Goal: Task Accomplishment & Management: Use online tool/utility

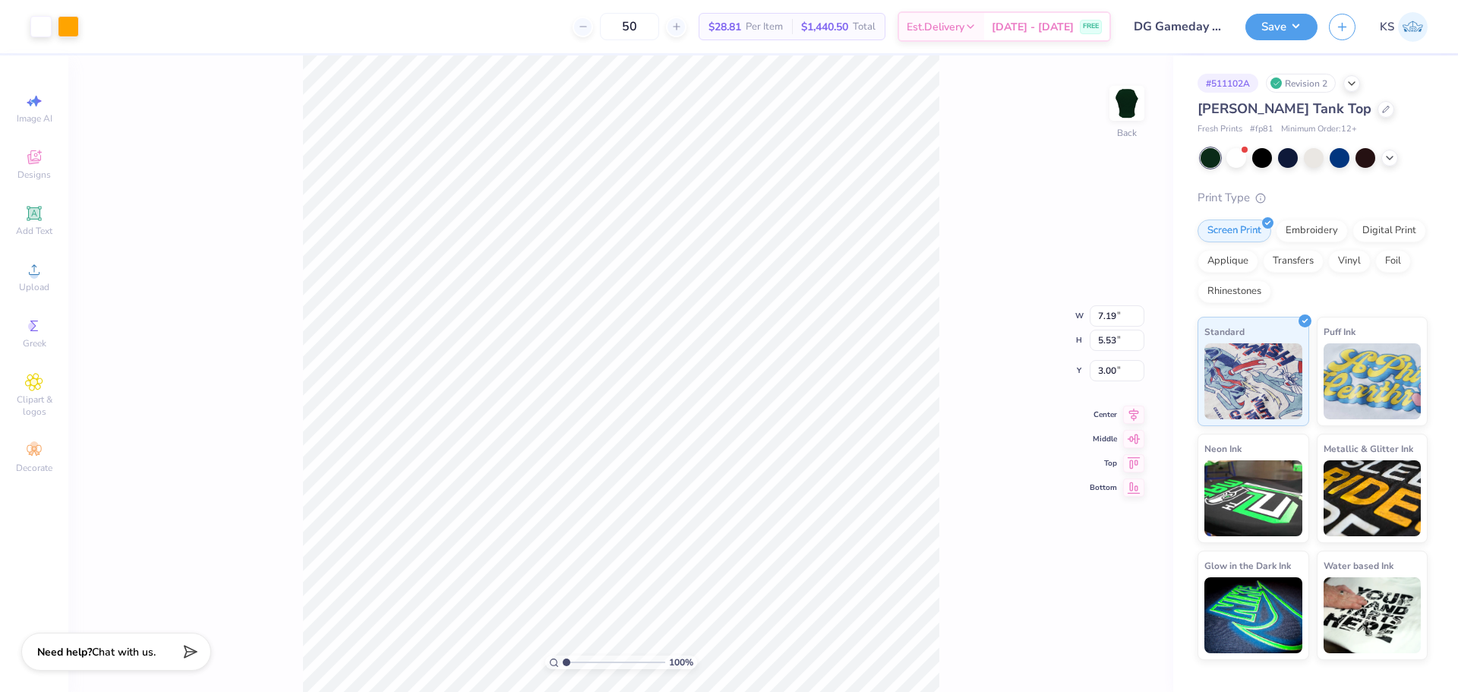
type input "2.22"
type input "2.83"
type input "6.80"
drag, startPoint x: 579, startPoint y: 656, endPoint x: 587, endPoint y: 655, distance: 8.5
type input "3.05"
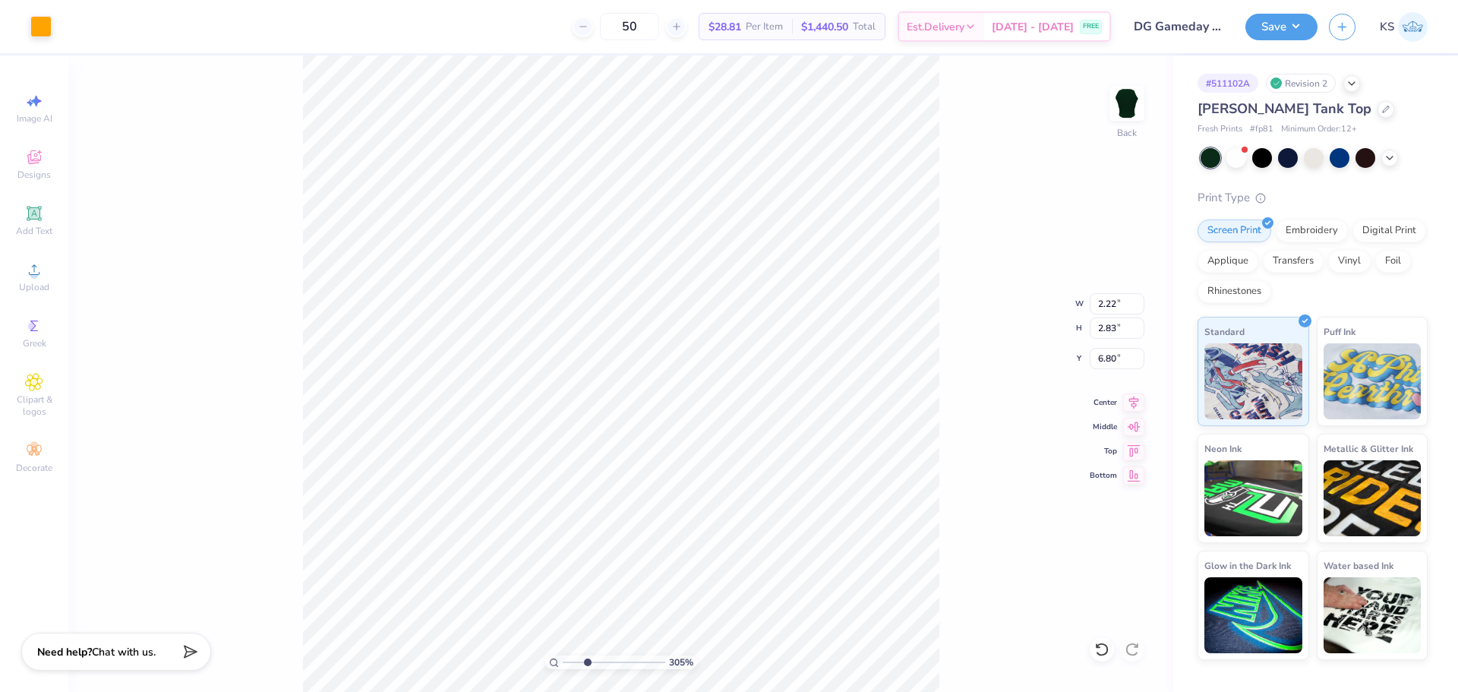
click at [587, 655] on input "range" at bounding box center [614, 662] width 103 height 14
type input "0.86"
type input "0.89"
type input "3.99"
drag, startPoint x: 585, startPoint y: 661, endPoint x: 646, endPoint y: 632, distance: 67.9
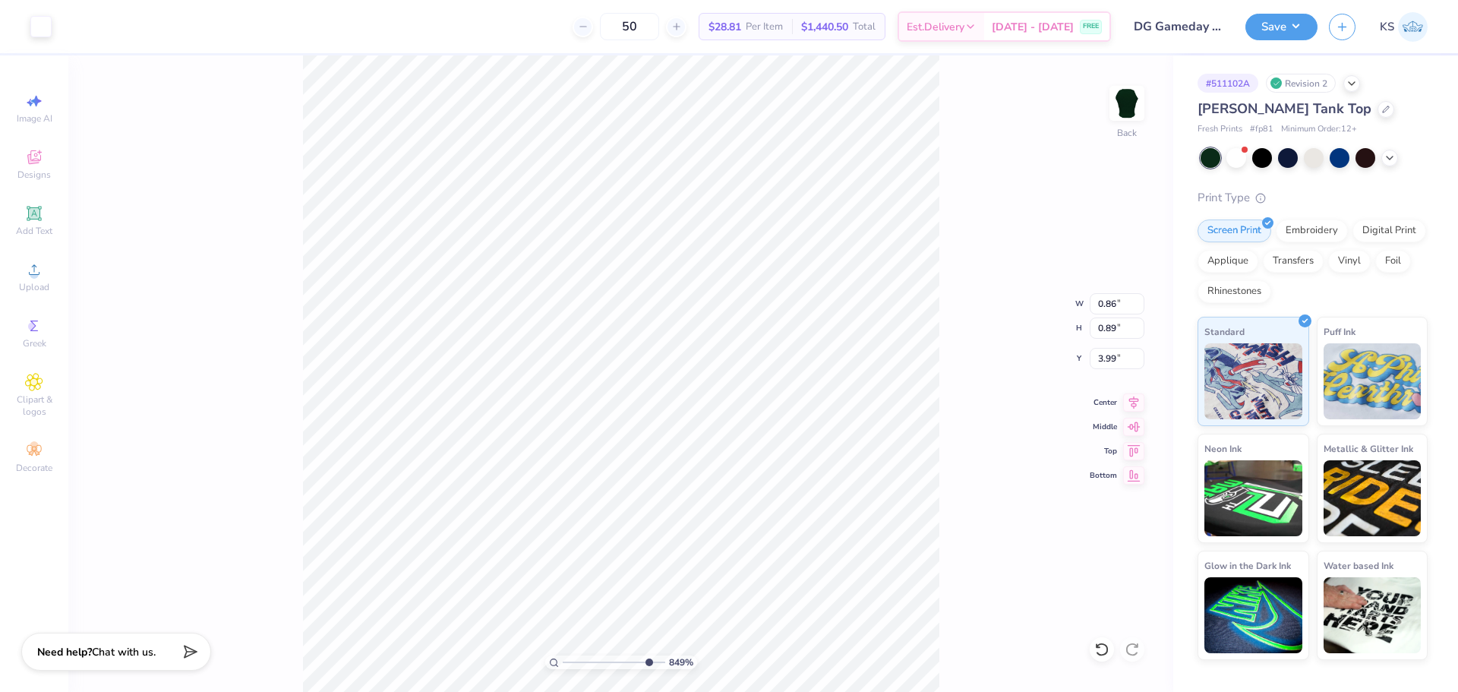
click at [646, 655] on input "range" at bounding box center [614, 662] width 103 height 14
click at [283, 445] on div "886 % Back" at bounding box center [620, 373] width 1105 height 636
drag, startPoint x: 590, startPoint y: 658, endPoint x: 575, endPoint y: 656, distance: 15.3
click at [567, 659] on input "range" at bounding box center [614, 662] width 103 height 14
click at [1101, 644] on icon at bounding box center [1101, 649] width 13 height 14
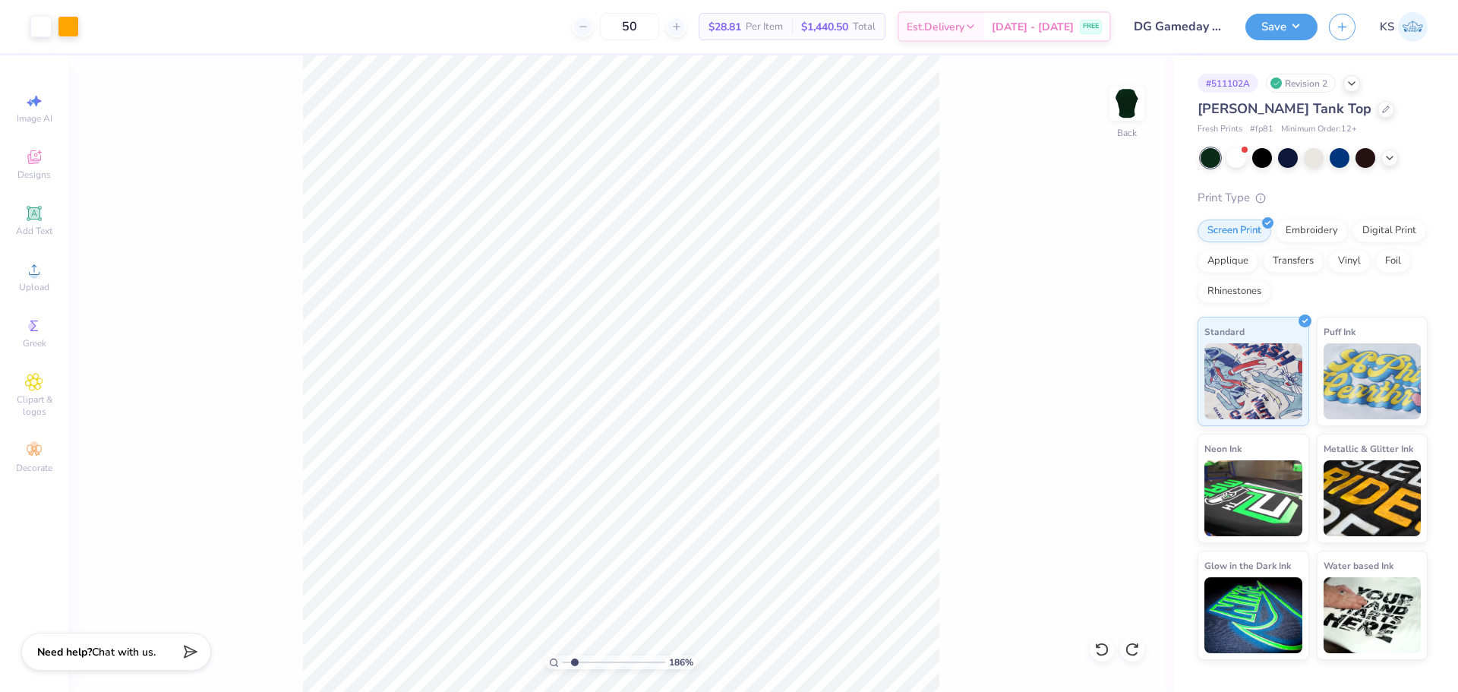
type input "1.86"
click at [575, 660] on input "range" at bounding box center [614, 662] width 103 height 14
click at [769, 434] on li "Group" at bounding box center [739, 440] width 119 height 30
drag, startPoint x: 36, startPoint y: 213, endPoint x: 55, endPoint y: 207, distance: 19.9
click at [36, 213] on icon at bounding box center [34, 213] width 18 height 18
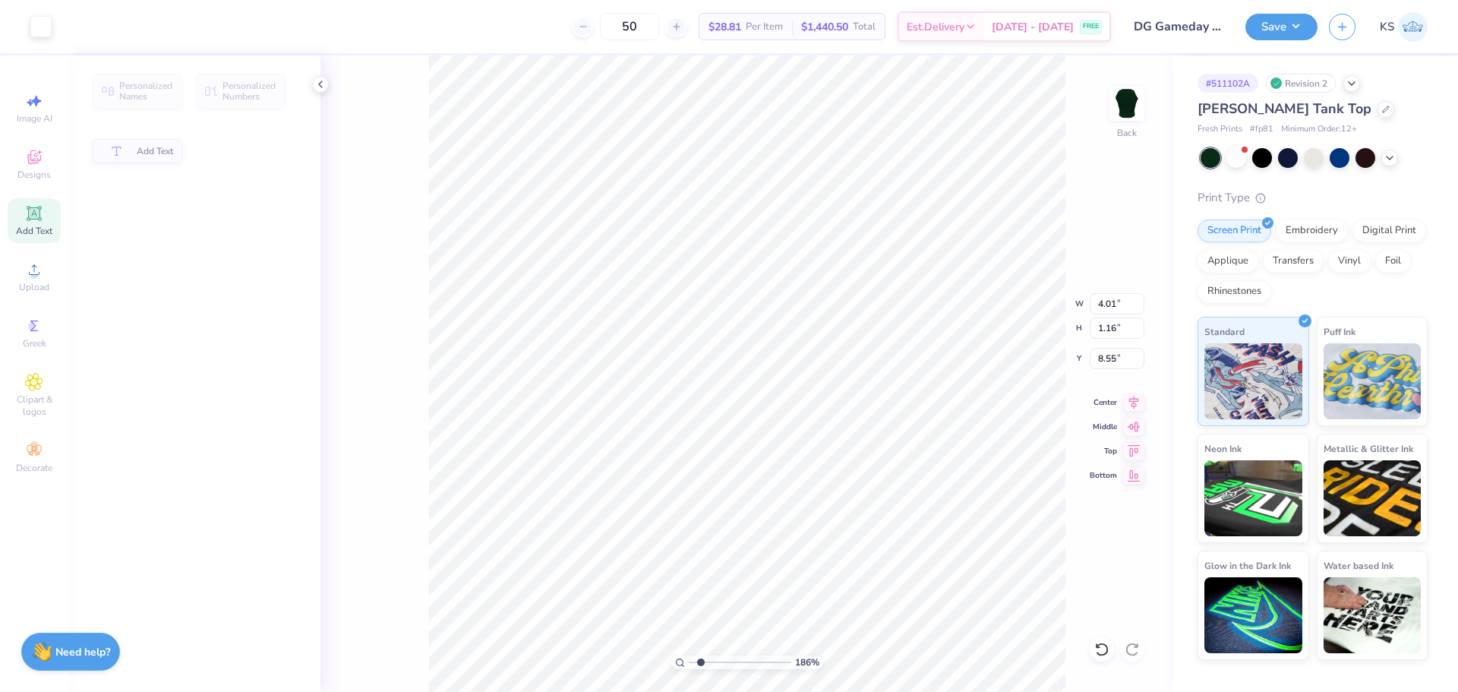
type input "4.01"
type input "1.16"
type input "8.55"
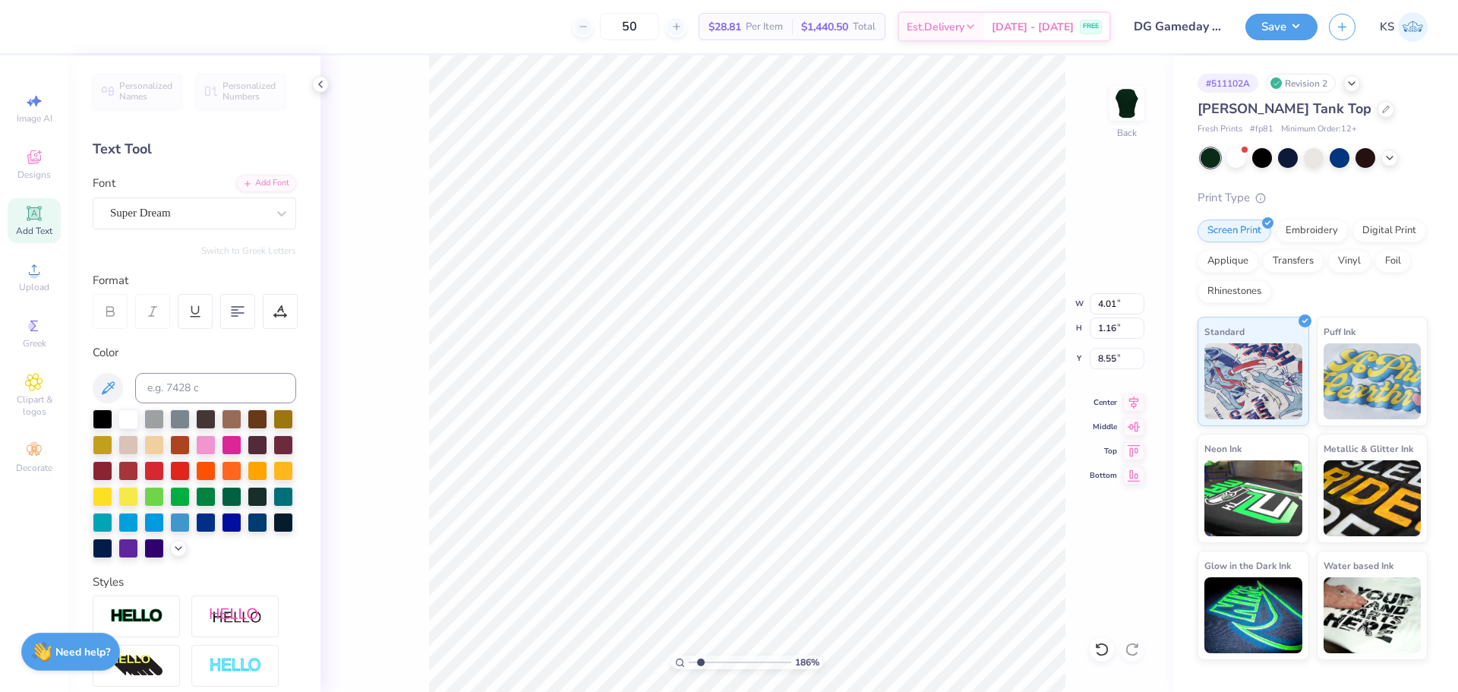
scroll to position [13, 2]
type textarea "DELTA"
click at [264, 180] on div "Add Font" at bounding box center [266, 181] width 60 height 17
type input "4.46"
type input "8.54"
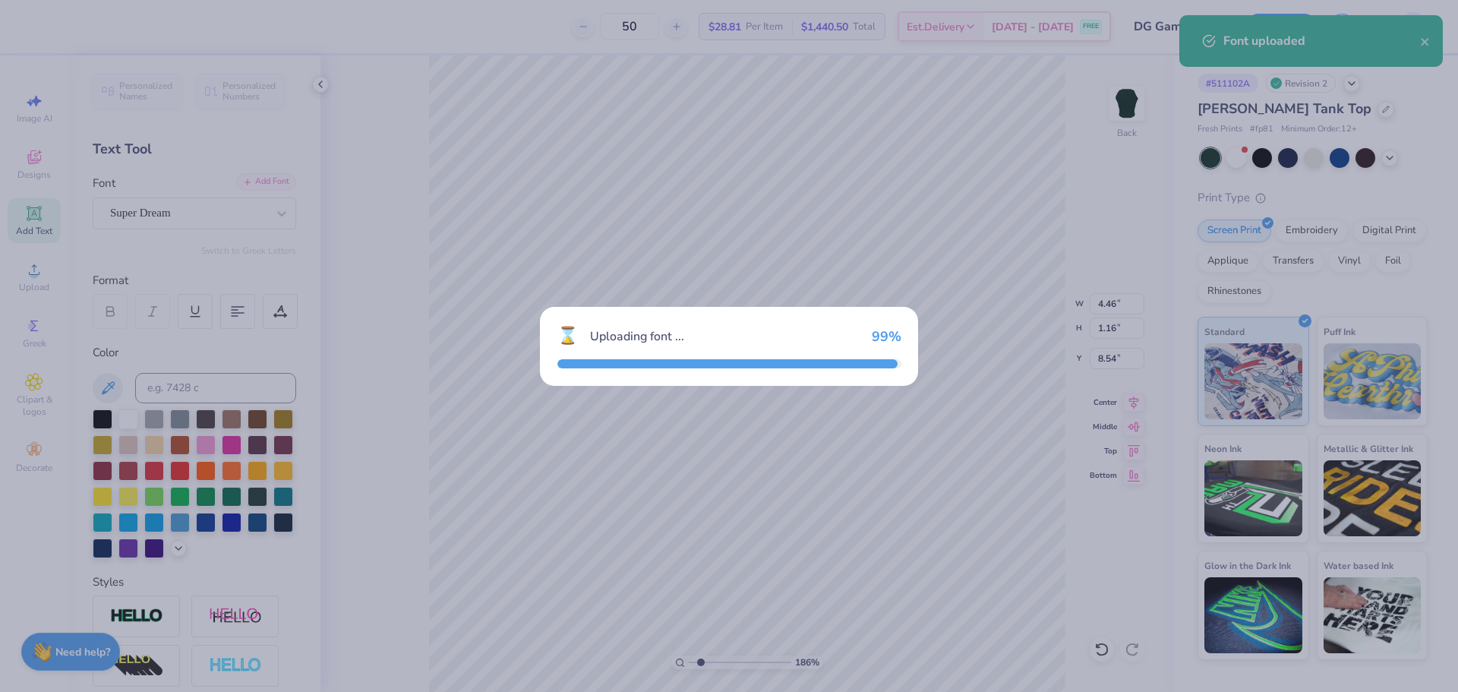
type input "5.40"
type input "8.55"
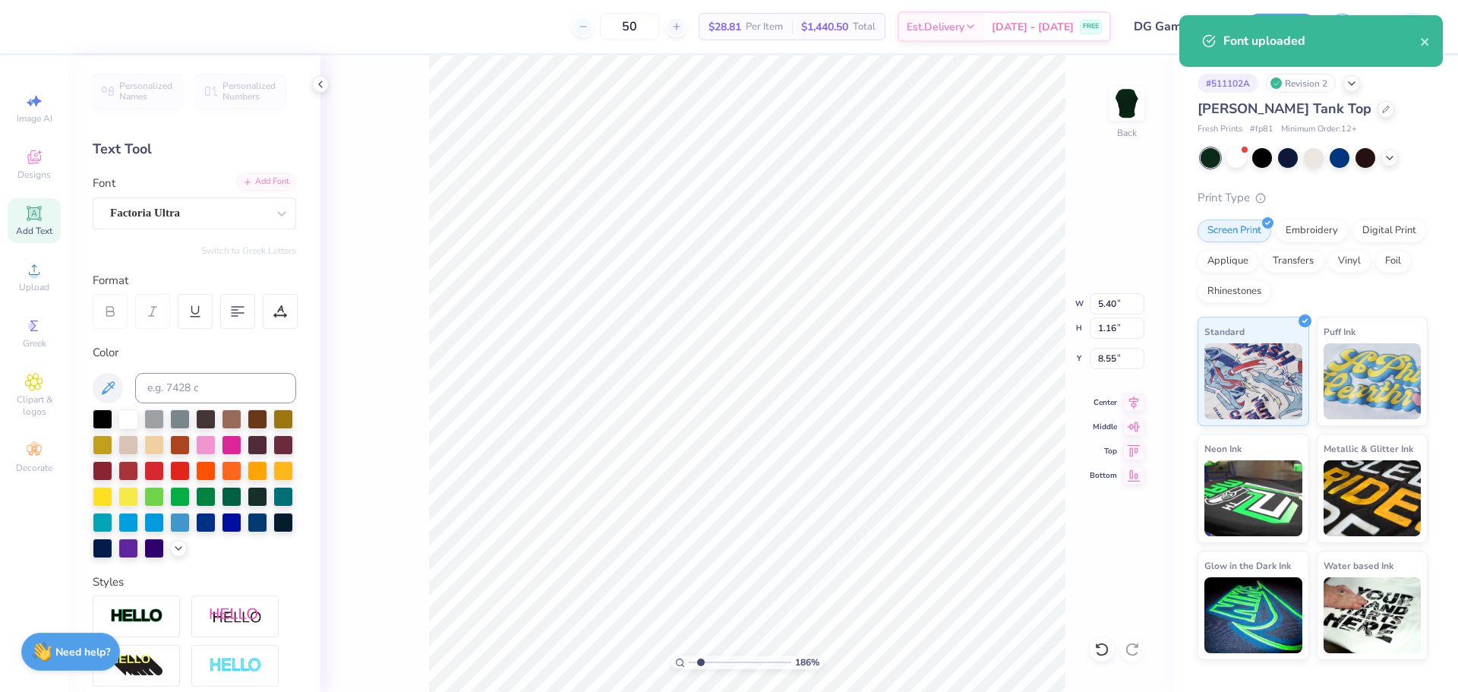
type input "6.75"
type input "5.53"
type input "3.00"
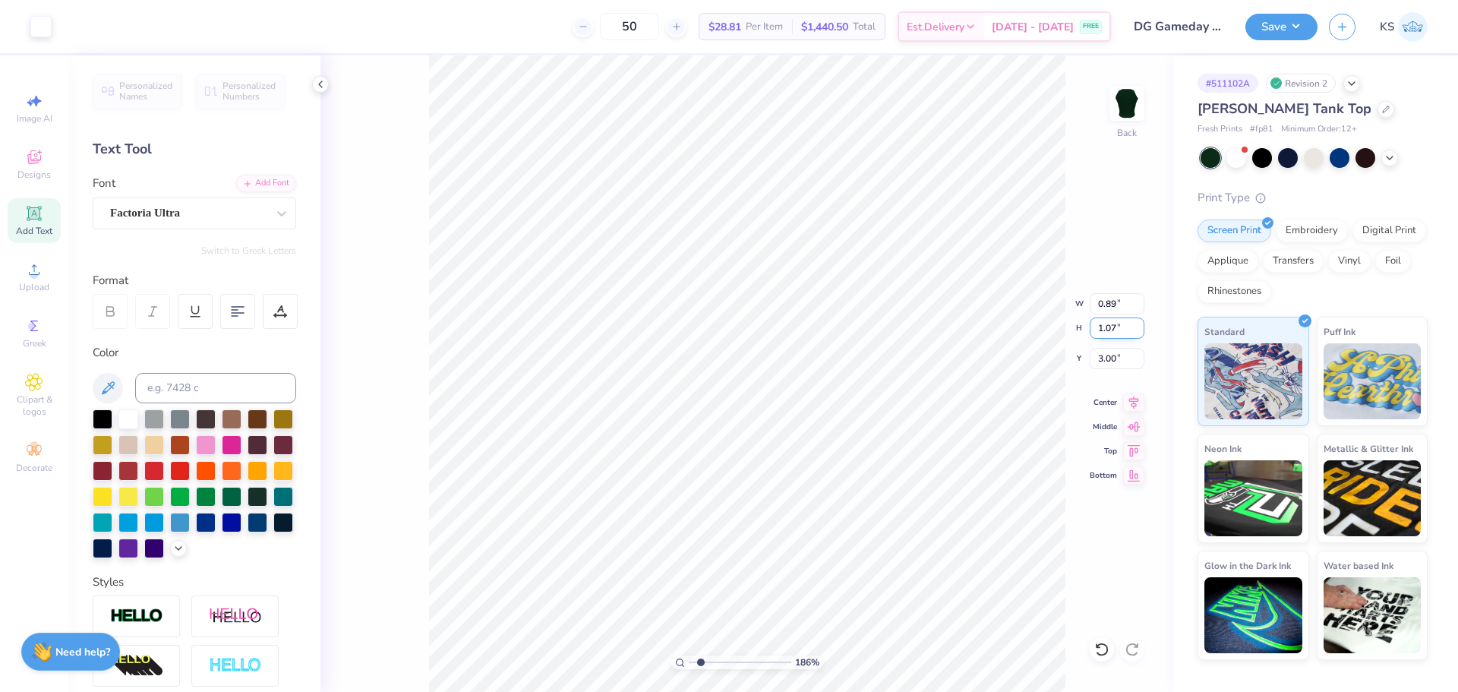
click at [1113, 335] on input "1.07" at bounding box center [1117, 327] width 55 height 21
type input "5.40"
type input "1.16"
type input "8.55"
click at [1105, 325] on input "1.16" at bounding box center [1117, 327] width 55 height 21
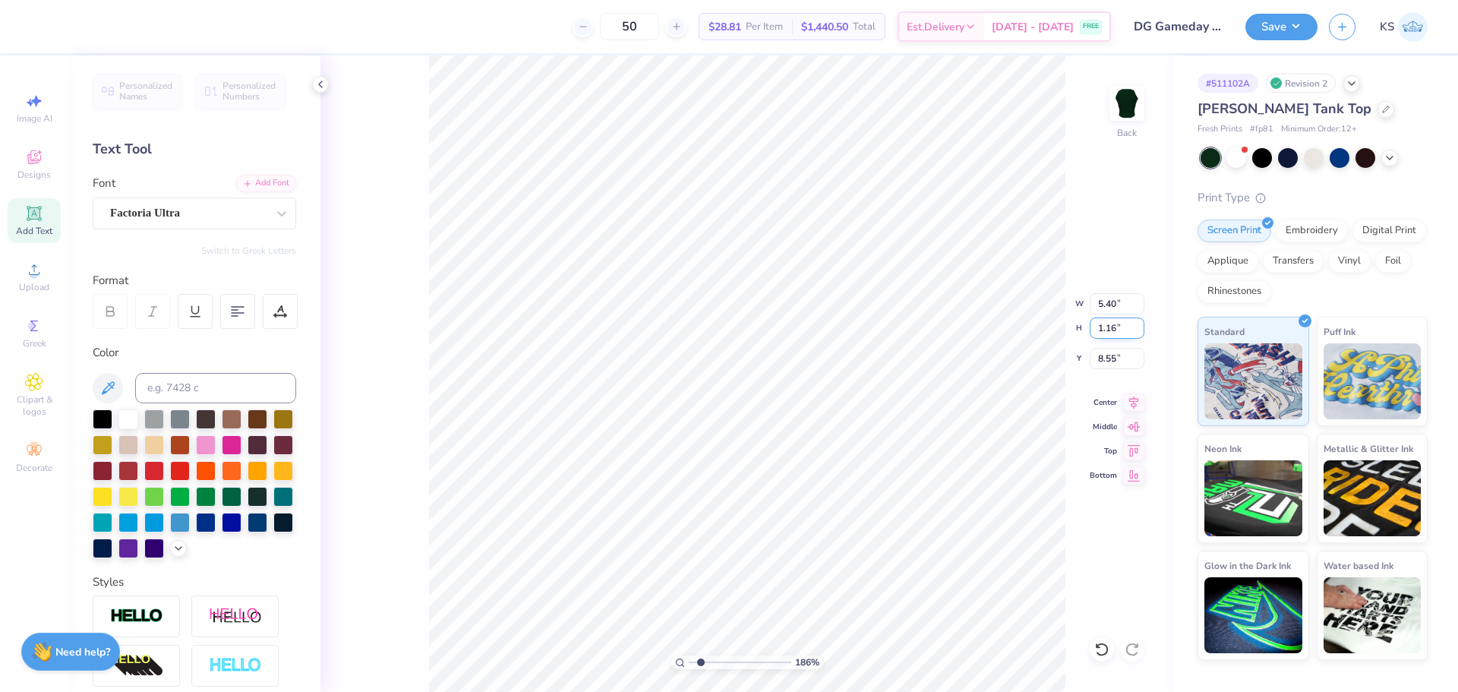
paste input "07"
type input "1.07"
type input "4.98"
type input "8.59"
type input "1.07"
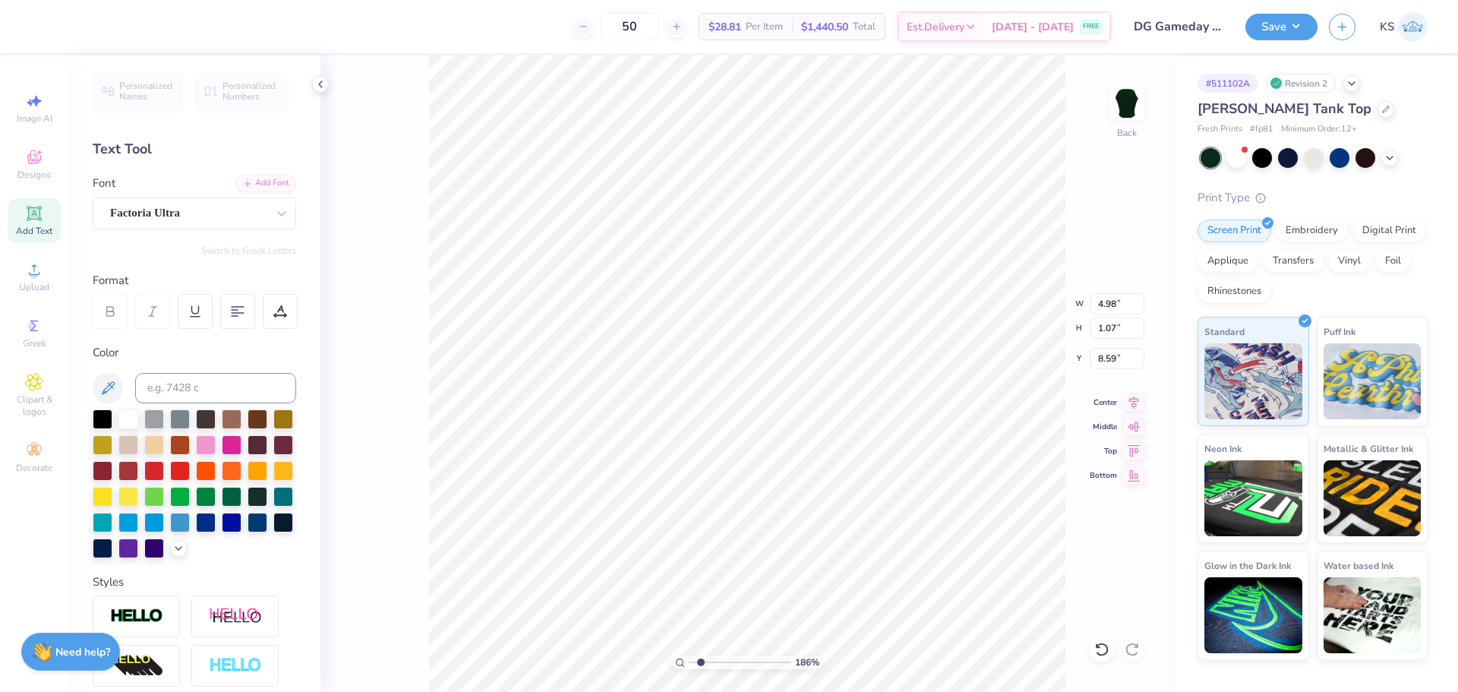
type input "1.93"
type input "3.72"
click at [720, 655] on input "range" at bounding box center [740, 662] width 103 height 14
type input "4.78"
type input "1.03"
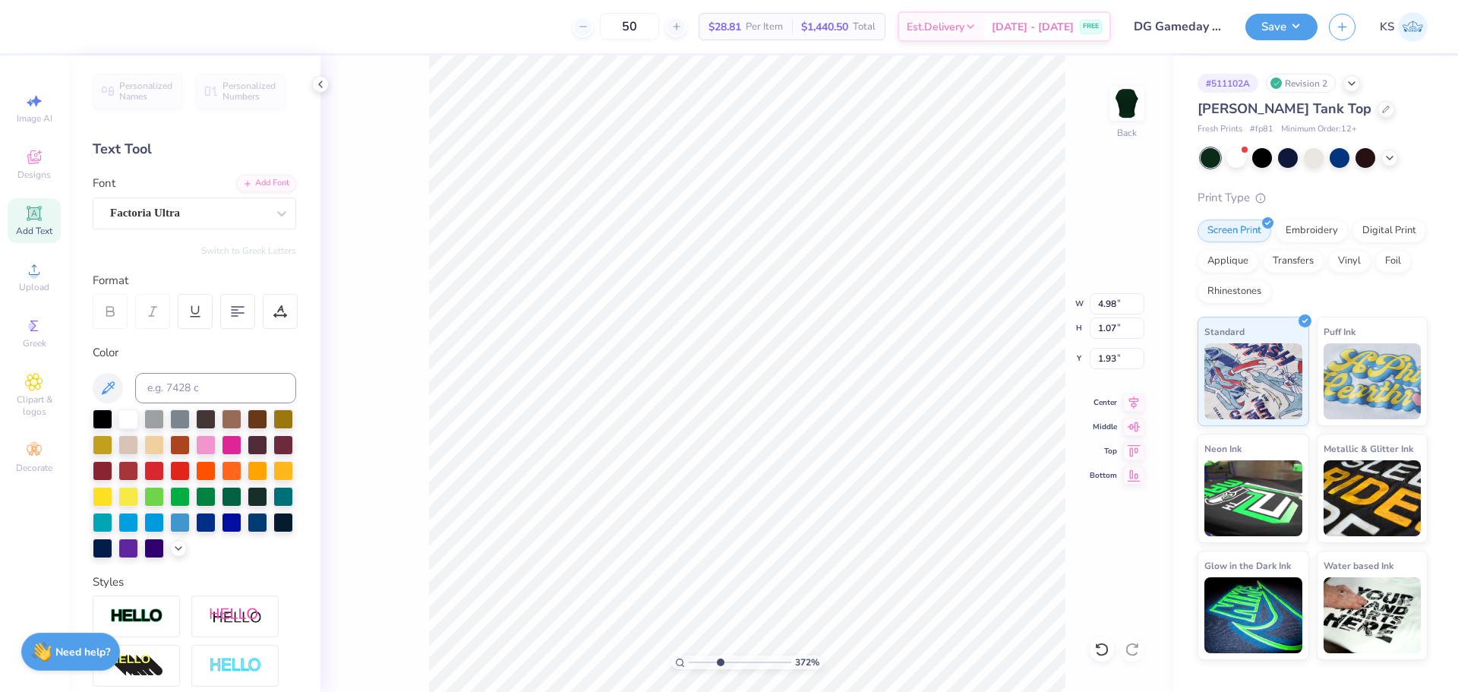
type input "1.97"
click at [1112, 332] on input "1.07" at bounding box center [1117, 327] width 55 height 21
type input "4.78"
type input "1.03"
type input "1.97"
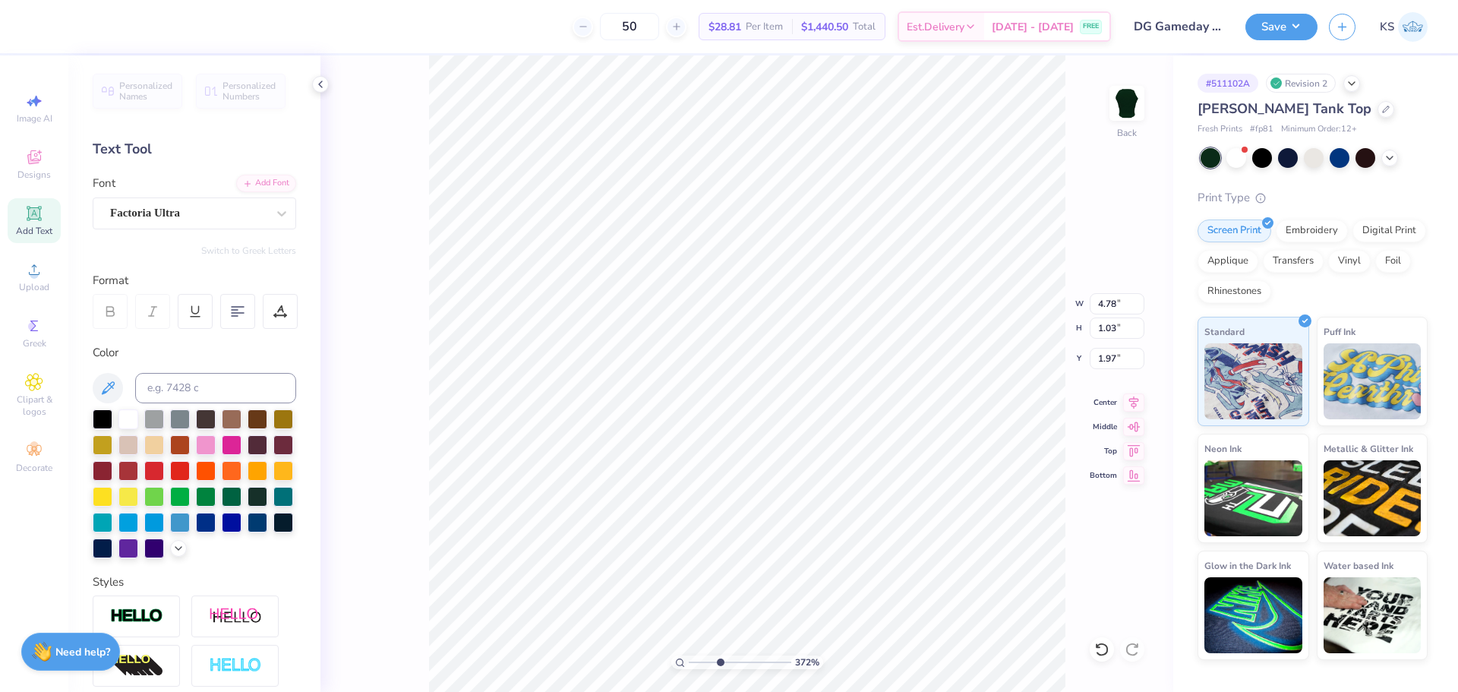
type input "3.09"
click at [267, 184] on div "Add Font" at bounding box center [266, 181] width 60 height 17
click at [260, 181] on div "Add Font" at bounding box center [266, 181] width 60 height 17
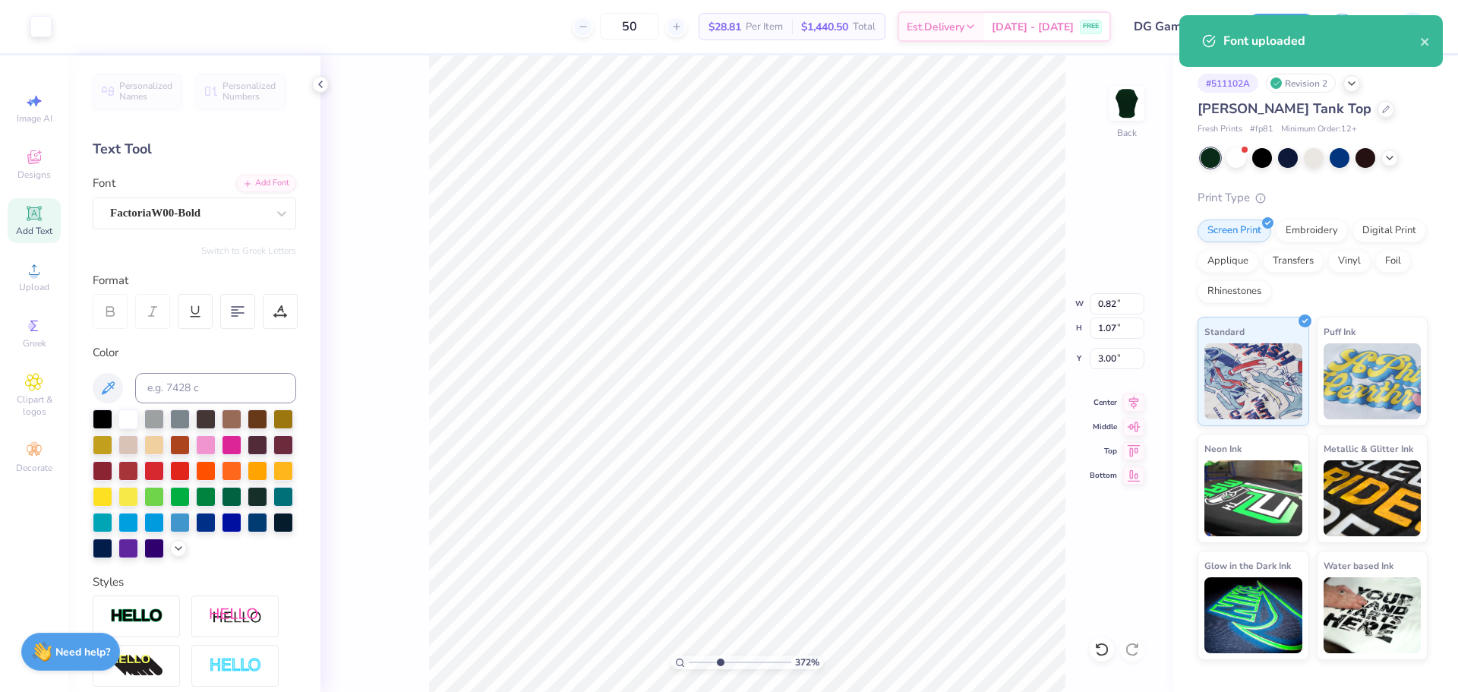
type input "0.89"
type input "3.00"
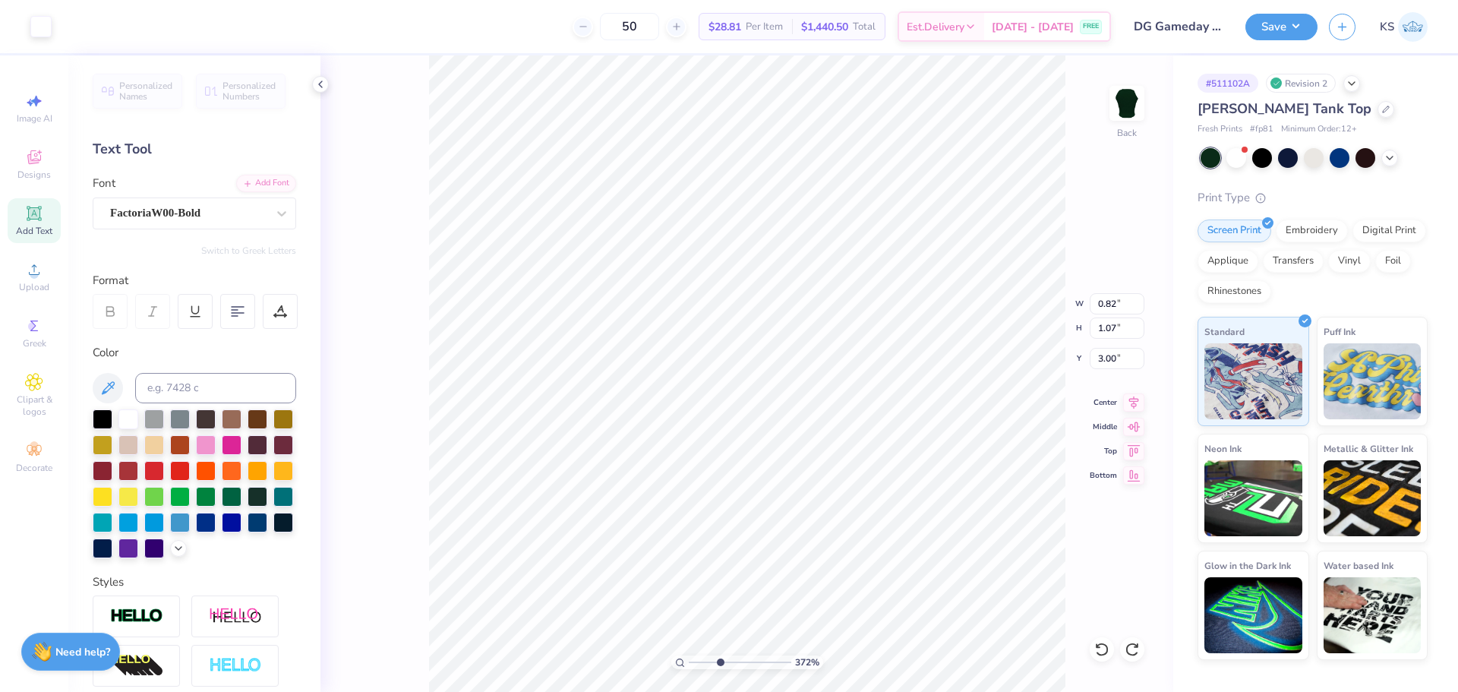
type input "1.07"
click at [1106, 649] on icon at bounding box center [1101, 649] width 15 height 15
type input "3.00"
click at [1107, 649] on icon at bounding box center [1101, 649] width 13 height 14
click at [1110, 648] on div at bounding box center [1102, 649] width 24 height 24
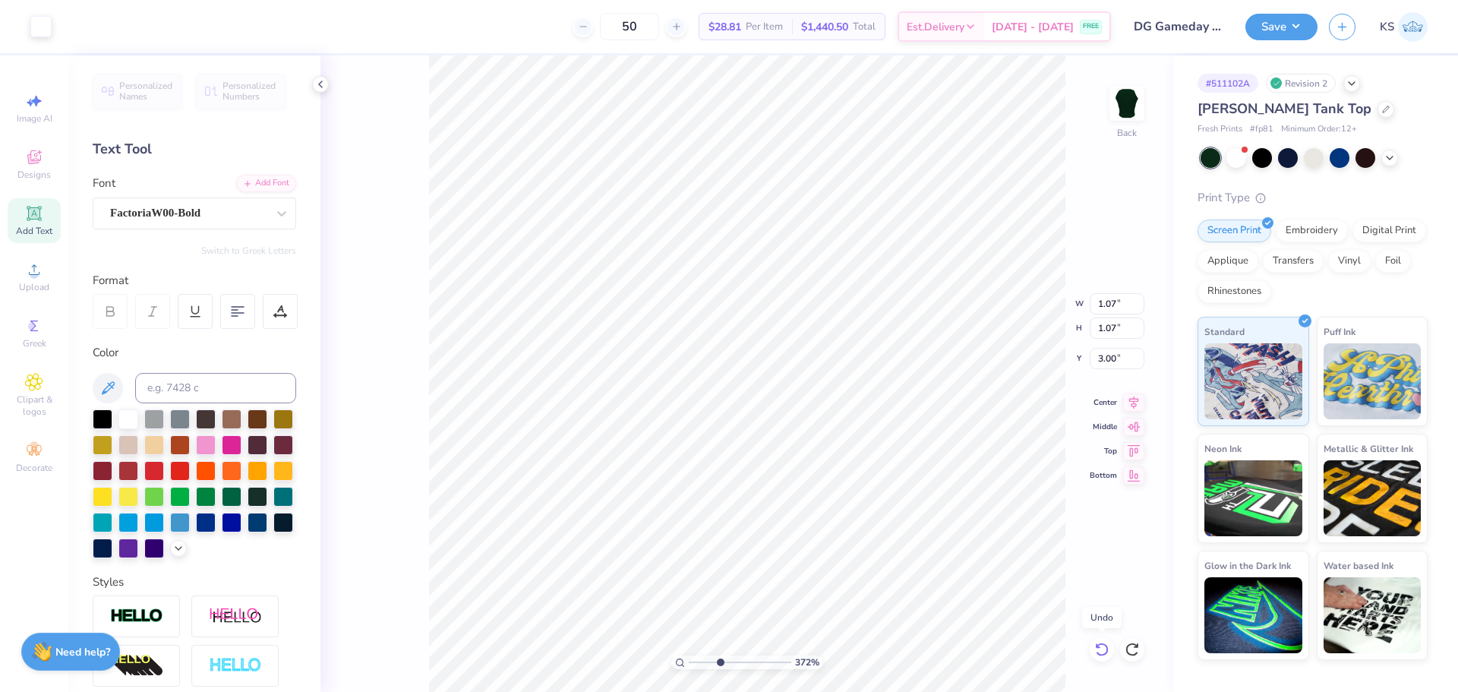
click at [1110, 648] on div at bounding box center [1102, 649] width 24 height 24
type input "4.78"
type input "1.03"
type input "1.80"
type input "0.89"
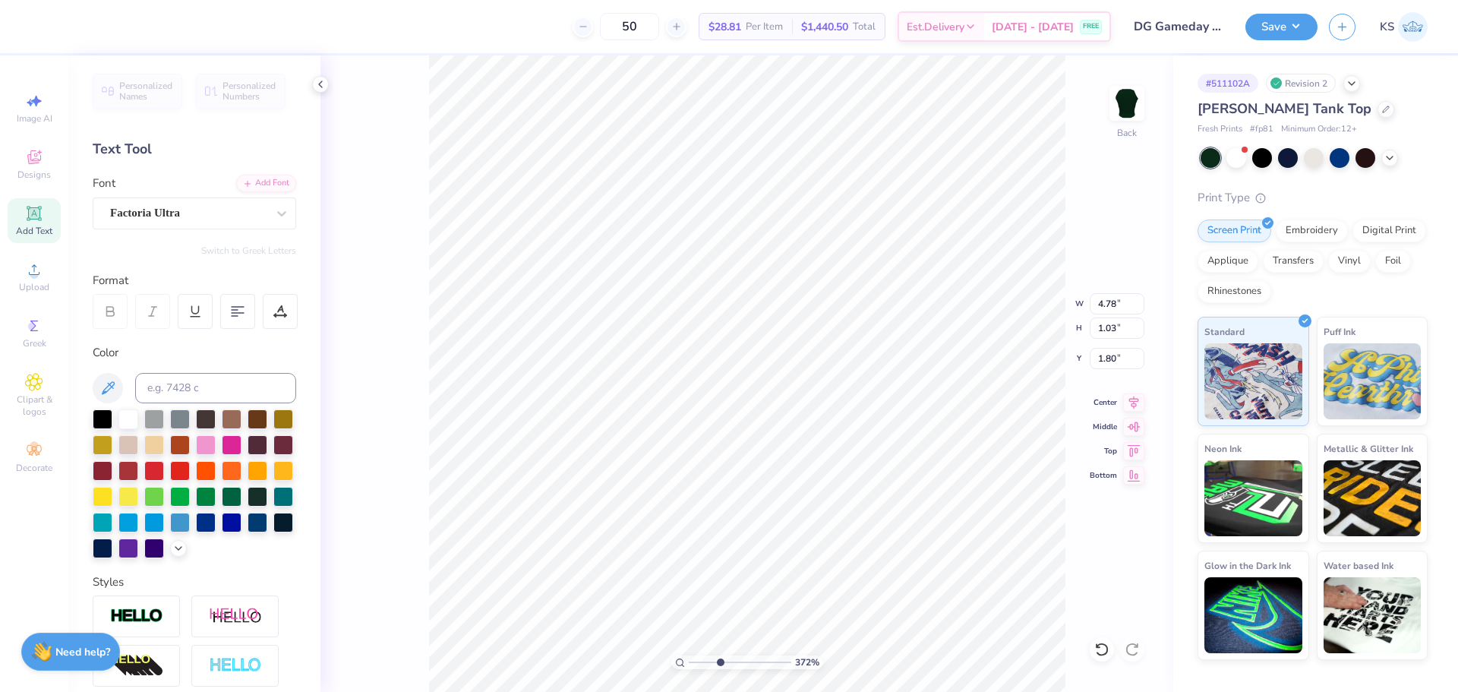
type input "1.07"
type input "3.00"
click at [1119, 331] on input "1.07" at bounding box center [1117, 327] width 55 height 21
type input "4.78"
type input "1.03"
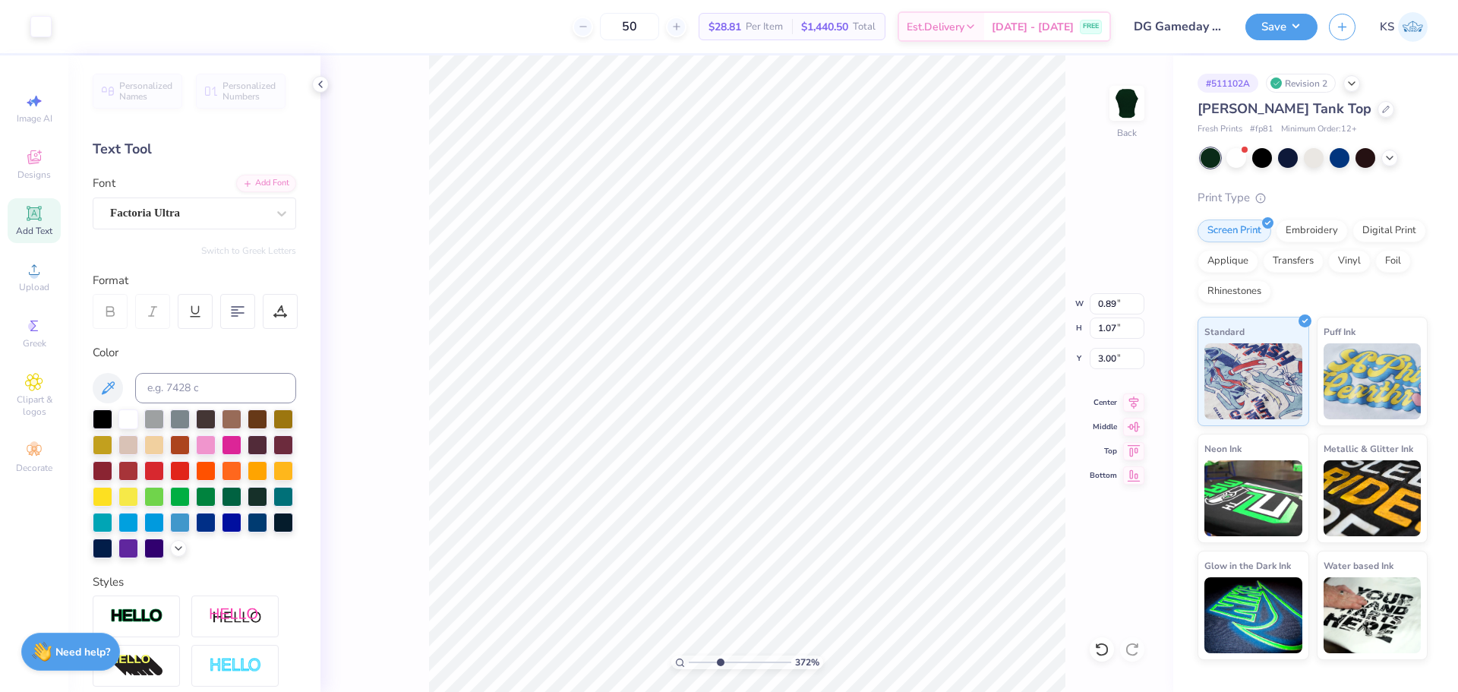
type input "1.80"
click at [1102, 329] on input "1.03" at bounding box center [1117, 327] width 55 height 21
paste input "7"
type input "1.07"
type input "4.98"
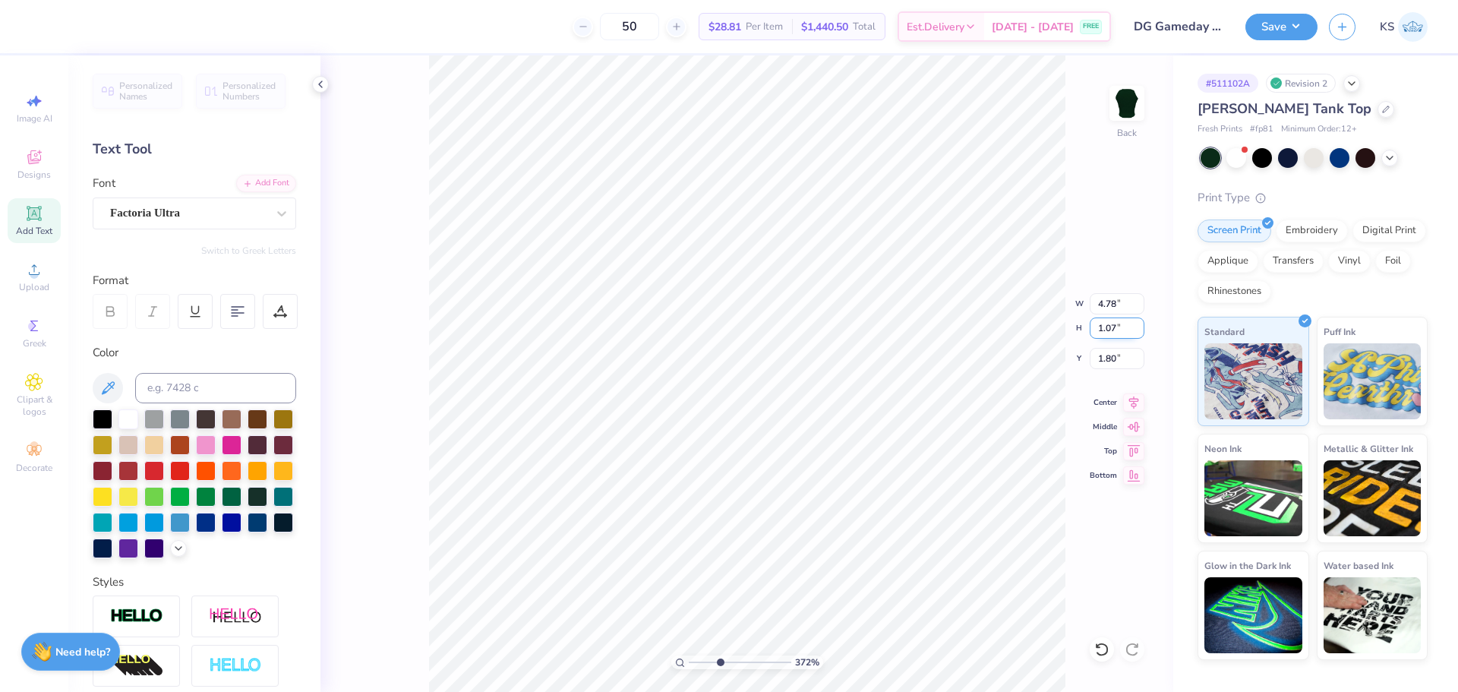
type input "1.78"
click at [208, 216] on div "Factoria Ultra" at bounding box center [188, 213] width 159 height 24
click at [241, 178] on div "Add Font" at bounding box center [266, 181] width 60 height 17
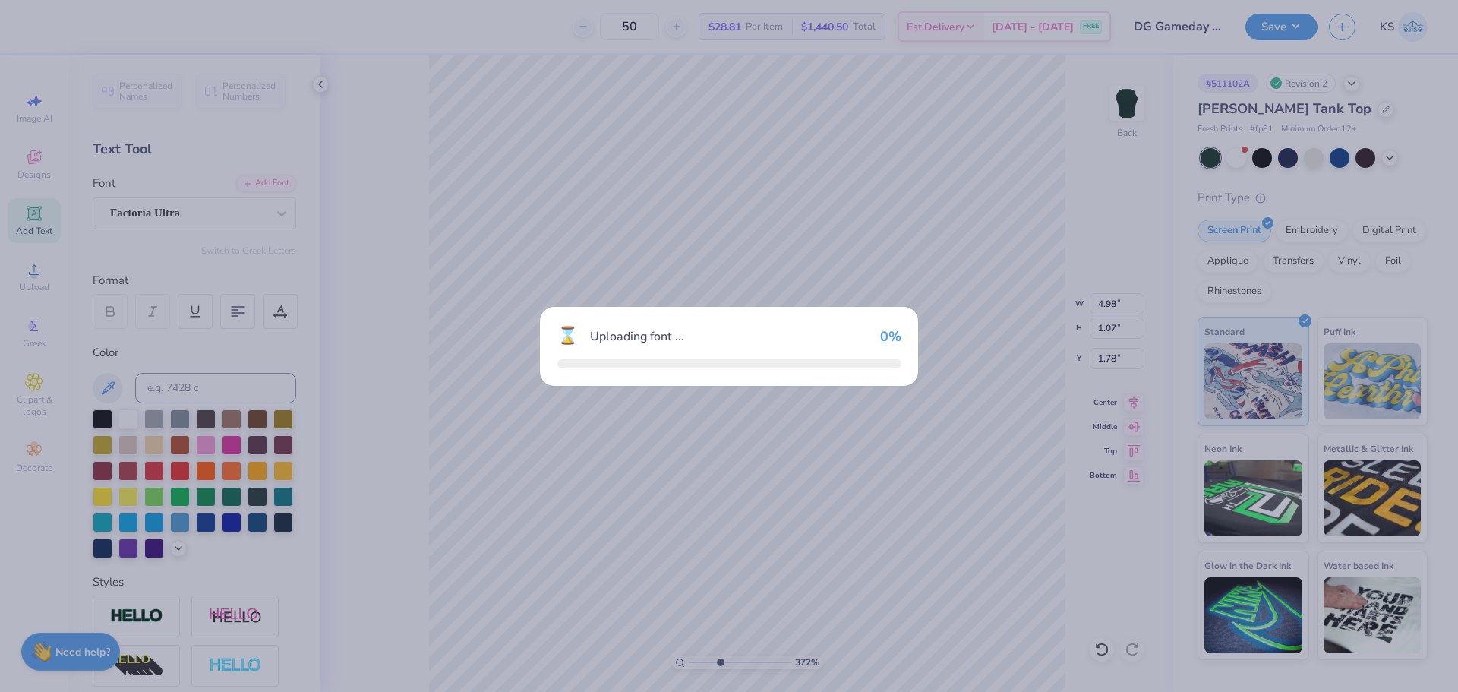
type input "4.90"
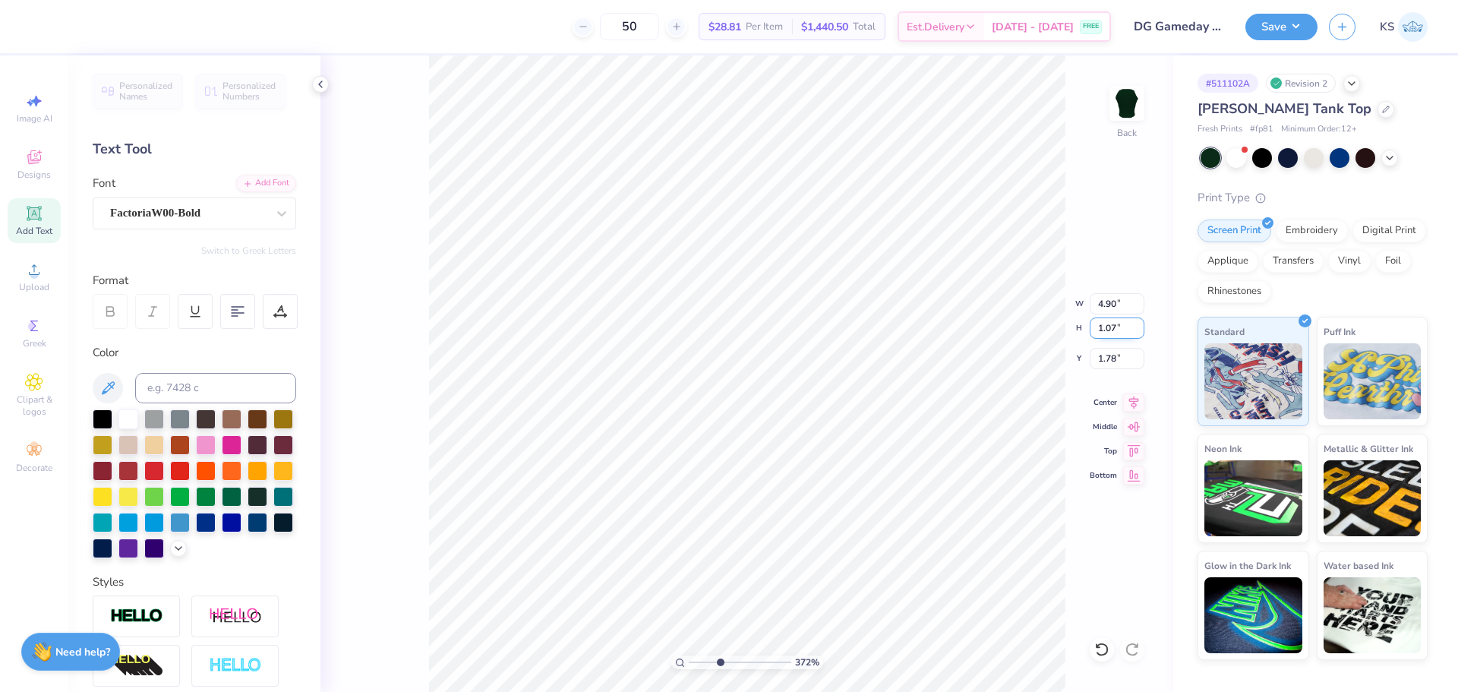
drag, startPoint x: 1107, startPoint y: 329, endPoint x: 1116, endPoint y: 326, distance: 8.9
click at [1111, 328] on input "1.07" at bounding box center [1117, 327] width 55 height 21
type input "3.00"
drag, startPoint x: 718, startPoint y: 665, endPoint x: 702, endPoint y: 665, distance: 15.9
type input "1.93"
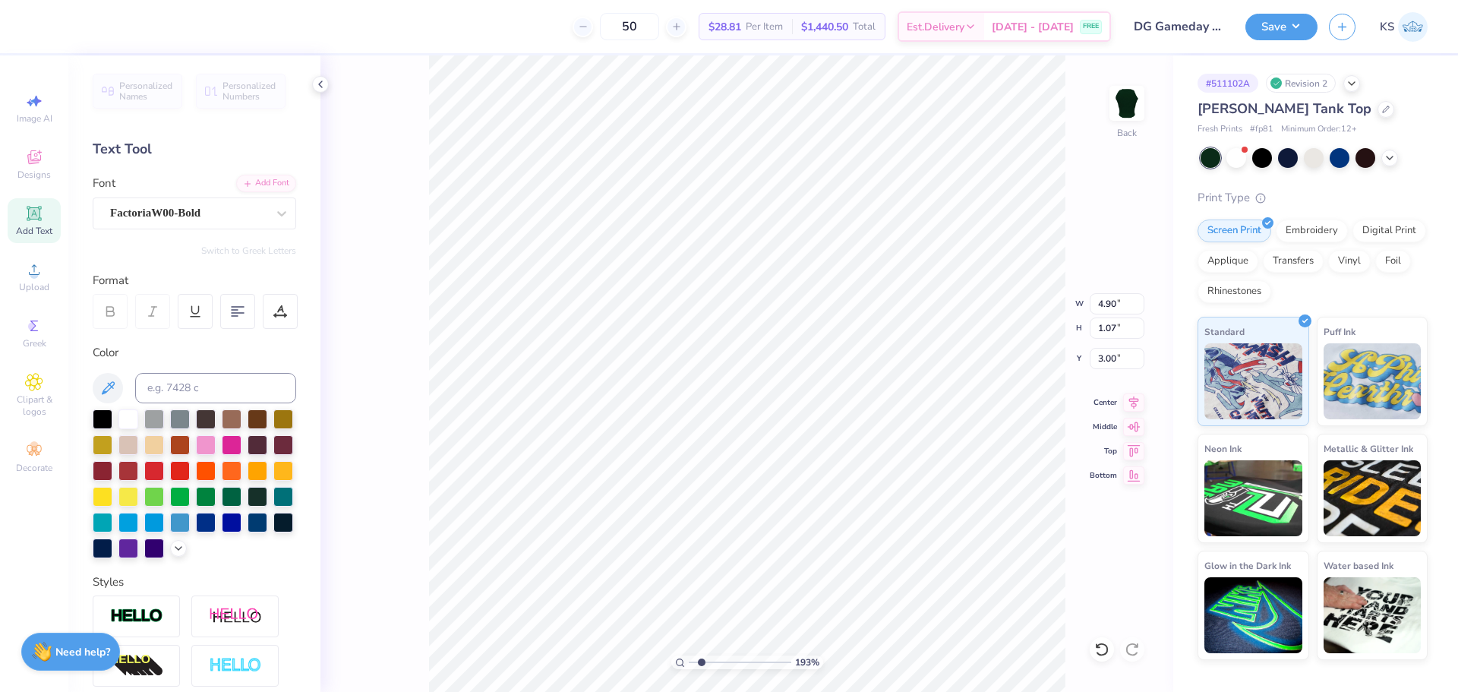
click at [702, 665] on input "range" at bounding box center [740, 662] width 103 height 14
click at [1101, 649] on icon at bounding box center [1101, 649] width 15 height 15
type input "3.00"
type input "9.13"
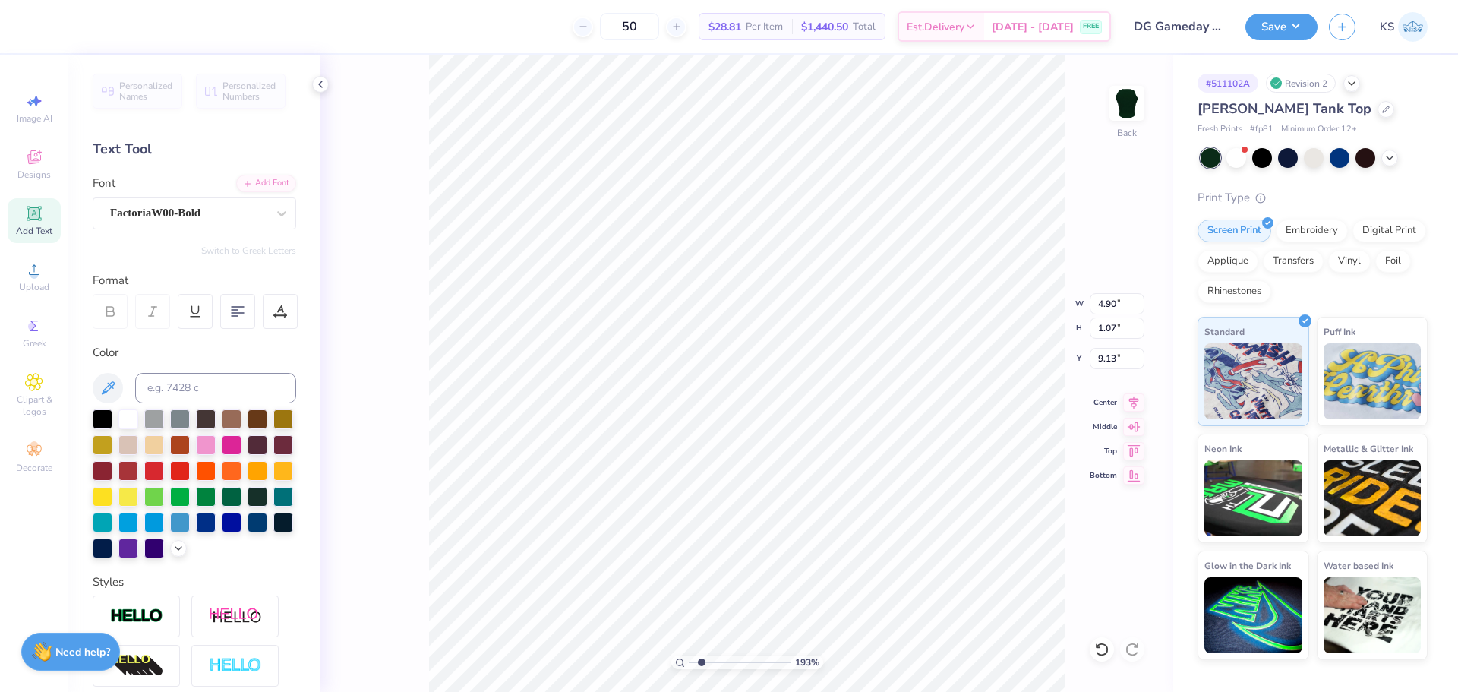
type textarea "GAMMA"
type input "6.13"
type input "9.12"
type input "1.24"
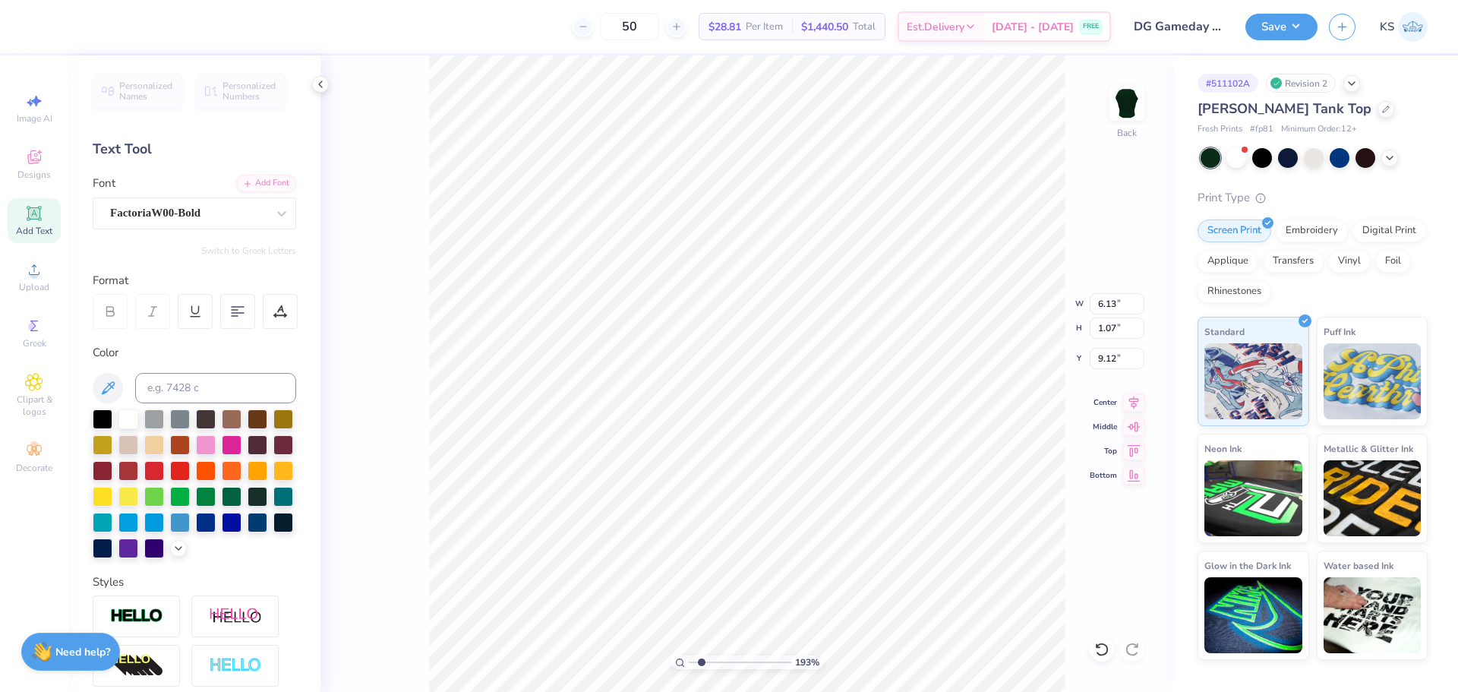
type input "7.45"
click at [1122, 352] on input "7.45" at bounding box center [1117, 358] width 55 height 21
click at [1116, 351] on input "9.12" at bounding box center [1117, 358] width 55 height 21
paste input "7.45"
type input "7.45"
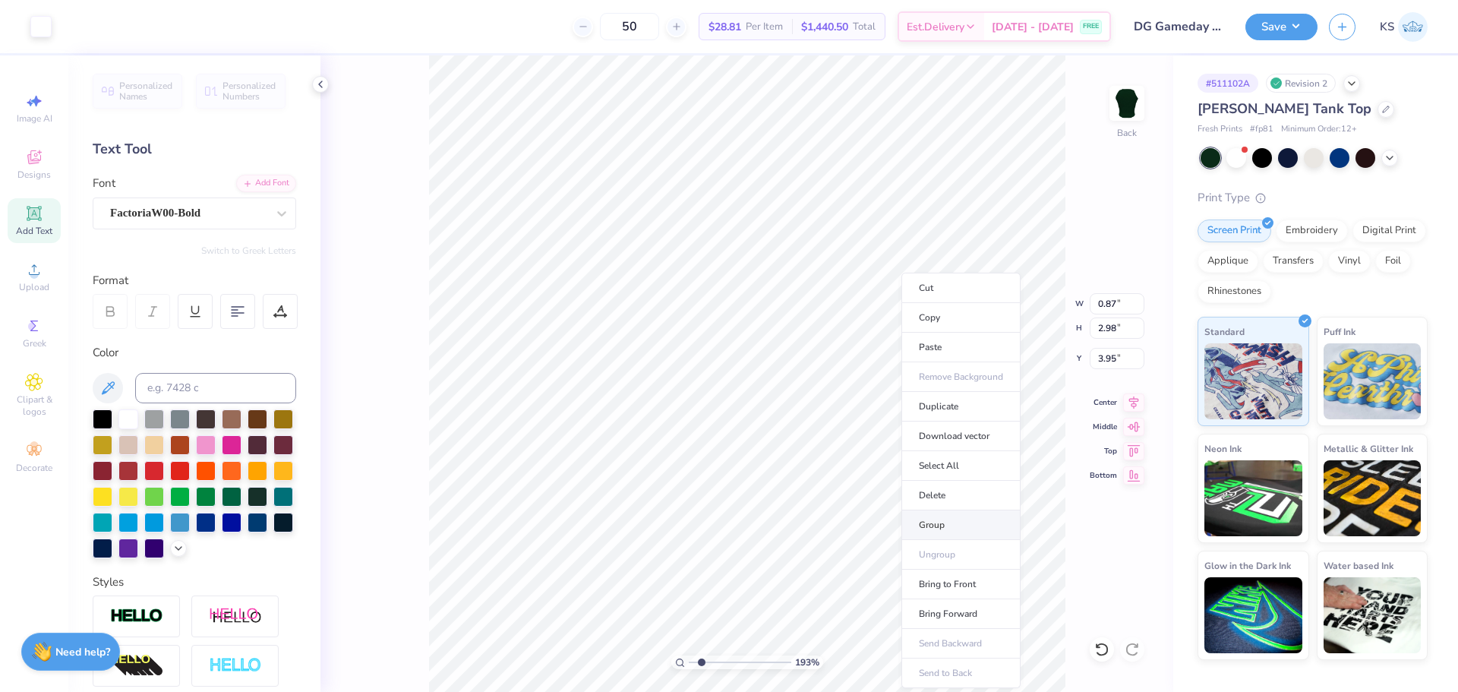
click at [950, 523] on li "Group" at bounding box center [960, 525] width 119 height 30
drag, startPoint x: 699, startPoint y: 663, endPoint x: 690, endPoint y: 663, distance: 9.1
type input "1"
click at [690, 663] on input "range" at bounding box center [740, 662] width 103 height 14
click at [40, 281] on span "Upload" at bounding box center [34, 287] width 30 height 12
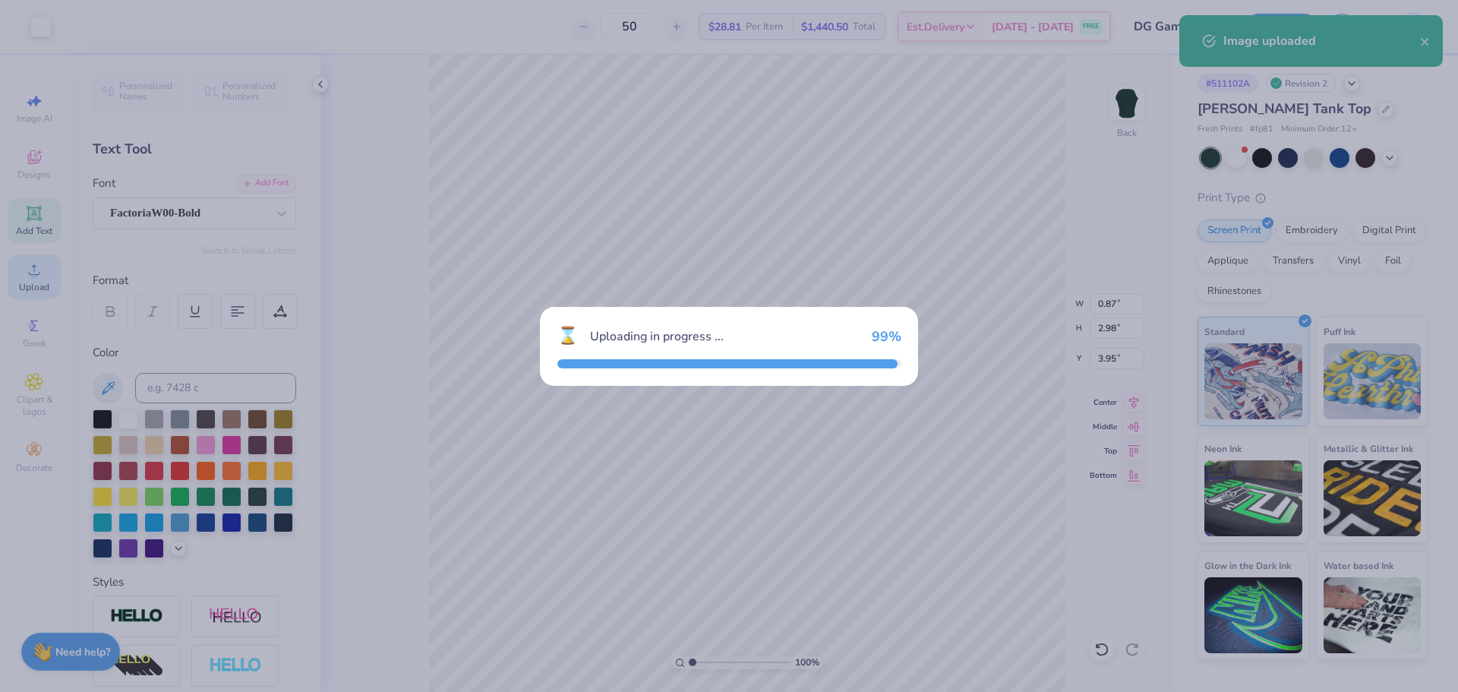
type input "7.19"
type input "3.16"
type input "7.55"
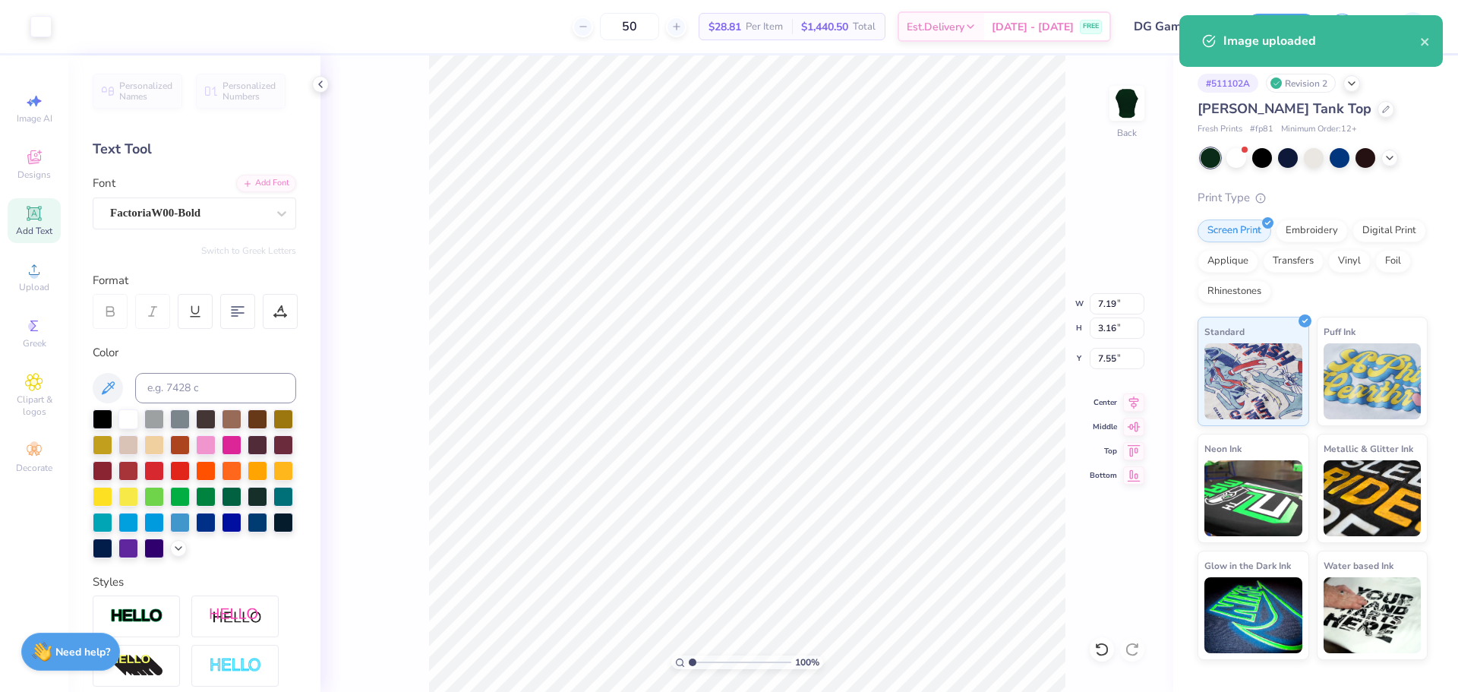
type input "6.72"
type input "3.03"
type input "3.95"
click at [1105, 352] on input "3.95" at bounding box center [1117, 358] width 55 height 21
click at [1127, 308] on input "6.72" at bounding box center [1117, 303] width 55 height 21
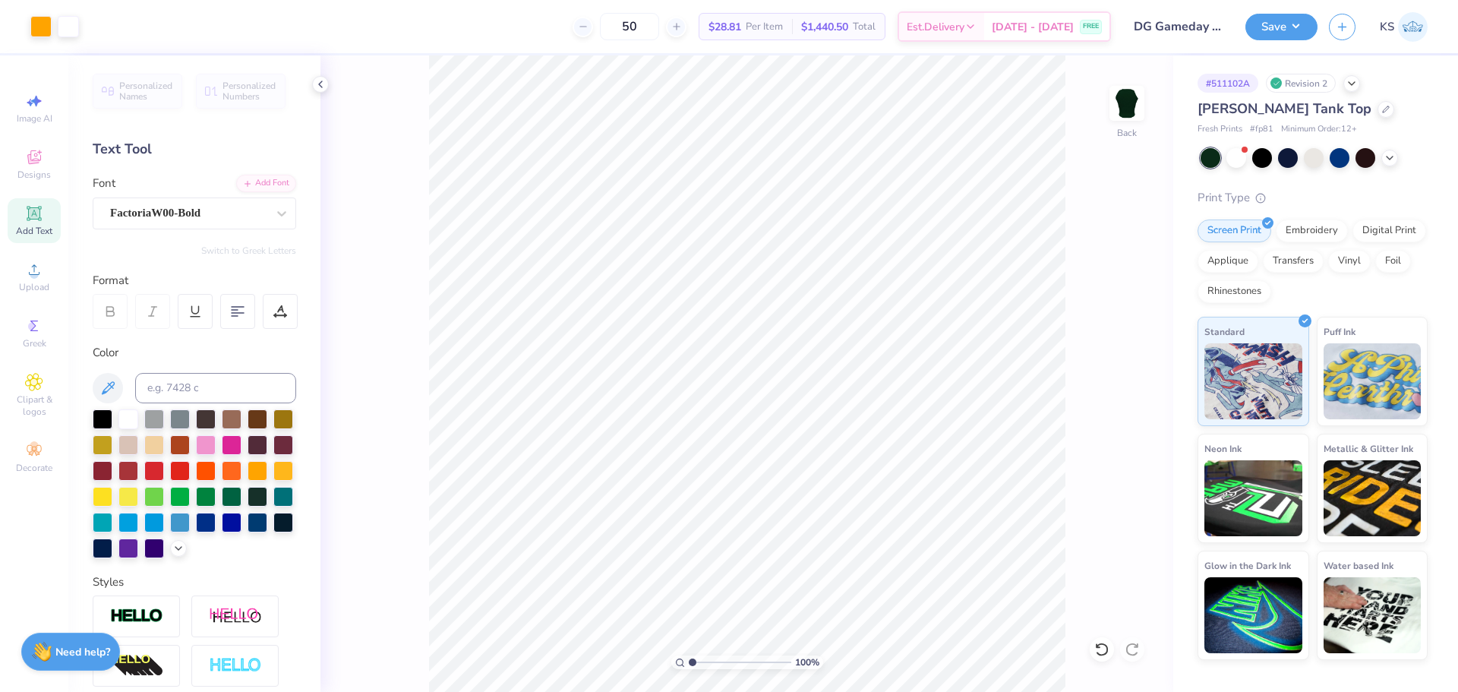
click at [1091, 639] on div "100 % Back" at bounding box center [746, 373] width 853 height 636
click at [1097, 645] on icon at bounding box center [1098, 645] width 3 height 3
click at [1111, 309] on input "7.19" at bounding box center [1117, 303] width 55 height 21
paste input "6.72"
type input "6.72"
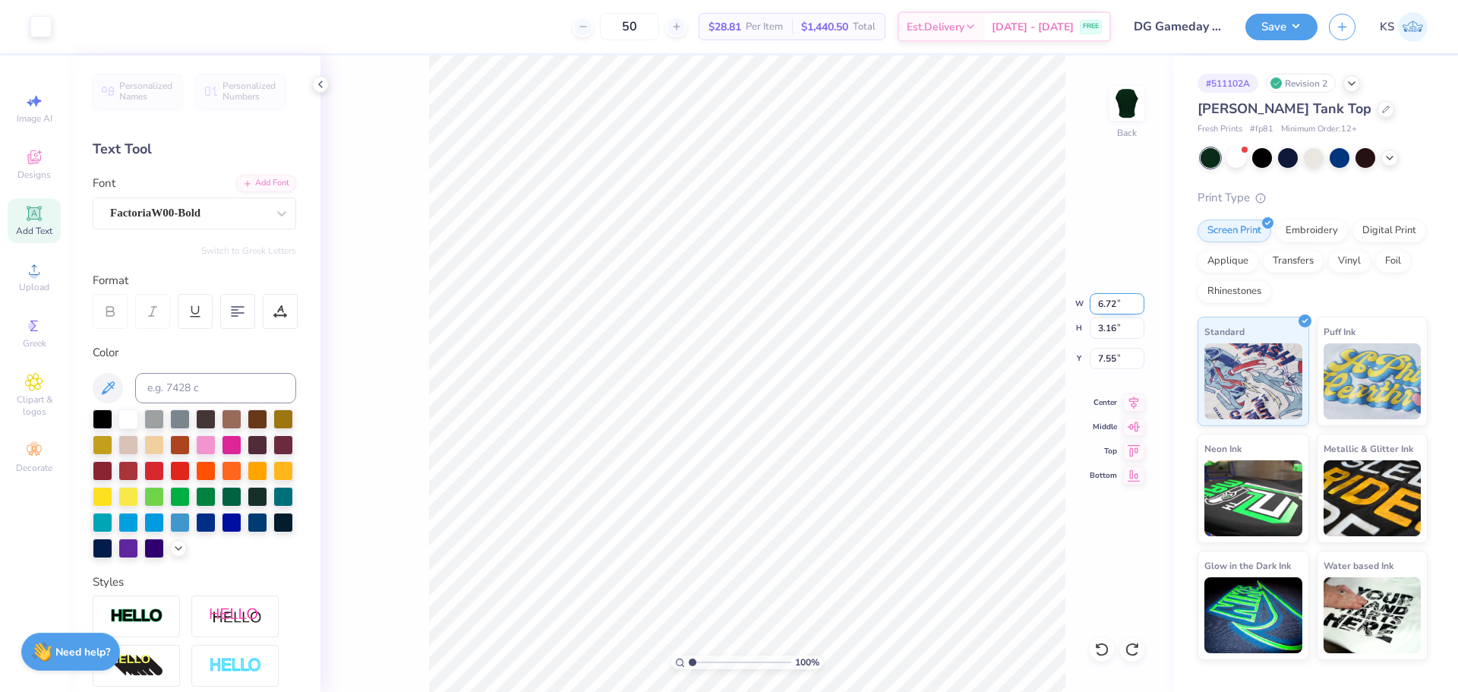
type input "2.95"
type input "7.04"
type input "3.03"
type input "3.95"
click at [1116, 355] on input "7.04" at bounding box center [1117, 358] width 55 height 21
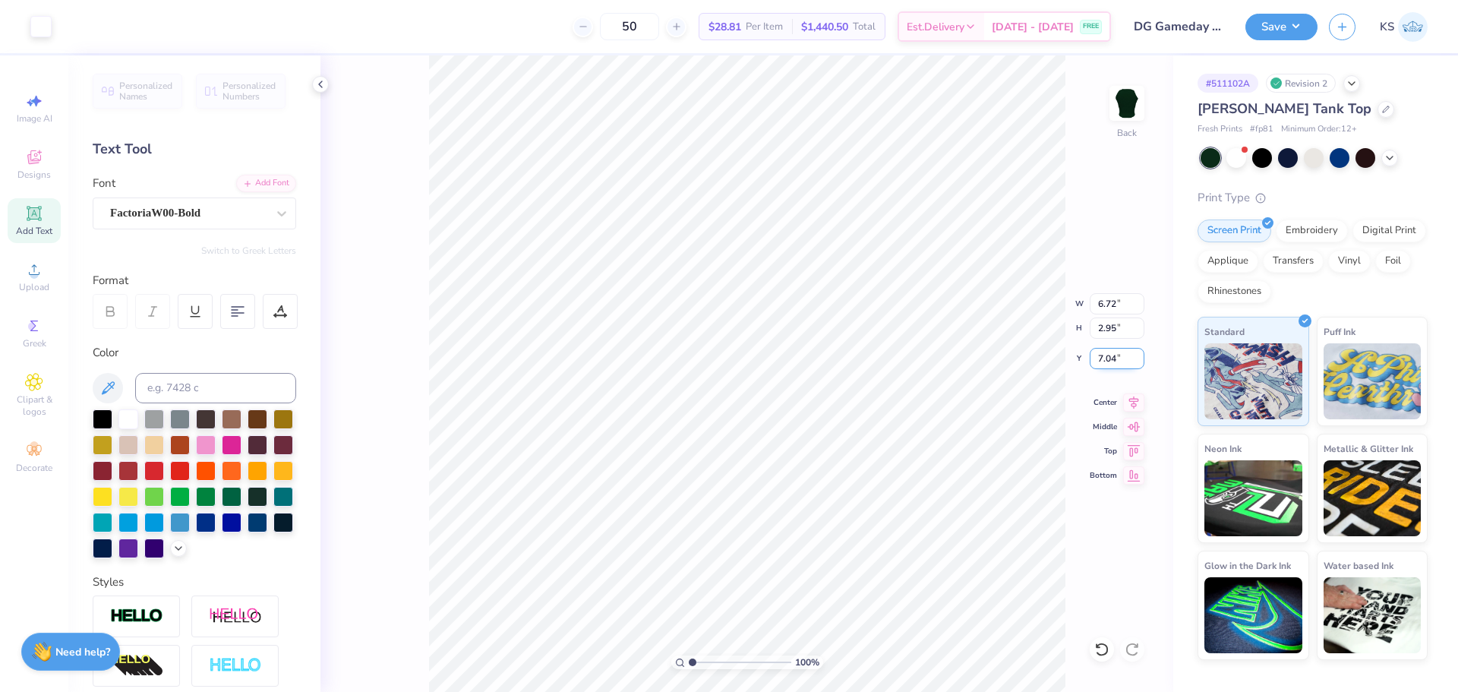
paste input "3.95"
type input "3.95"
click at [1100, 654] on icon at bounding box center [1101, 649] width 15 height 15
click at [1103, 371] on div "100 % Back W 6.72 6.72 " H 2.95 2.95 " Y 7.04 7.04 " Center Middle Top Bottom" at bounding box center [746, 373] width 853 height 636
click at [1110, 365] on div "100 % Back" at bounding box center [746, 373] width 853 height 636
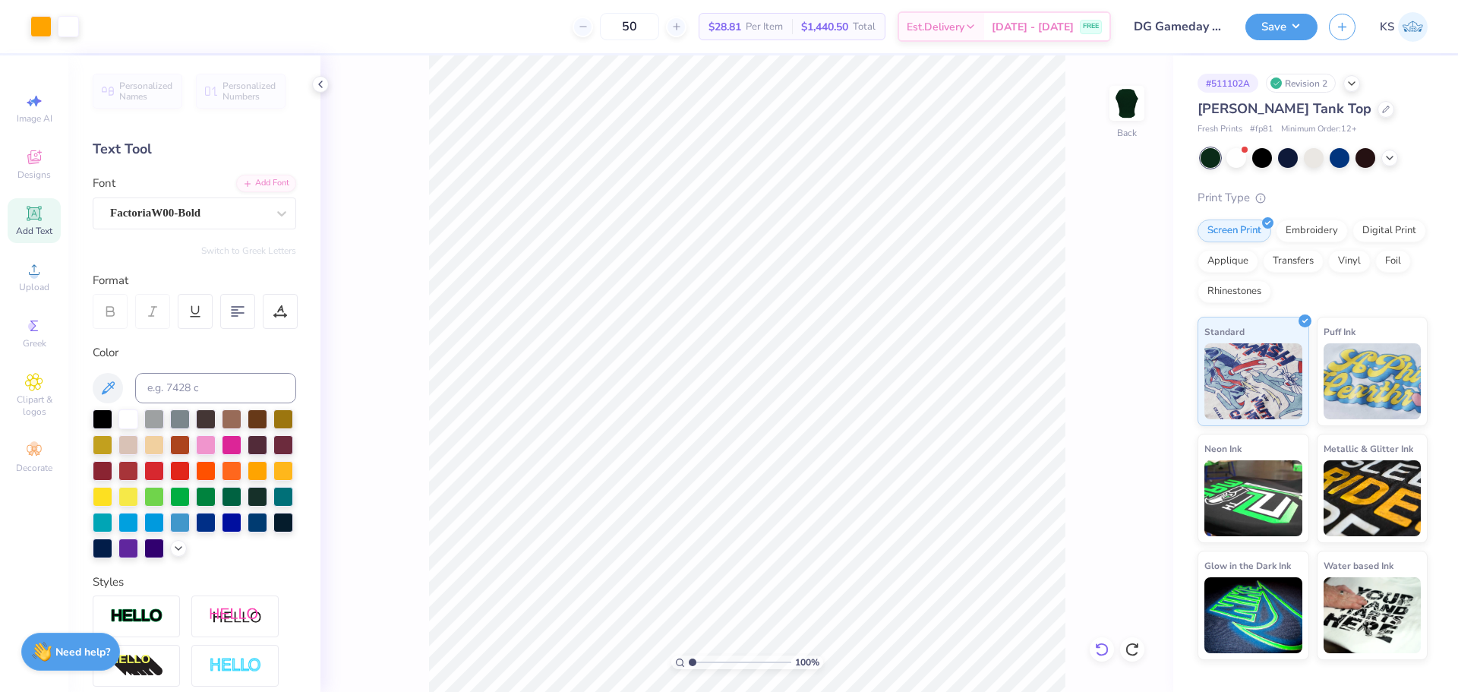
click at [1097, 642] on icon at bounding box center [1101, 649] width 15 height 15
click at [1129, 641] on div at bounding box center [1132, 649] width 24 height 24
click at [1131, 641] on div at bounding box center [1132, 649] width 24 height 24
type input "2.08"
click at [703, 660] on input "range" at bounding box center [740, 662] width 103 height 14
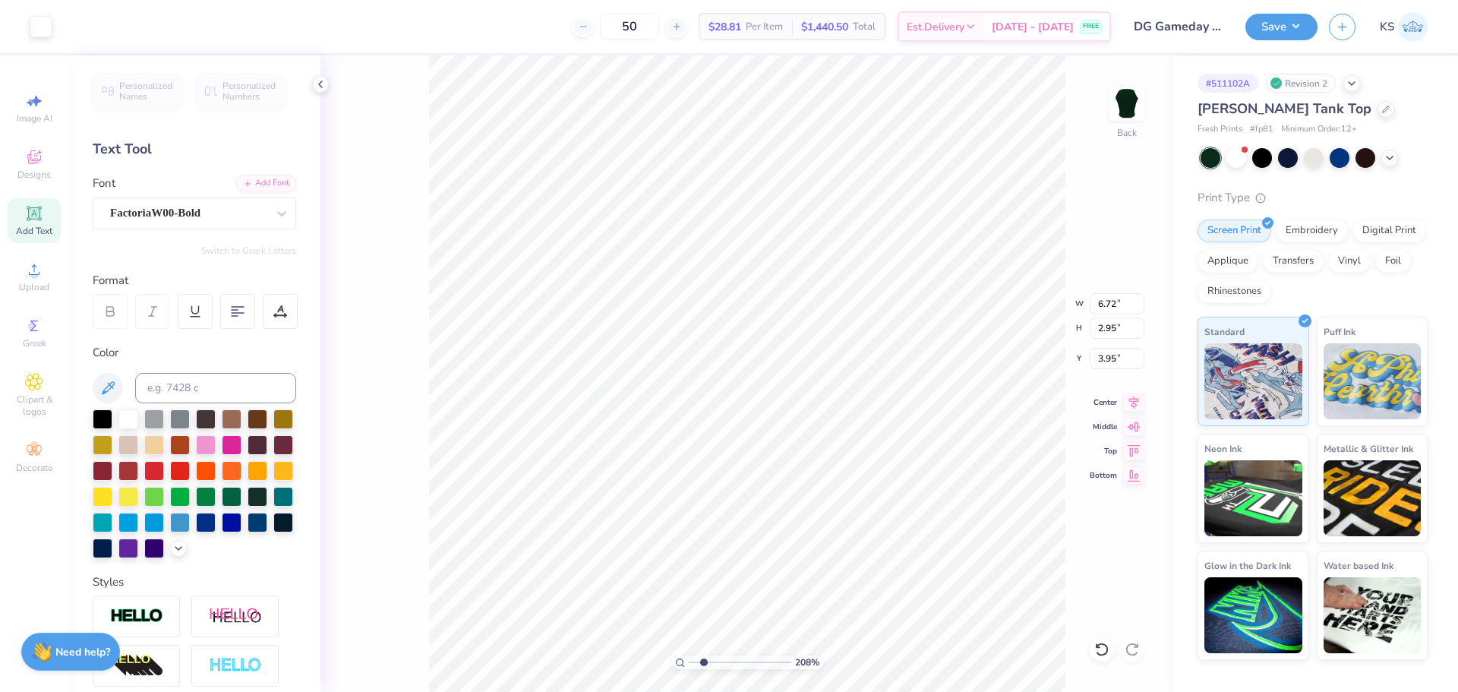
type input "4.19"
click at [1138, 402] on icon at bounding box center [1133, 400] width 21 height 18
type input "4.90"
type input "1.07"
type input "3.00"
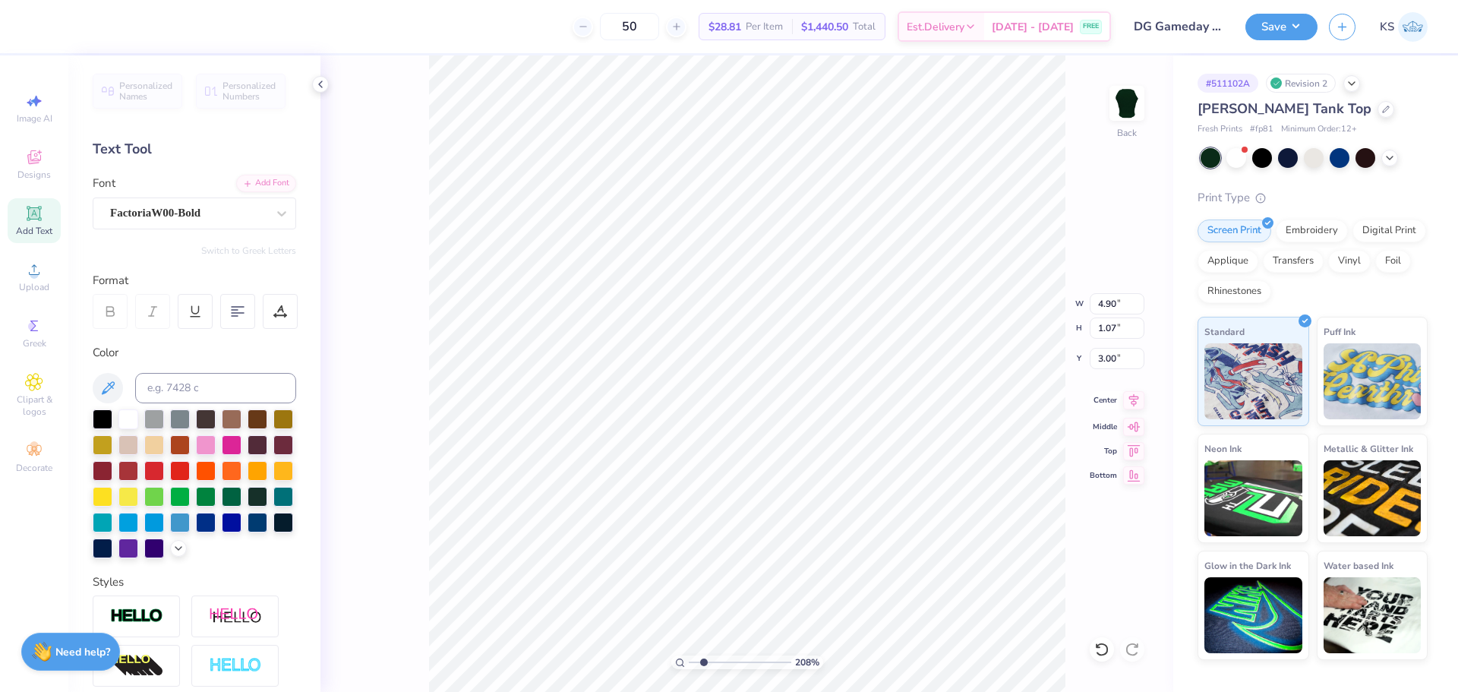
click at [1141, 398] on icon at bounding box center [1133, 400] width 21 height 18
type input "6.13"
type input "7.45"
click at [1140, 397] on icon at bounding box center [1133, 400] width 21 height 18
click at [1012, 324] on div "208 % Back W 6.13 6.13 " H 1.07 1.07 " Y 7.45 7.45 " Center Middle Top Bottom" at bounding box center [746, 373] width 853 height 636
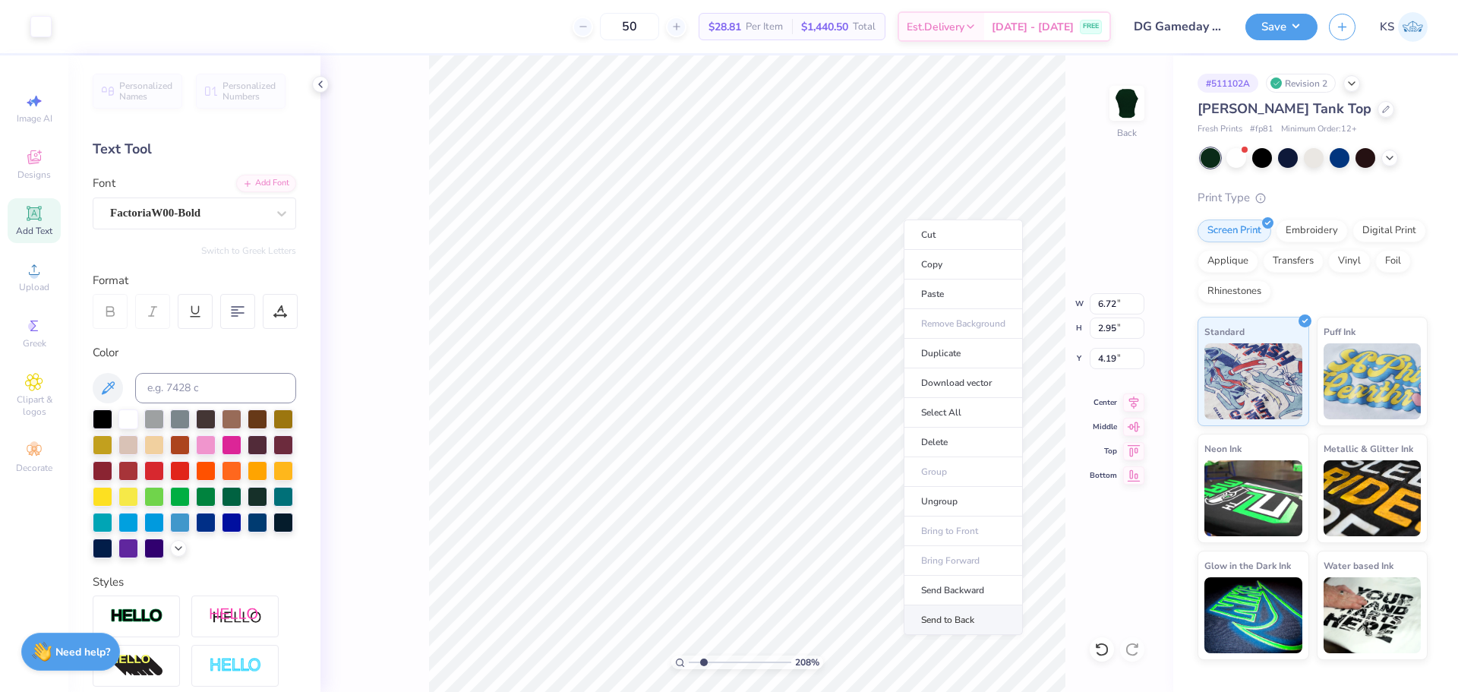
click at [995, 617] on li "Send to Back" at bounding box center [963, 620] width 119 height 30
type input "6.13"
type input "1.07"
type input "9.13"
click at [267, 181] on div "Add Font" at bounding box center [266, 181] width 60 height 17
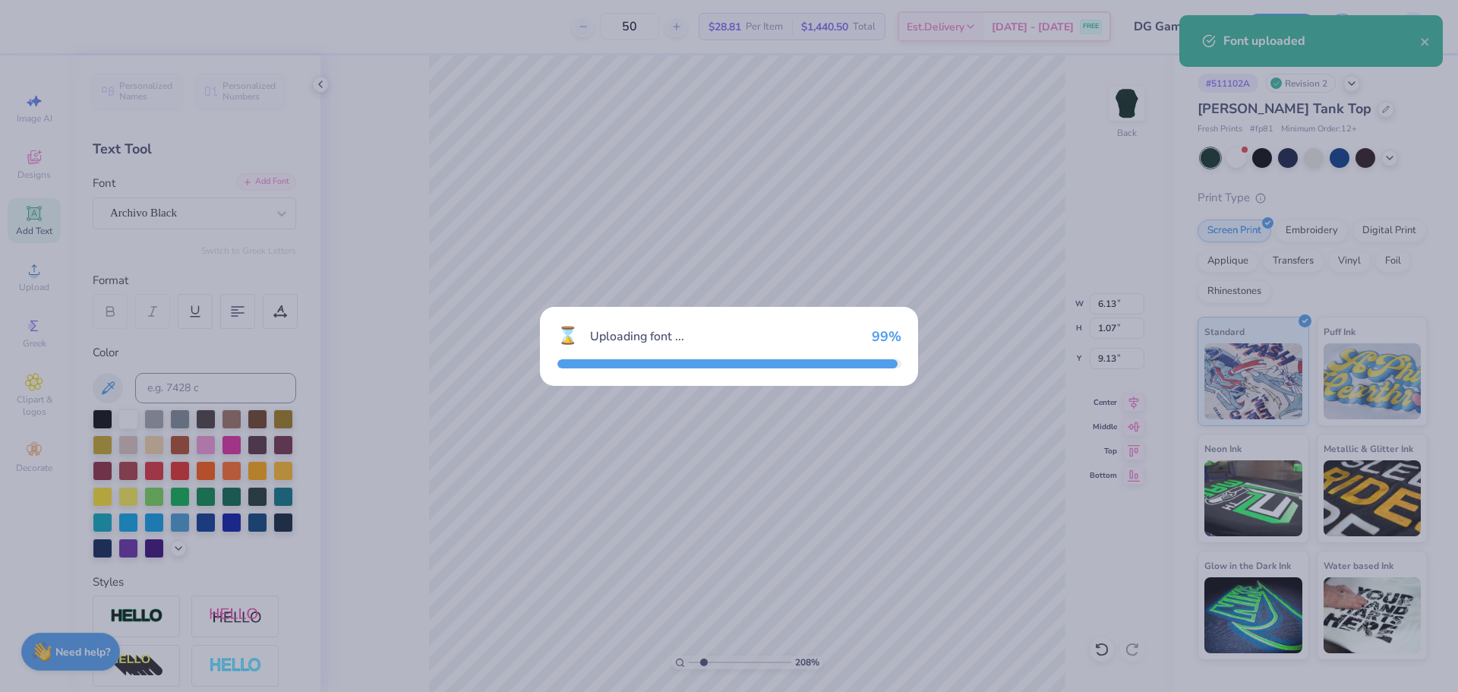
type input "6.45"
type input "1.09"
type input "9.12"
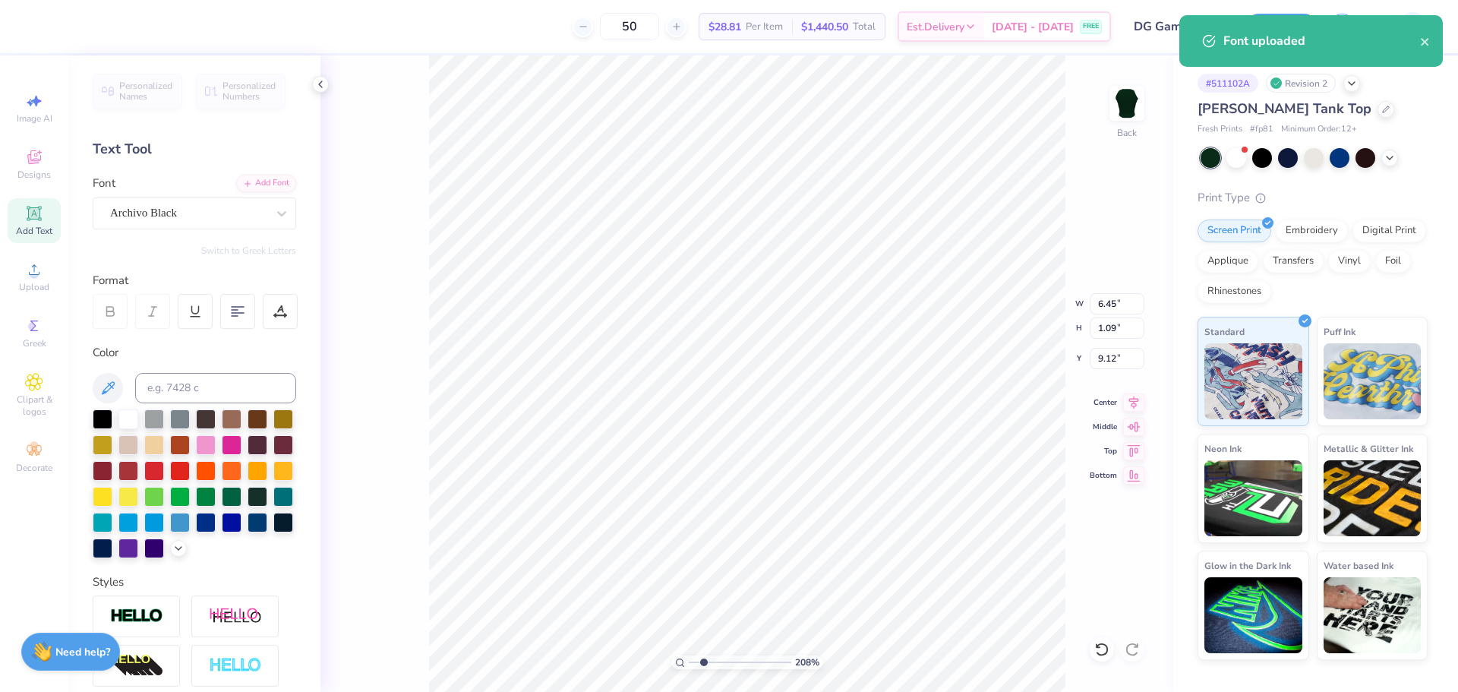
scroll to position [13, 2]
type textarea "85"
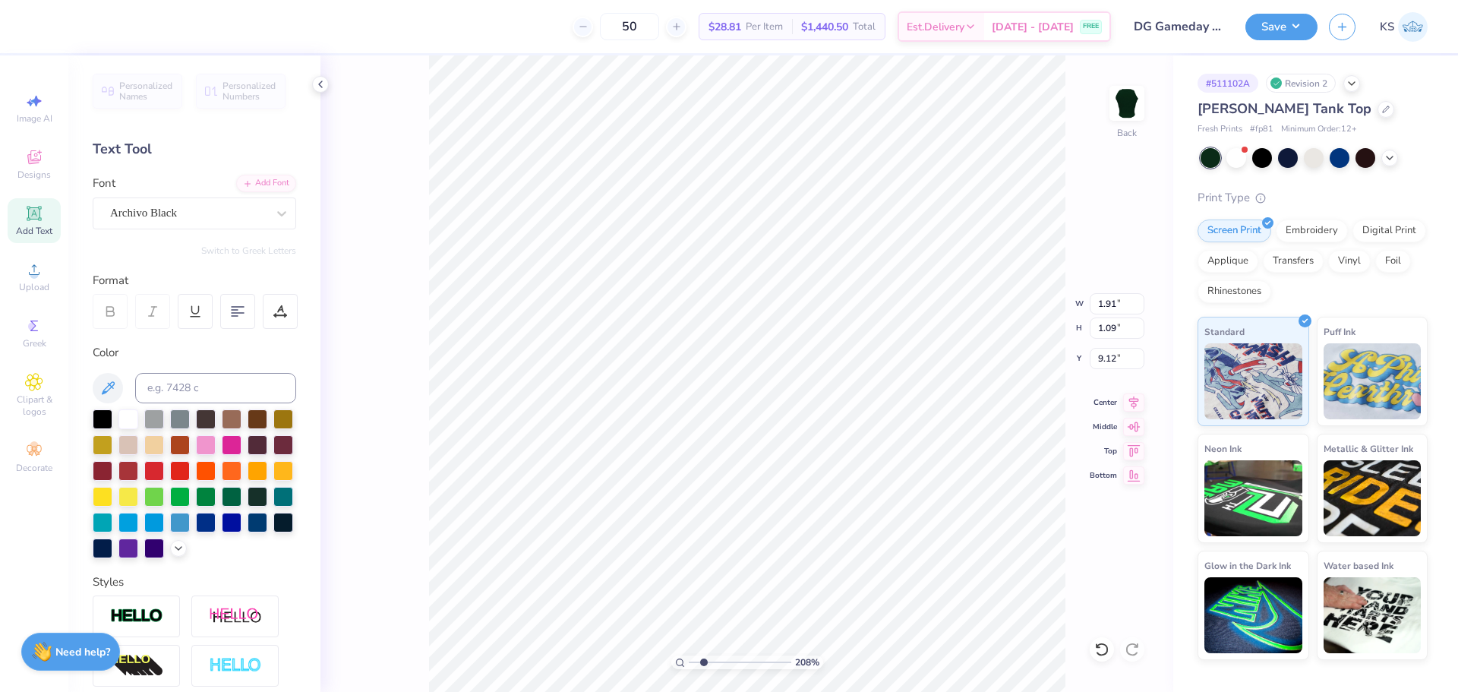
type input "2.21"
type input "2.88"
type input "4.33"
type input "4.70"
click at [1124, 340] on div "208 % Back W 4.70 4.70 " H 2.88 2.88 " Y 4.33 4.33 " Center Middle Top Bottom" at bounding box center [746, 373] width 853 height 636
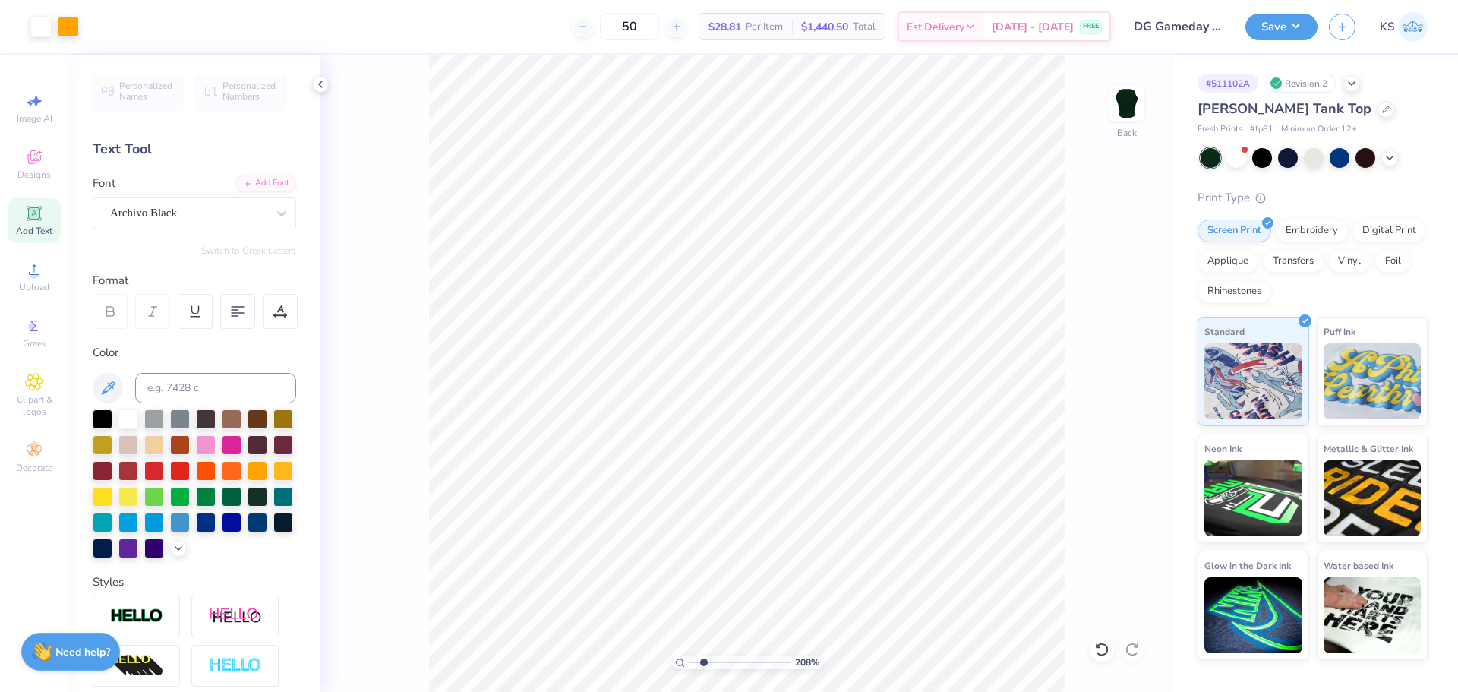
click at [1124, 334] on div "208 % Back" at bounding box center [746, 373] width 853 height 636
click at [1109, 335] on input "2.88" at bounding box center [1117, 327] width 55 height 21
click at [1114, 365] on input "4.33" at bounding box center [1117, 358] width 55 height 21
click at [1113, 330] on input "2.88" at bounding box center [1117, 327] width 55 height 21
type input "1.91"
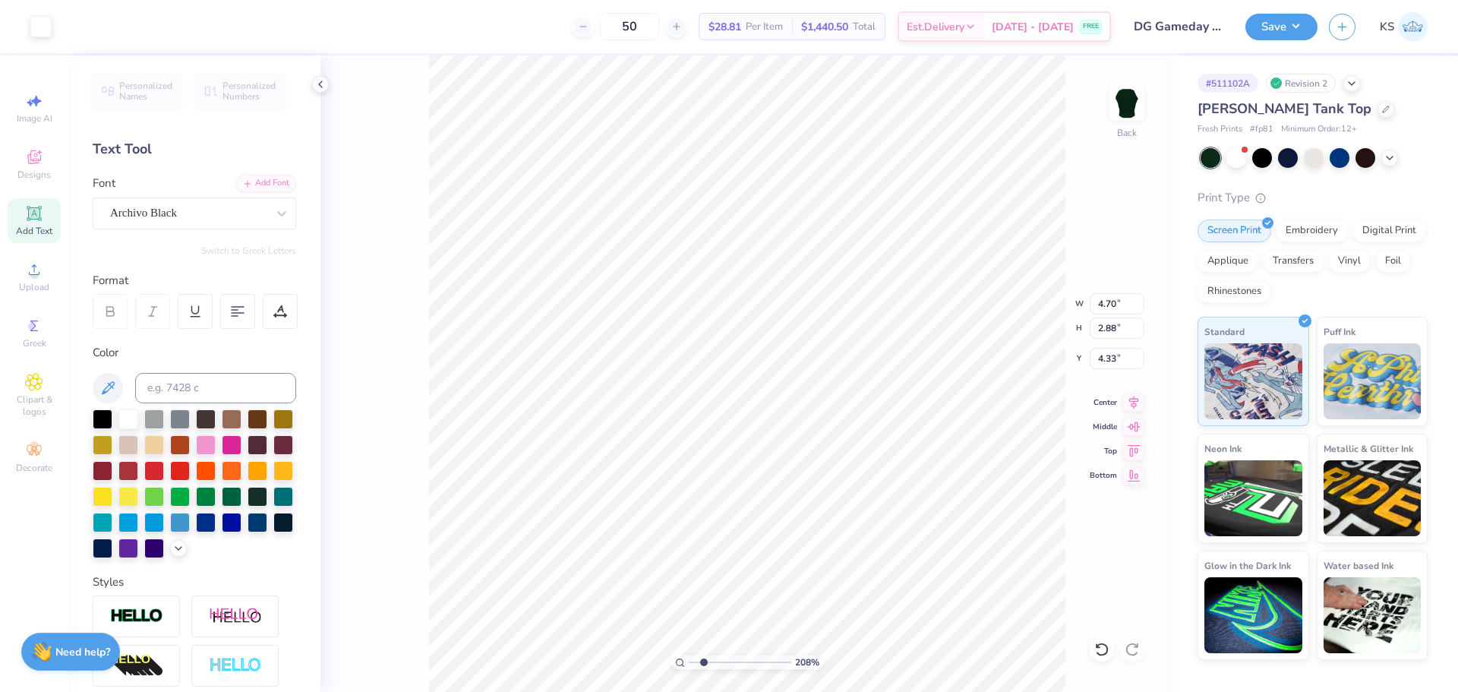
type input "1.09"
type input "9.12"
drag, startPoint x: 109, startPoint y: 387, endPoint x: 125, endPoint y: 386, distance: 16.0
click at [111, 387] on icon at bounding box center [108, 388] width 18 height 18
type input "6.72"
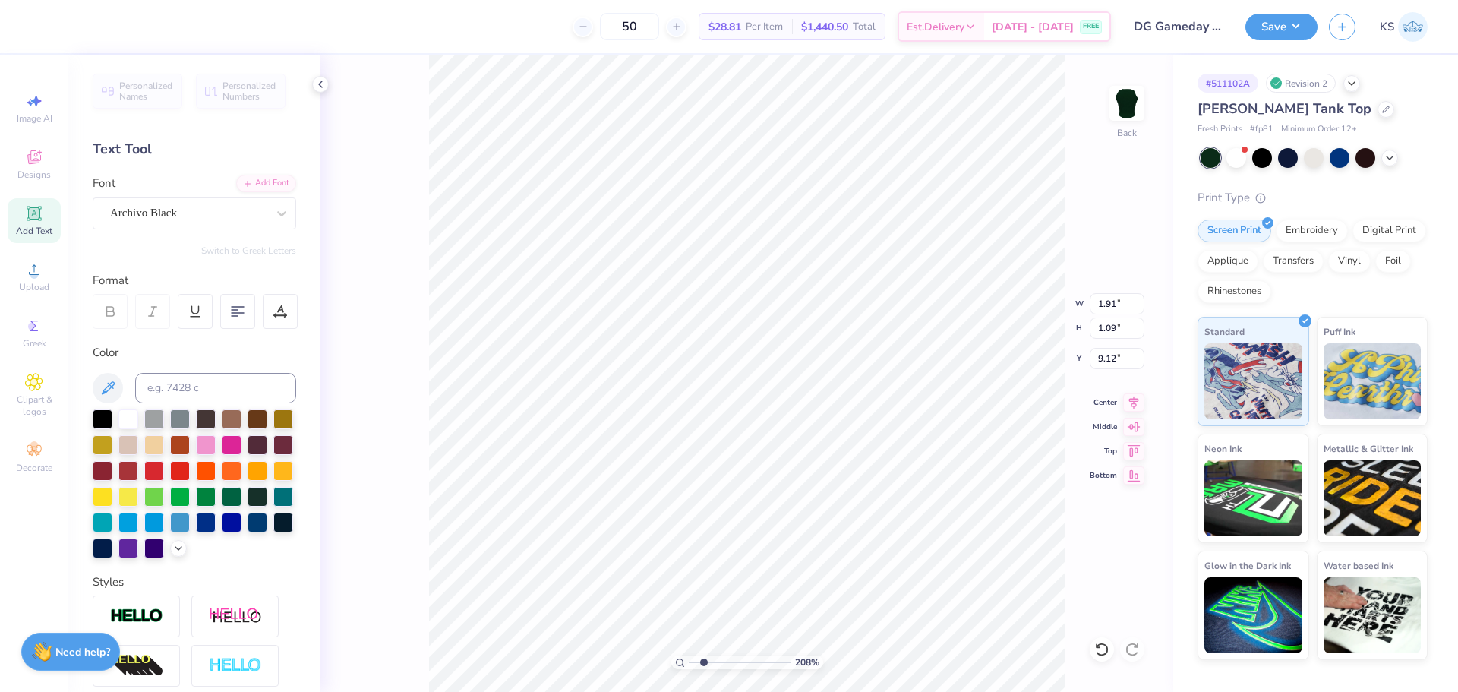
type input "2.95"
type input "4.19"
type input "4.70"
type input "2.88"
type input "4.33"
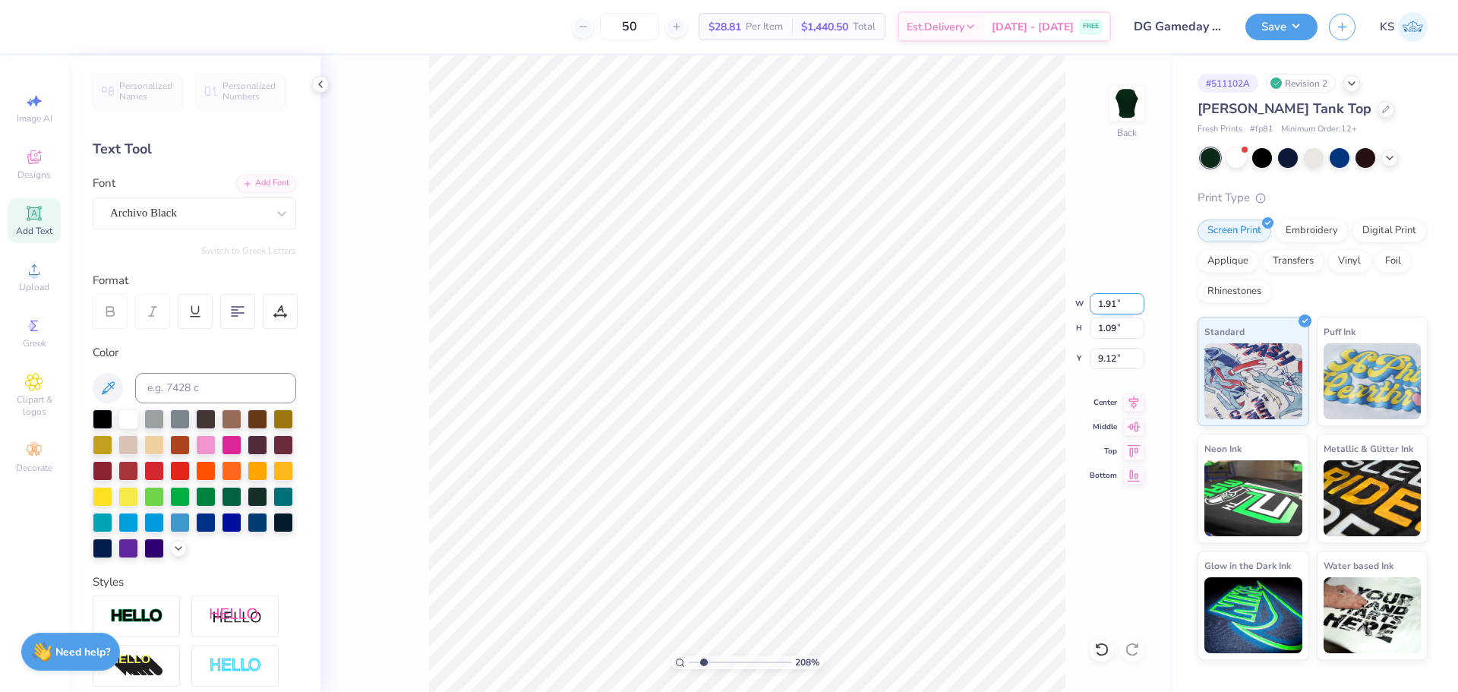
click at [1105, 297] on input "1.91" at bounding box center [1117, 303] width 55 height 21
paste input "2.88"
type input "2.88"
type input "1.64"
type input "8.84"
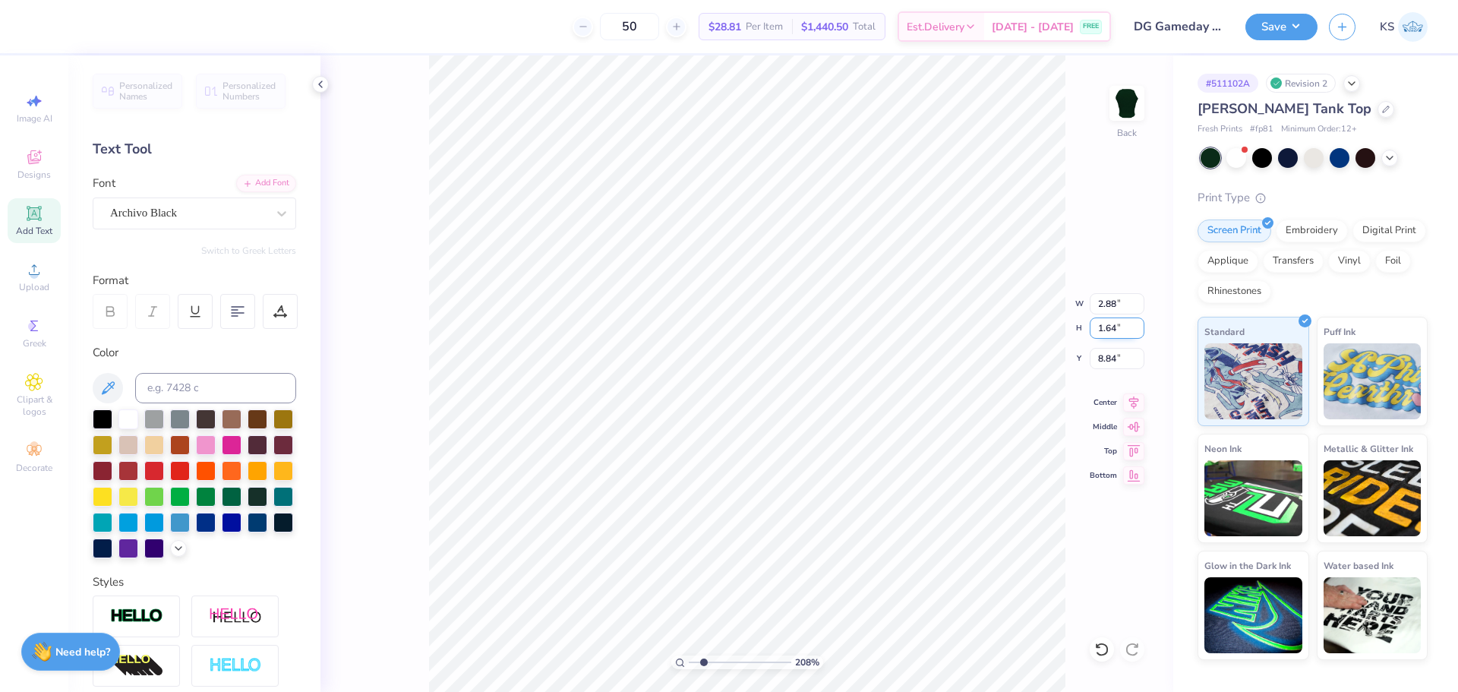
click at [1115, 331] on input "1.64" at bounding box center [1117, 327] width 55 height 21
paste input "2.88"
type input "2.88"
type input "5.06"
click at [1115, 360] on input "8.22" at bounding box center [1117, 358] width 55 height 21
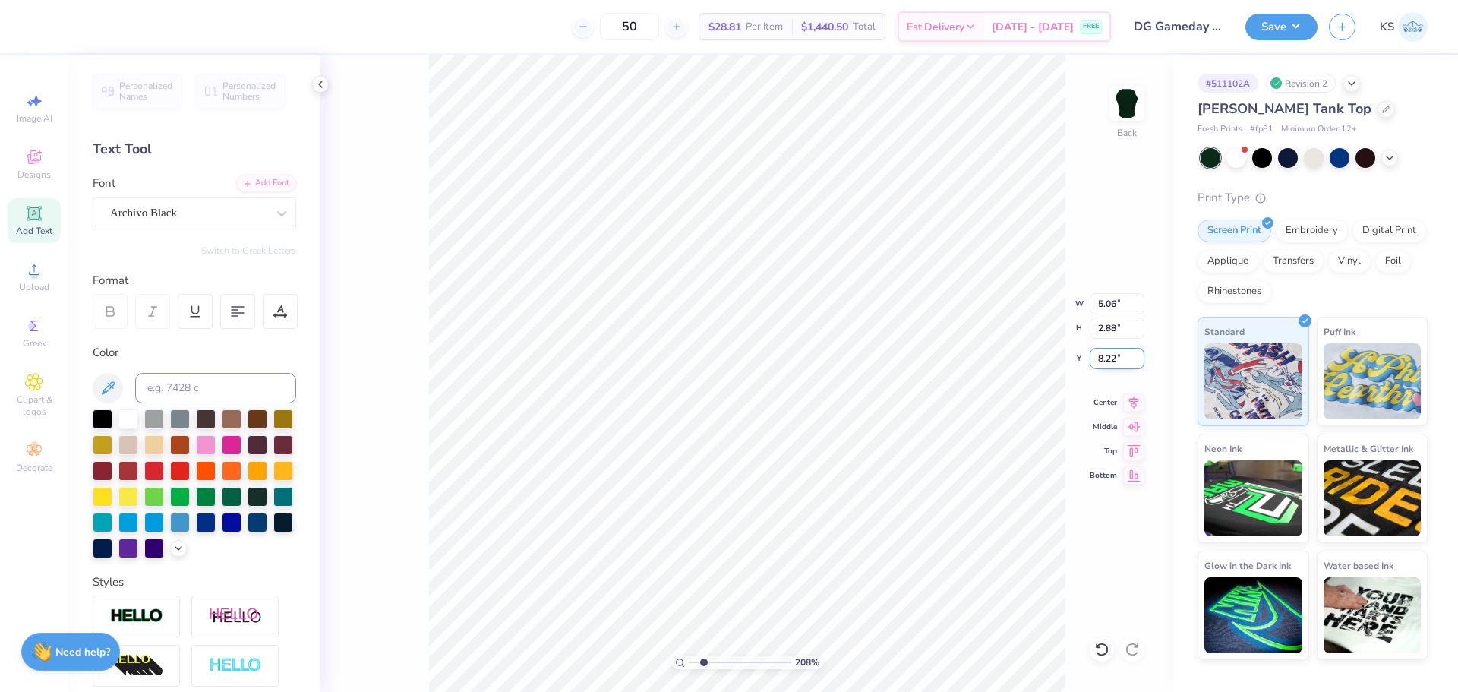
paste input "4.33"
type input "4.33"
click at [1137, 402] on icon at bounding box center [1133, 400] width 21 height 18
click at [1100, 649] on icon at bounding box center [1101, 649] width 15 height 15
click at [1099, 650] on icon at bounding box center [1101, 649] width 15 height 15
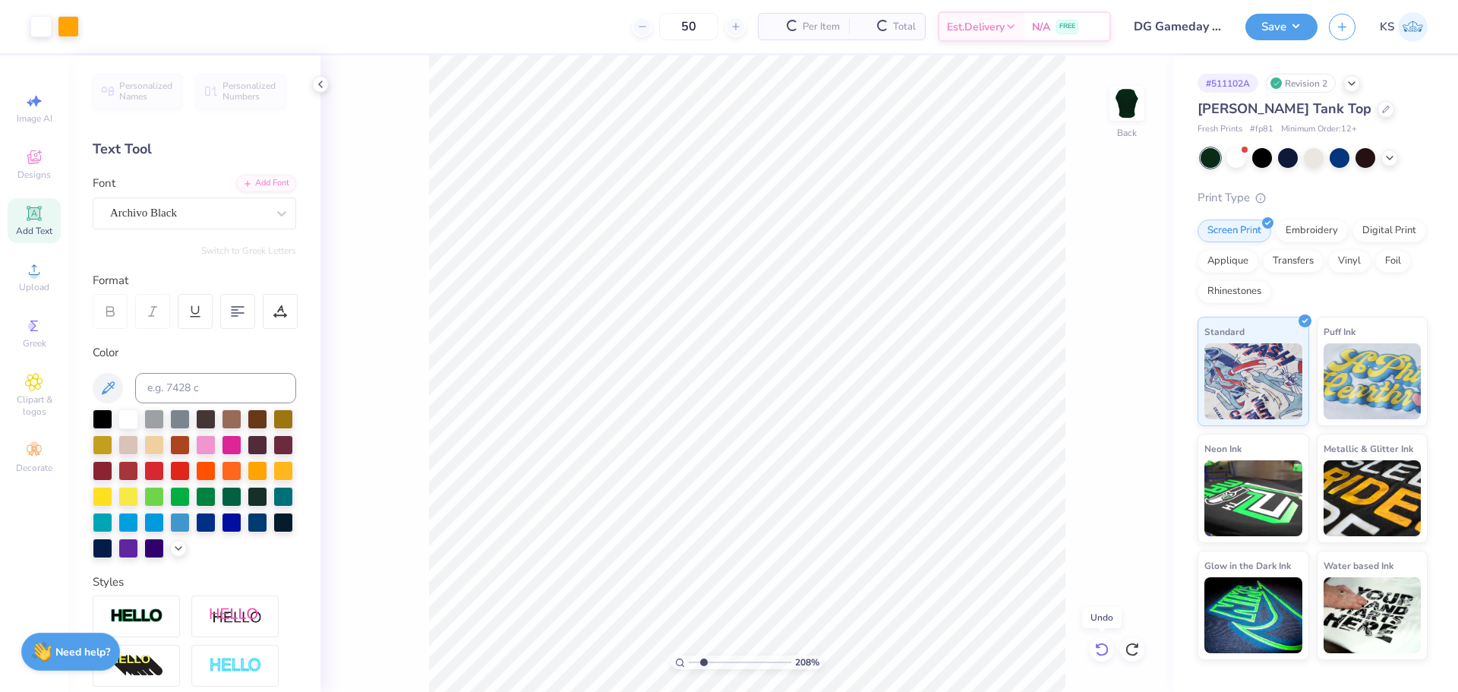
click at [1097, 650] on icon at bounding box center [1101, 649] width 15 height 15
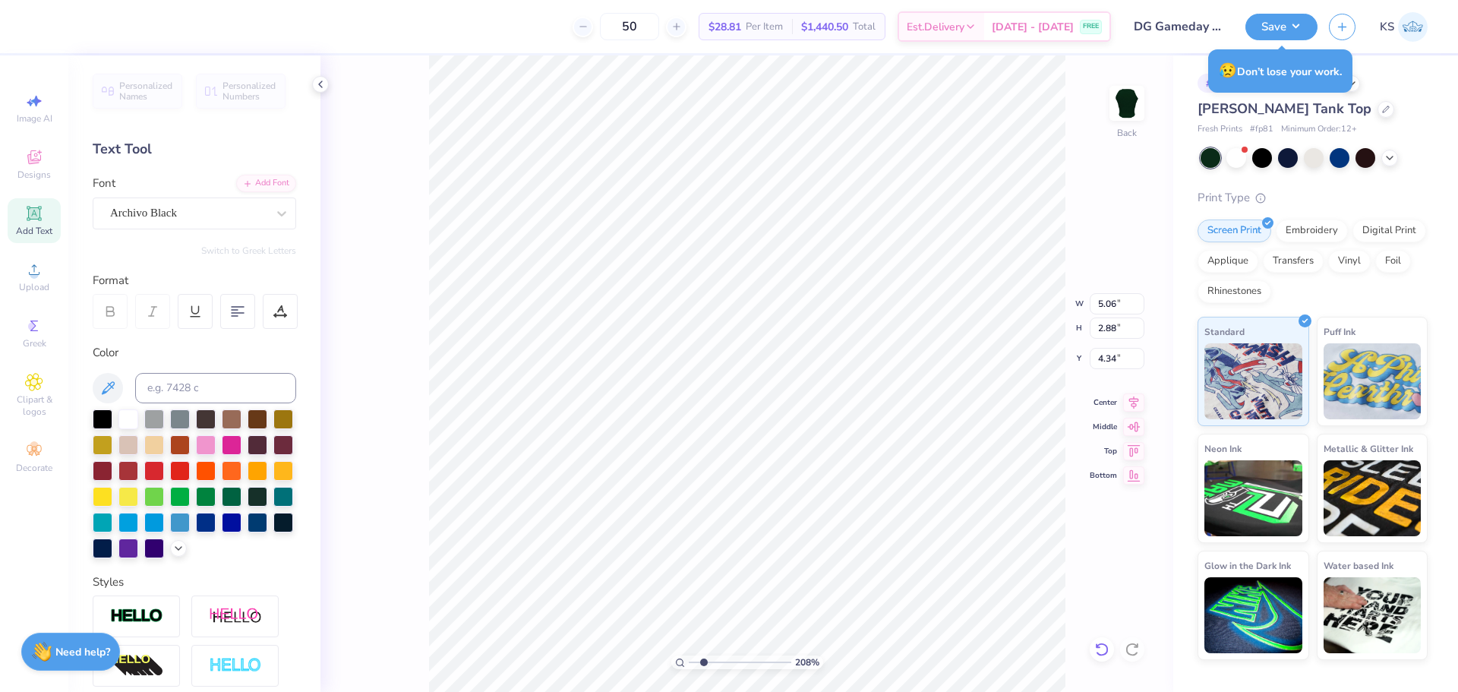
click at [1103, 650] on icon at bounding box center [1101, 649] width 15 height 15
type input "4.33"
click at [1103, 650] on icon at bounding box center [1101, 649] width 15 height 15
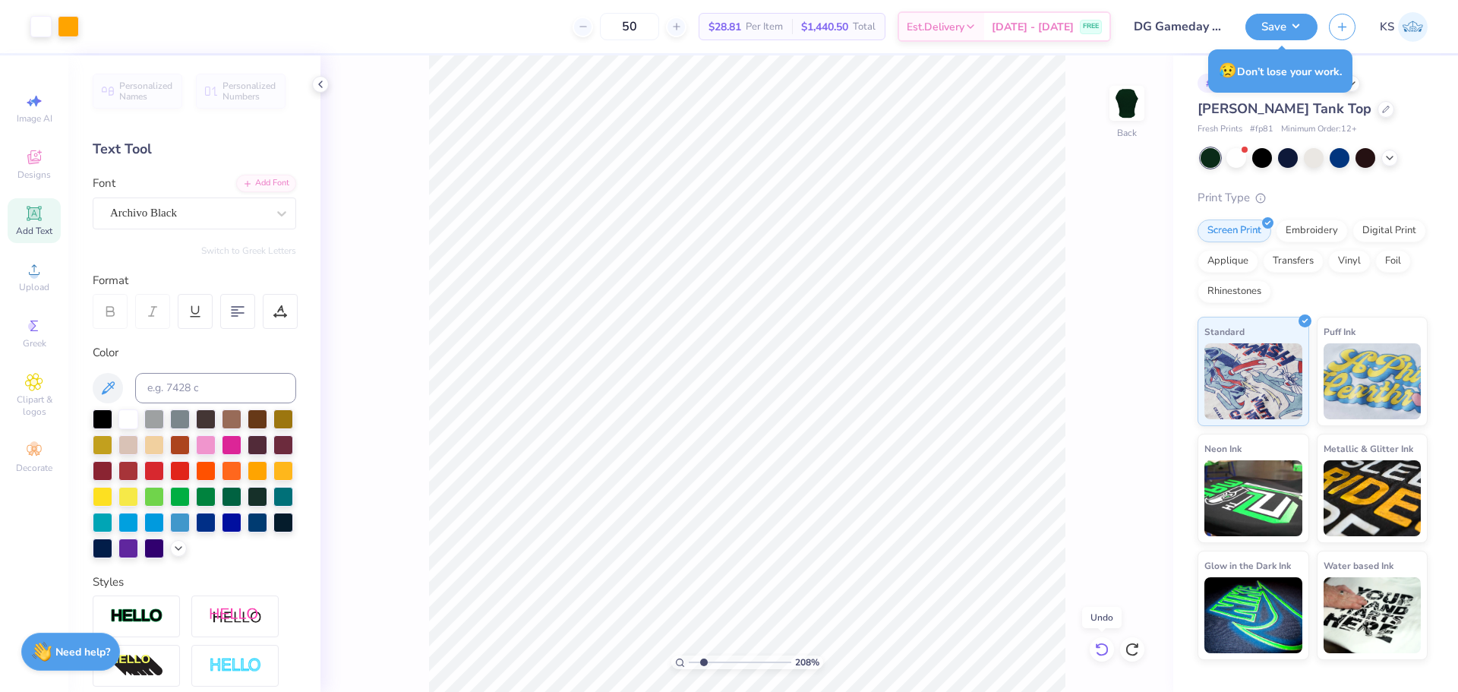
click at [1103, 650] on icon at bounding box center [1101, 649] width 15 height 15
click at [1131, 650] on icon at bounding box center [1132, 649] width 15 height 15
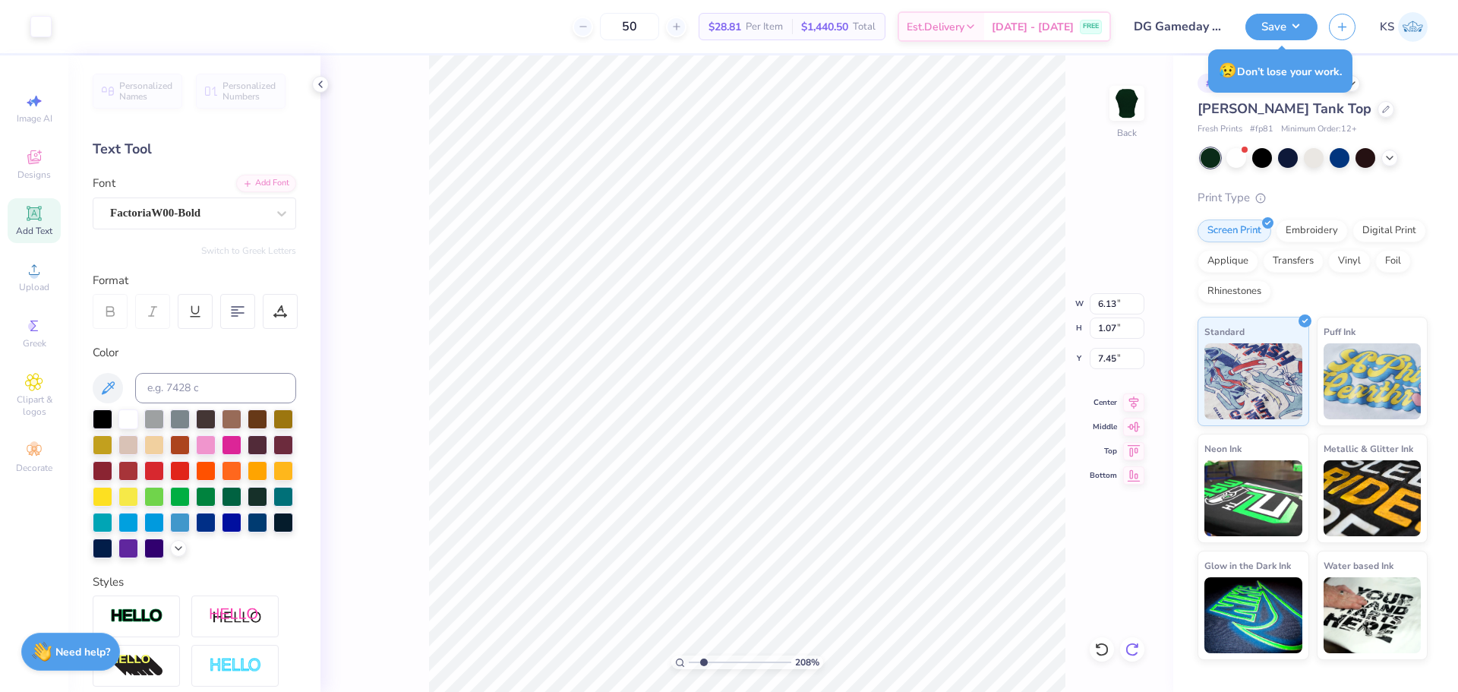
click at [1131, 650] on icon at bounding box center [1132, 649] width 15 height 15
click at [1130, 650] on icon at bounding box center [1132, 649] width 15 height 15
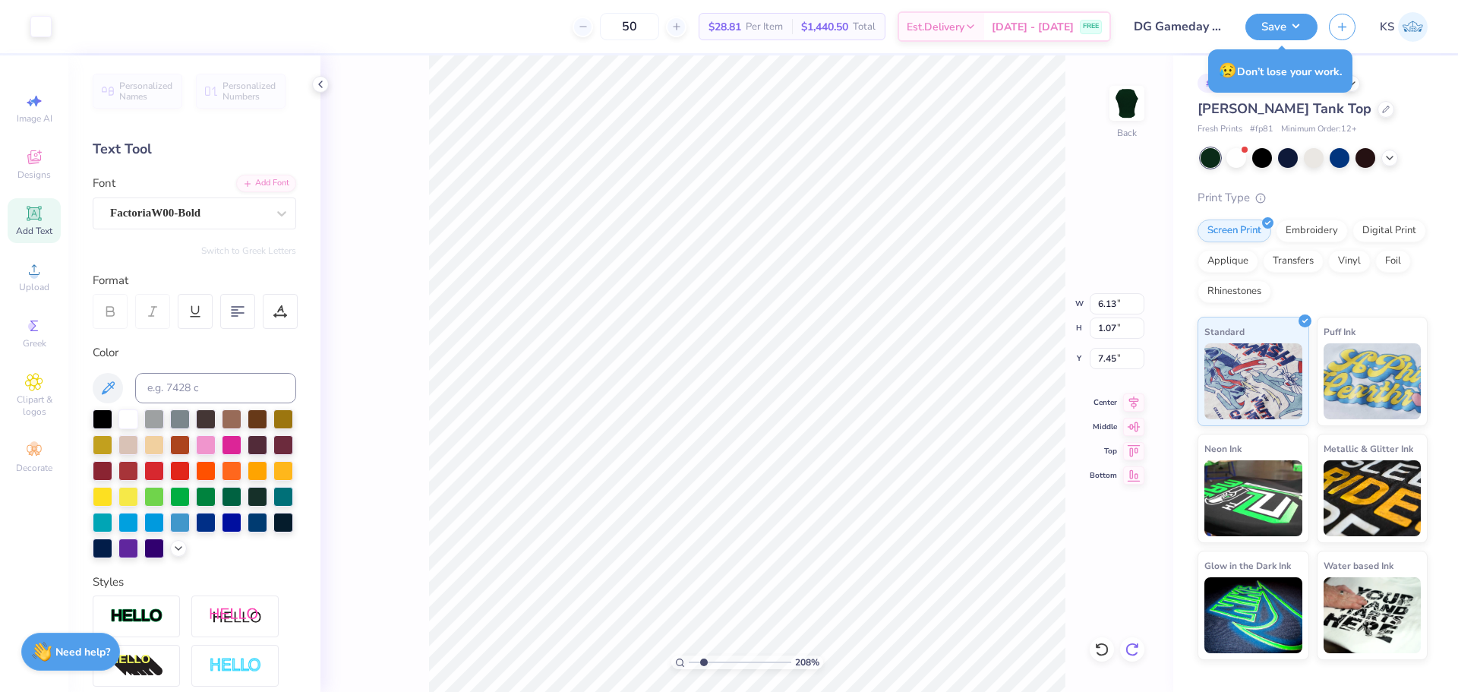
click at [1130, 650] on div "208 % Back W 6.13 6.13 " H 1.07 1.07 " Y 7.45 7.45 " Center Middle Top Bottom" at bounding box center [746, 373] width 853 height 636
type input "6.45"
type input "1.09"
type input "9.12"
type input "5.06"
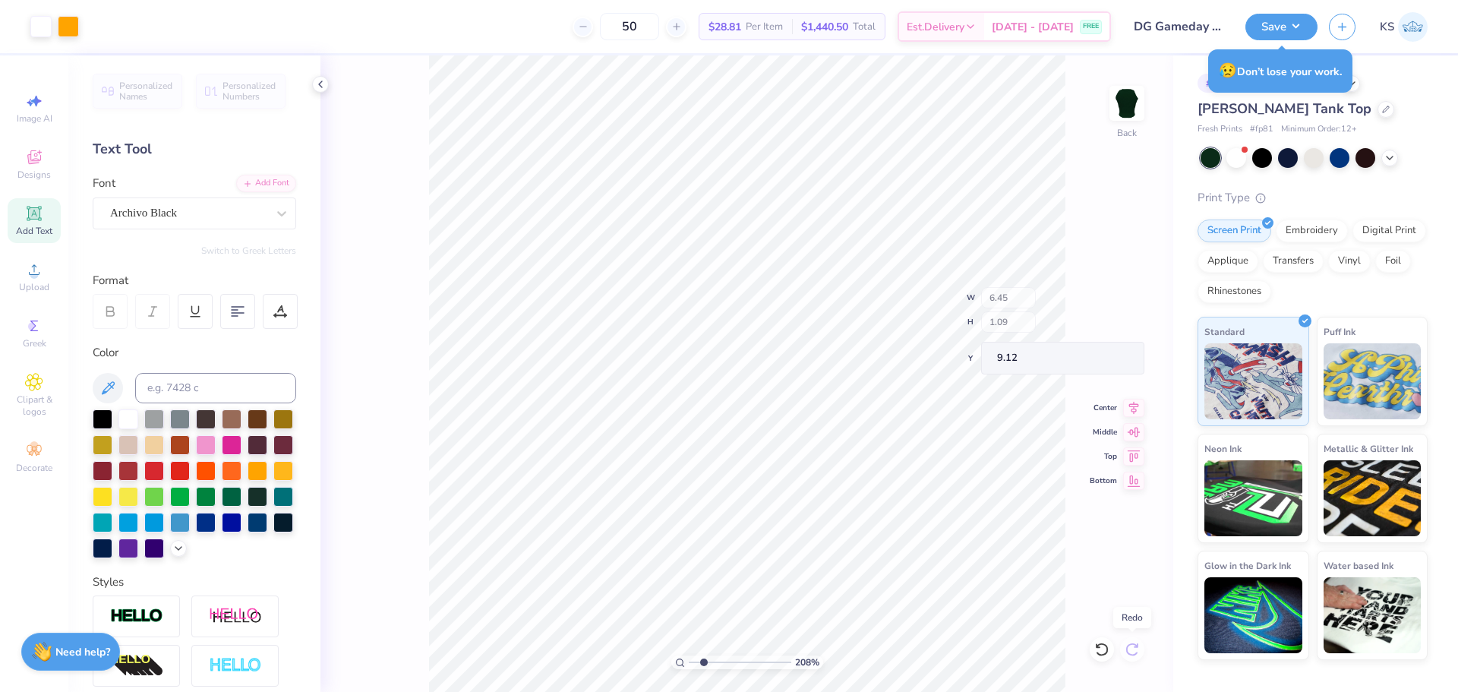
type input "2.88"
type input "4.34"
click at [1130, 650] on div "208 % Back W 5.06 H 2.88 Y 4.34 Center Middle Top Bottom" at bounding box center [746, 373] width 853 height 636
click at [1129, 650] on div "208 % Back W 5.06 H 2.88 Y 4.34 Center Middle Top Bottom" at bounding box center [746, 373] width 853 height 636
click at [1129, 650] on div "208 % Back" at bounding box center [746, 373] width 853 height 636
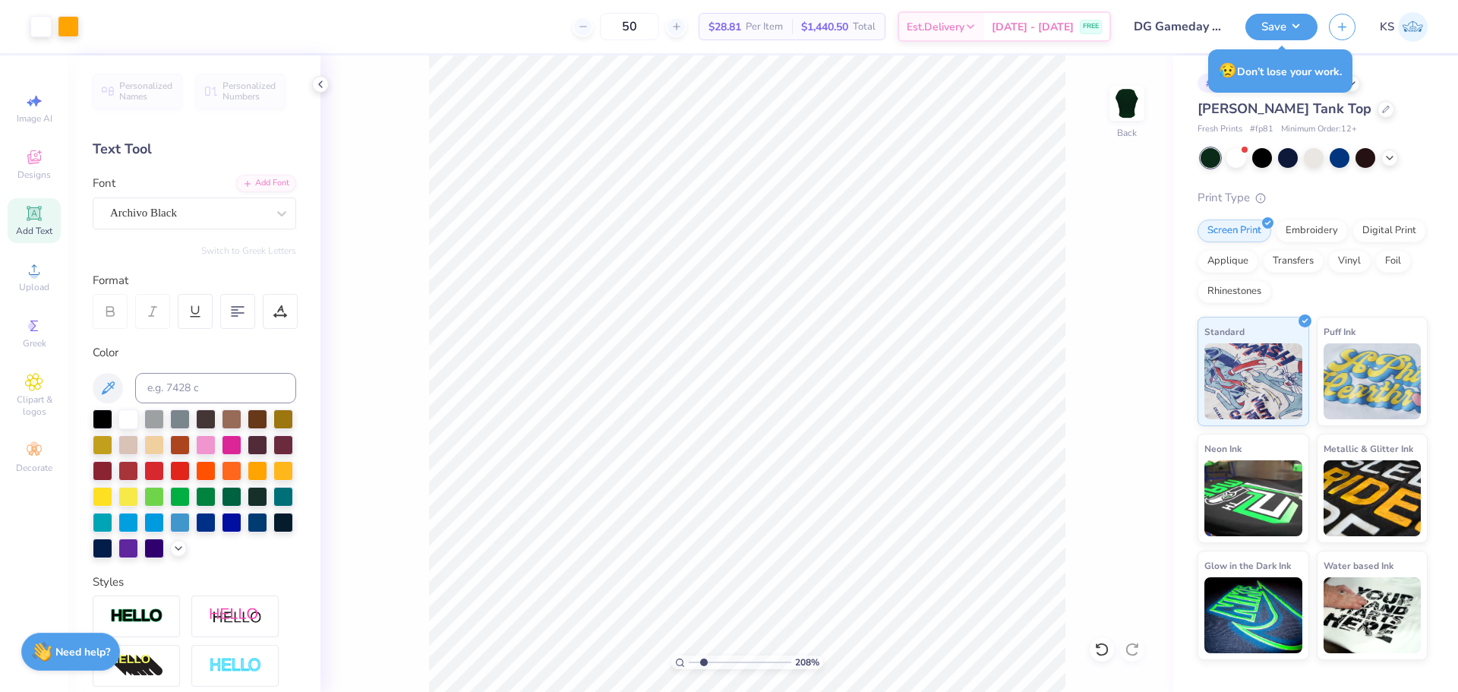
click at [1129, 650] on div "208 % Back" at bounding box center [746, 373] width 853 height 636
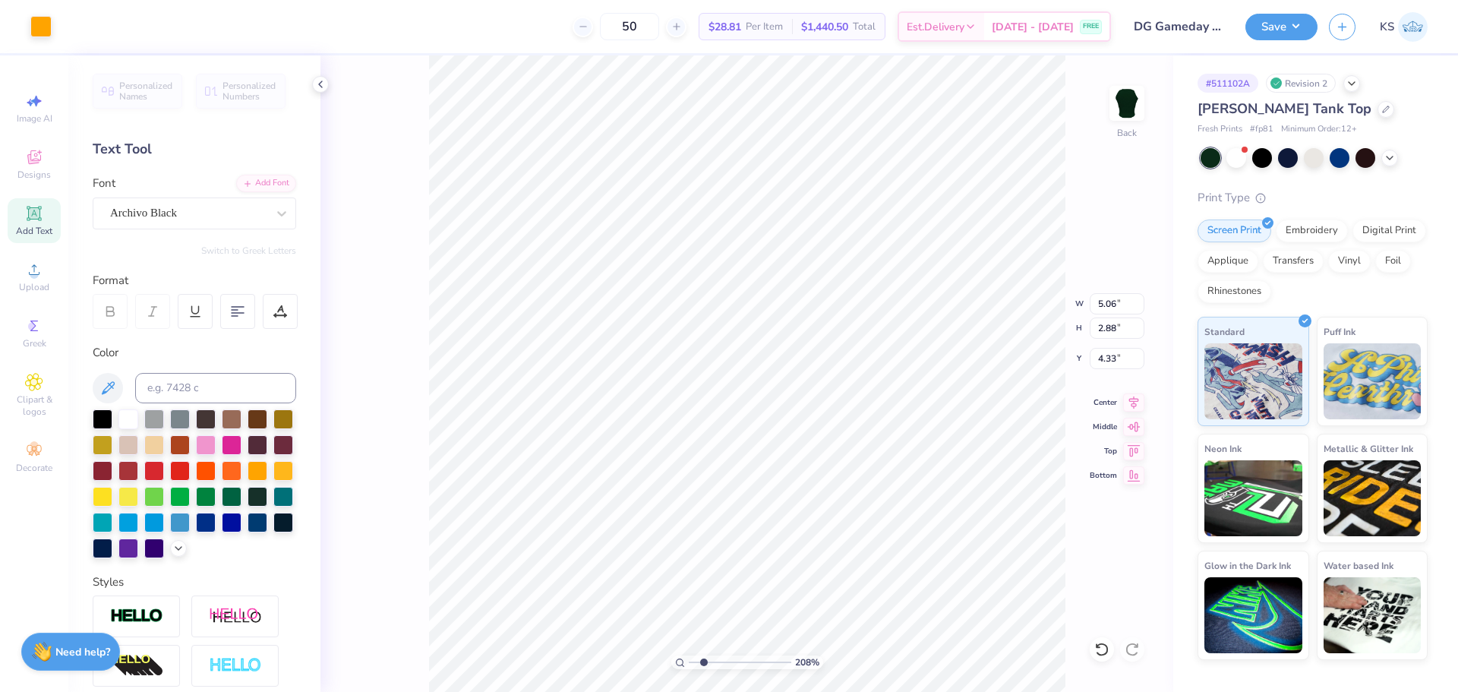
type input "4.26"
click at [1138, 399] on icon at bounding box center [1134, 399] width 10 height 13
click at [1110, 309] on input "5.06" at bounding box center [1117, 303] width 55 height 21
type input "4.80"
type input "2.73"
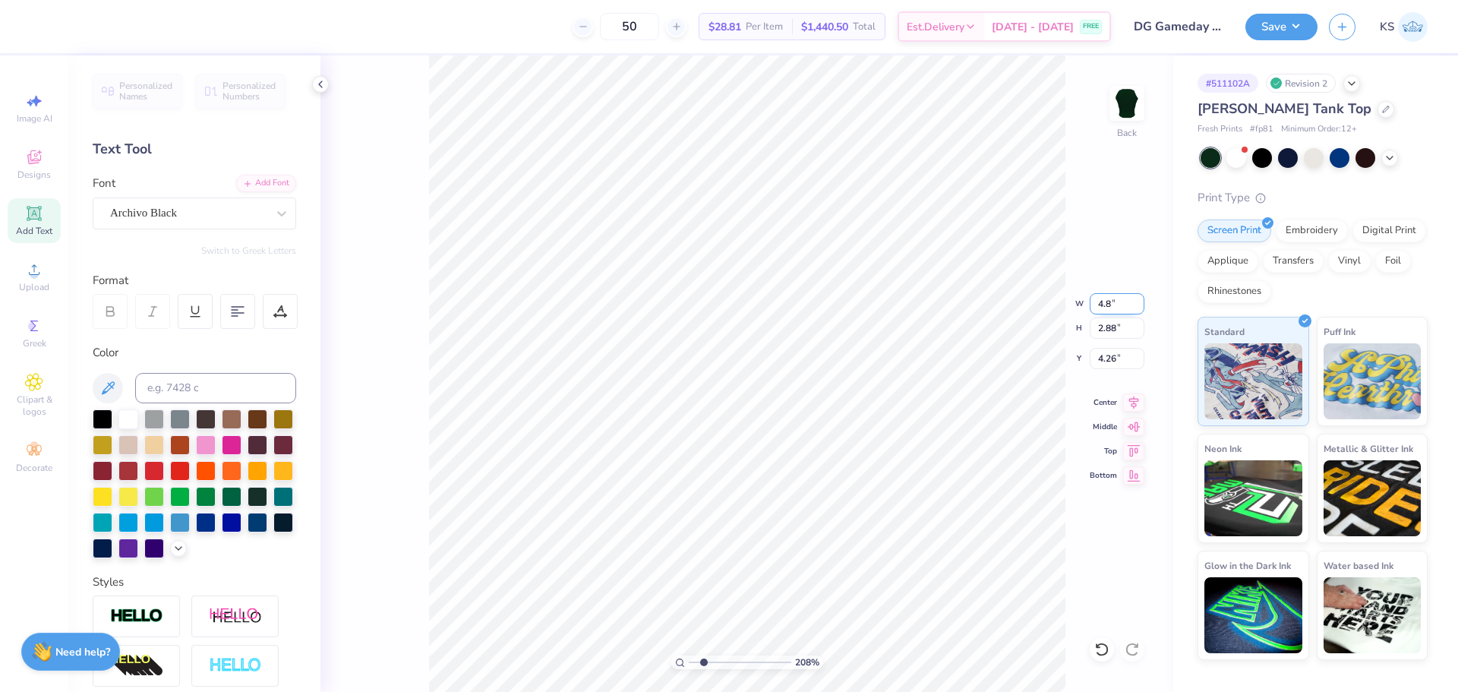
type input "4.33"
type input "1.91"
type input "1.09"
type input "9.12"
type input "1.34"
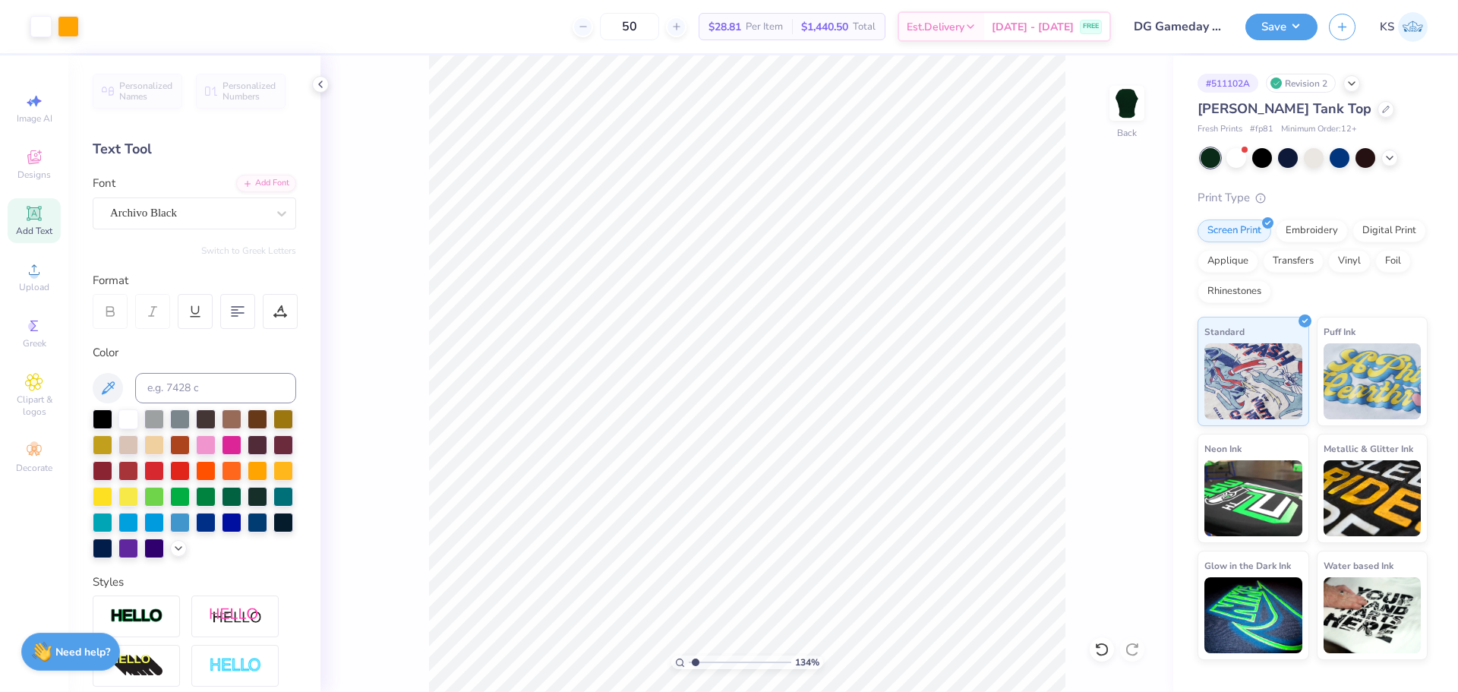
click at [696, 659] on input "range" at bounding box center [740, 662] width 103 height 14
click at [1140, 399] on icon at bounding box center [1133, 400] width 21 height 18
type input "6.72"
type input "2.95"
type input "4.19"
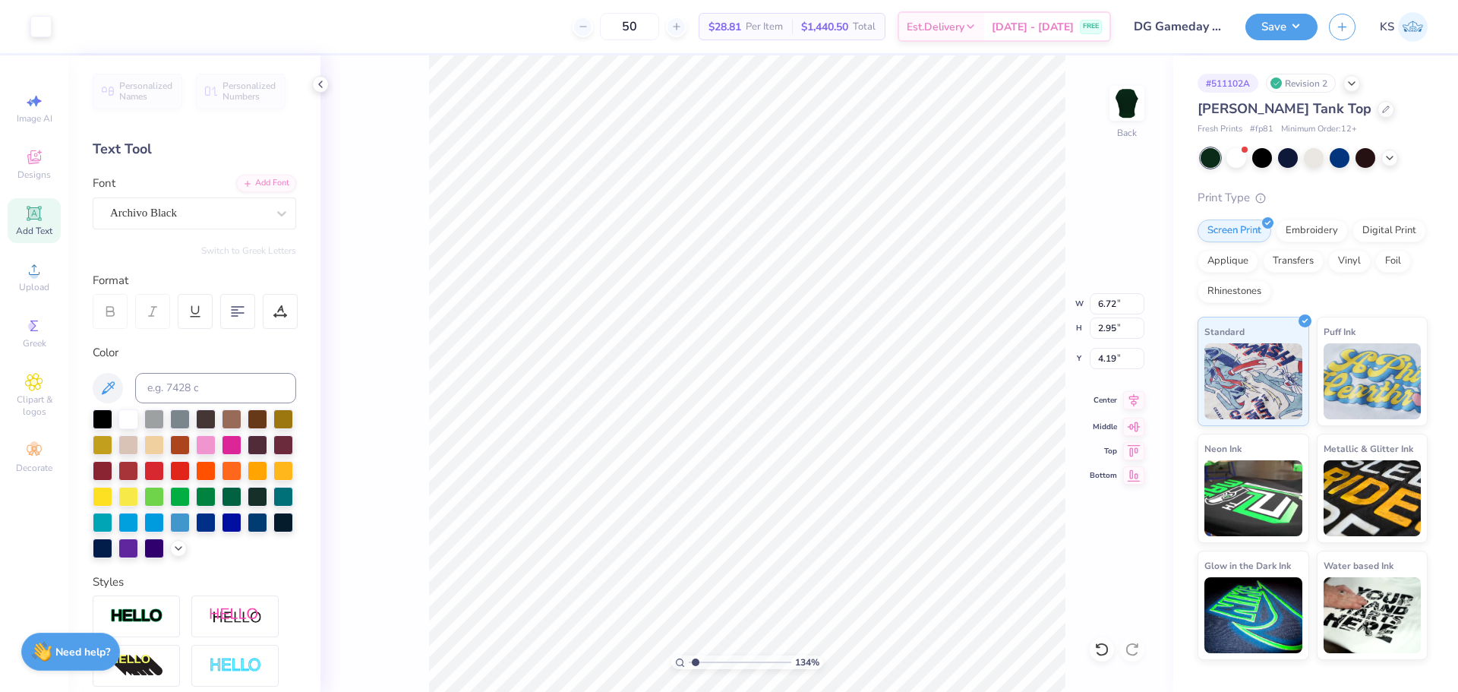
click at [1133, 401] on icon at bounding box center [1133, 400] width 21 height 18
type input "6.13"
type input "1.07"
type input "7.45"
click at [1136, 396] on icon at bounding box center [1134, 399] width 10 height 13
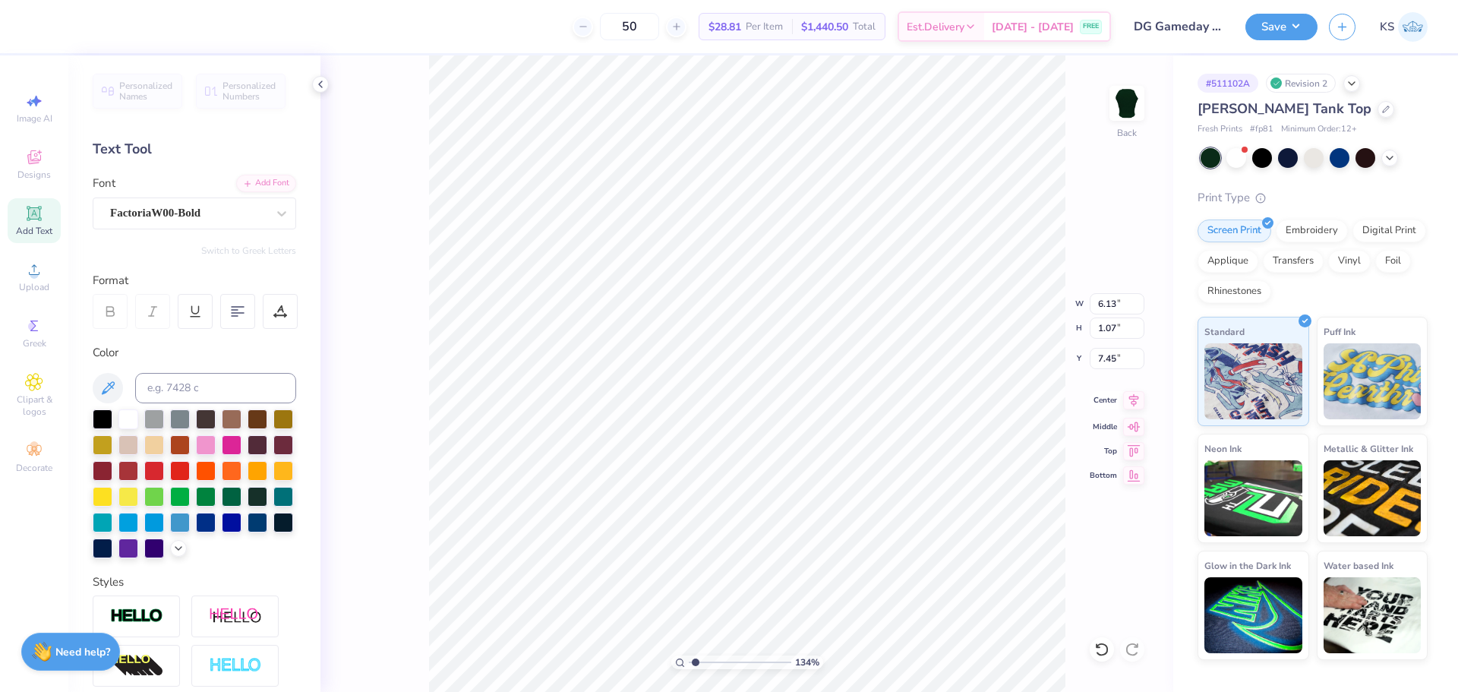
type input "4.90"
type input "3.00"
click at [1138, 401] on icon at bounding box center [1133, 400] width 21 height 18
click at [1124, 305] on input "6.72" at bounding box center [1117, 303] width 55 height 21
type input "7.00"
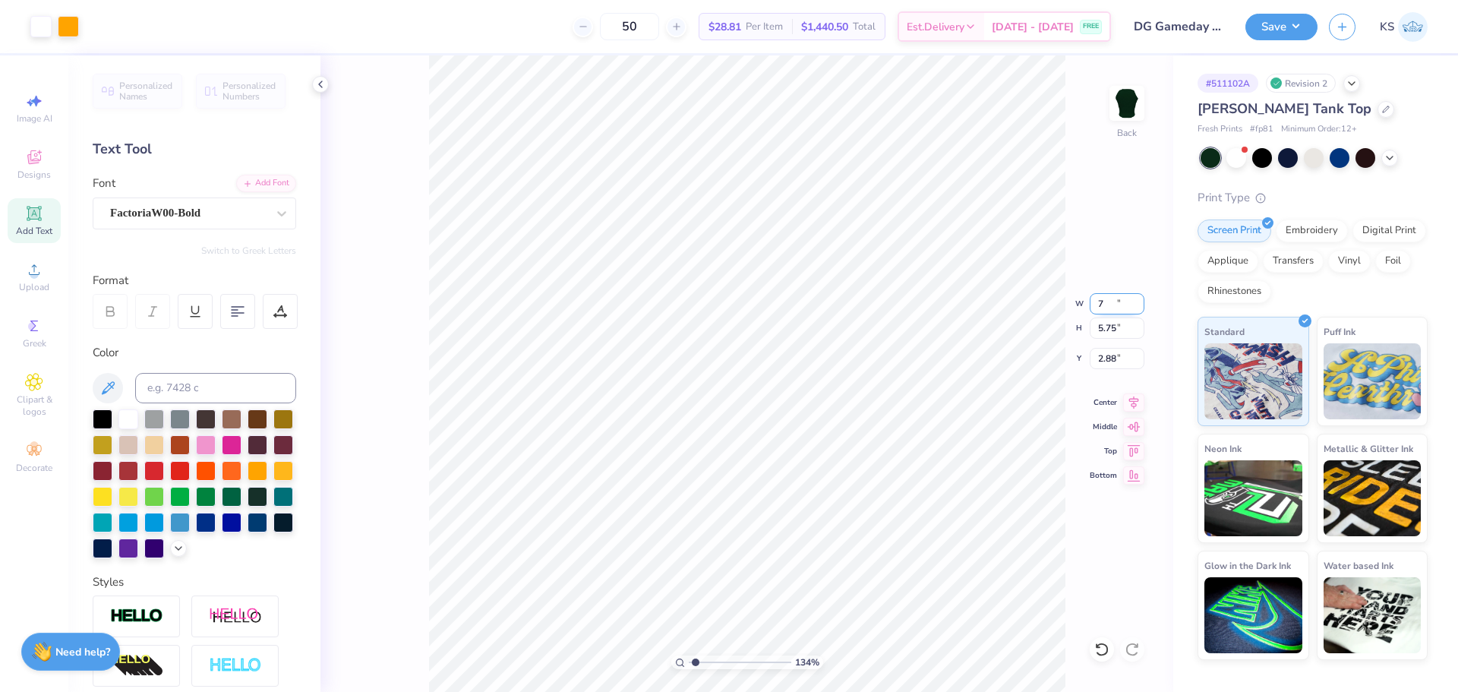
type input "5.75"
click at [1116, 362] on input "2.88" at bounding box center [1117, 358] width 55 height 21
type input "3.00"
click at [1138, 400] on icon at bounding box center [1133, 400] width 21 height 18
drag, startPoint x: 688, startPoint y: 661, endPoint x: 668, endPoint y: 664, distance: 20.7
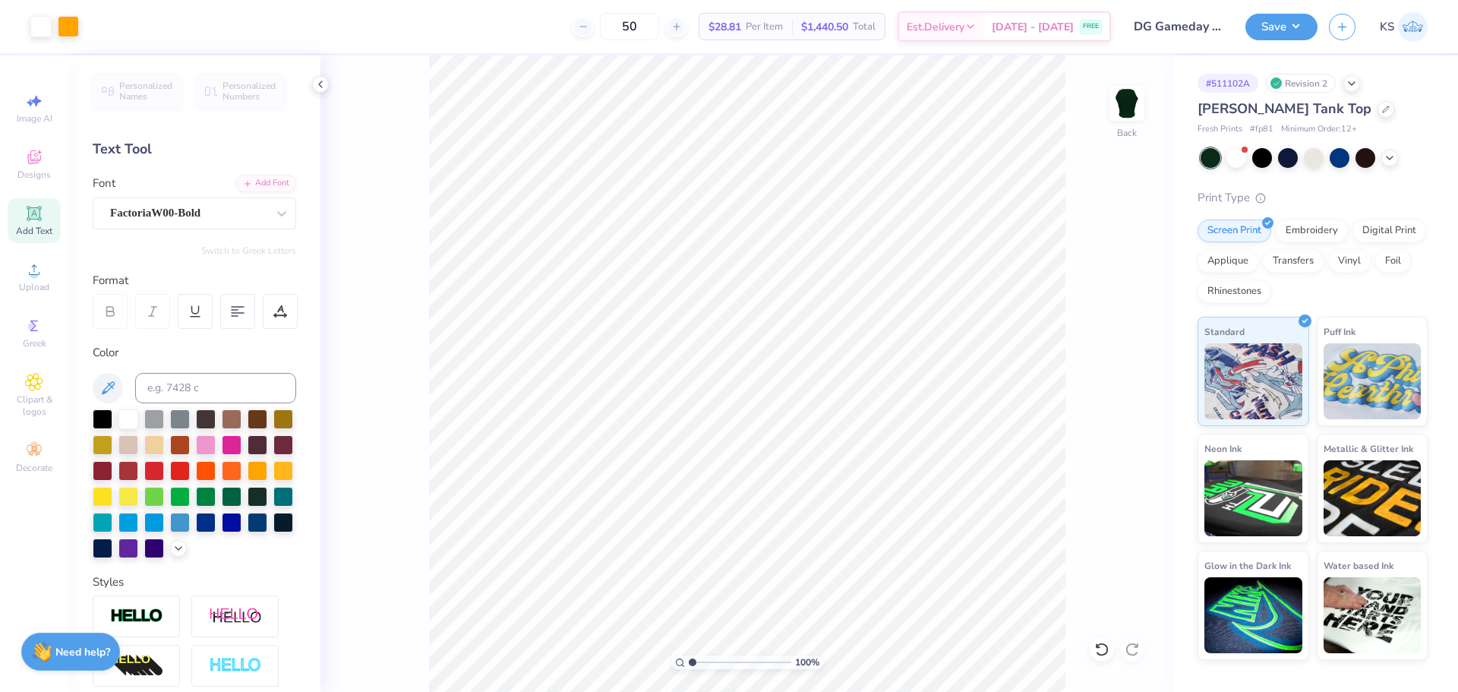
type input "1"
click at [689, 664] on input "range" at bounding box center [740, 662] width 103 height 14
type input "5.10"
type input "4.24"
type input "3.00"
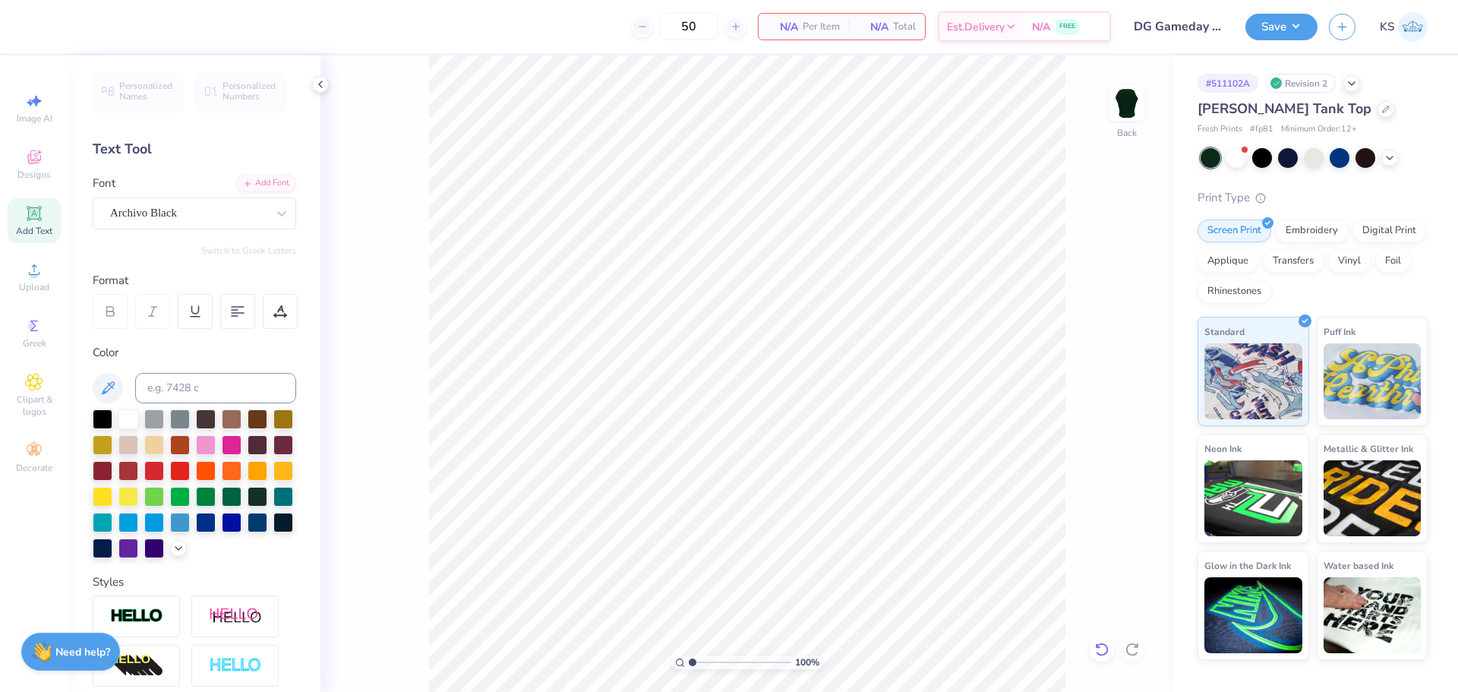
click at [1094, 648] on icon at bounding box center [1101, 649] width 15 height 15
type textarea "73"
drag, startPoint x: 1108, startPoint y: 305, endPoint x: 1119, endPoint y: 305, distance: 11.4
click at [1119, 305] on input "4.98" at bounding box center [1117, 303] width 55 height 21
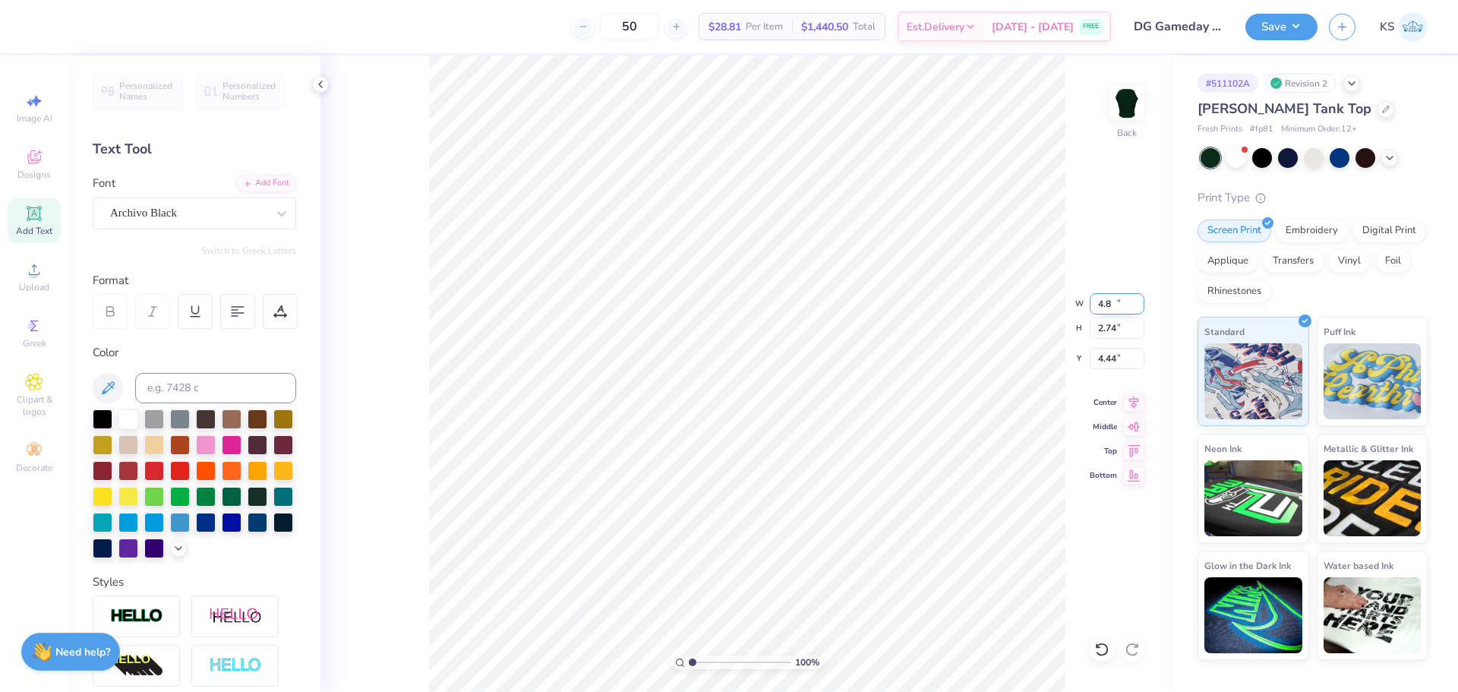
type input "4.80"
type input "2.74"
type input "4.44"
click at [1111, 305] on input "4.80" at bounding box center [1117, 303] width 55 height 21
type input "4.70"
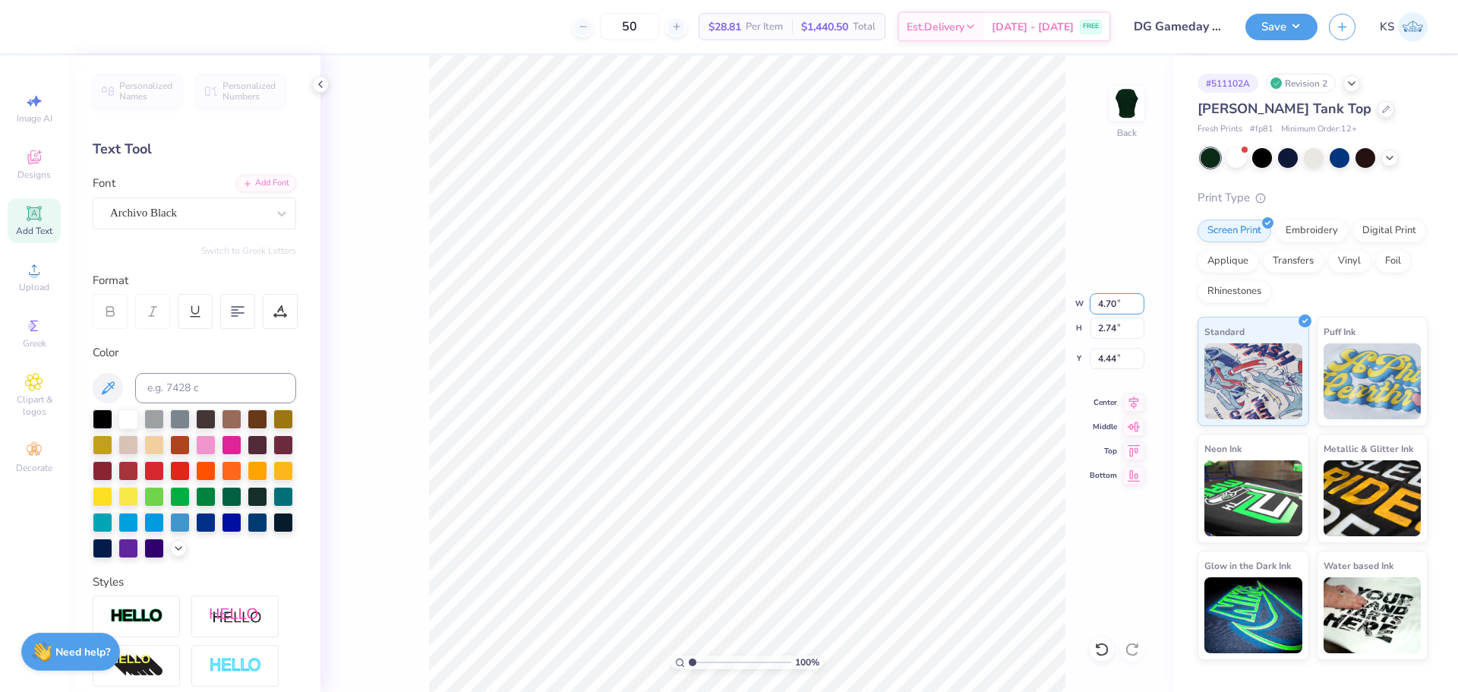
type input "2.69"
type input "4.47"
click at [1284, 24] on button "Save" at bounding box center [1281, 24] width 72 height 27
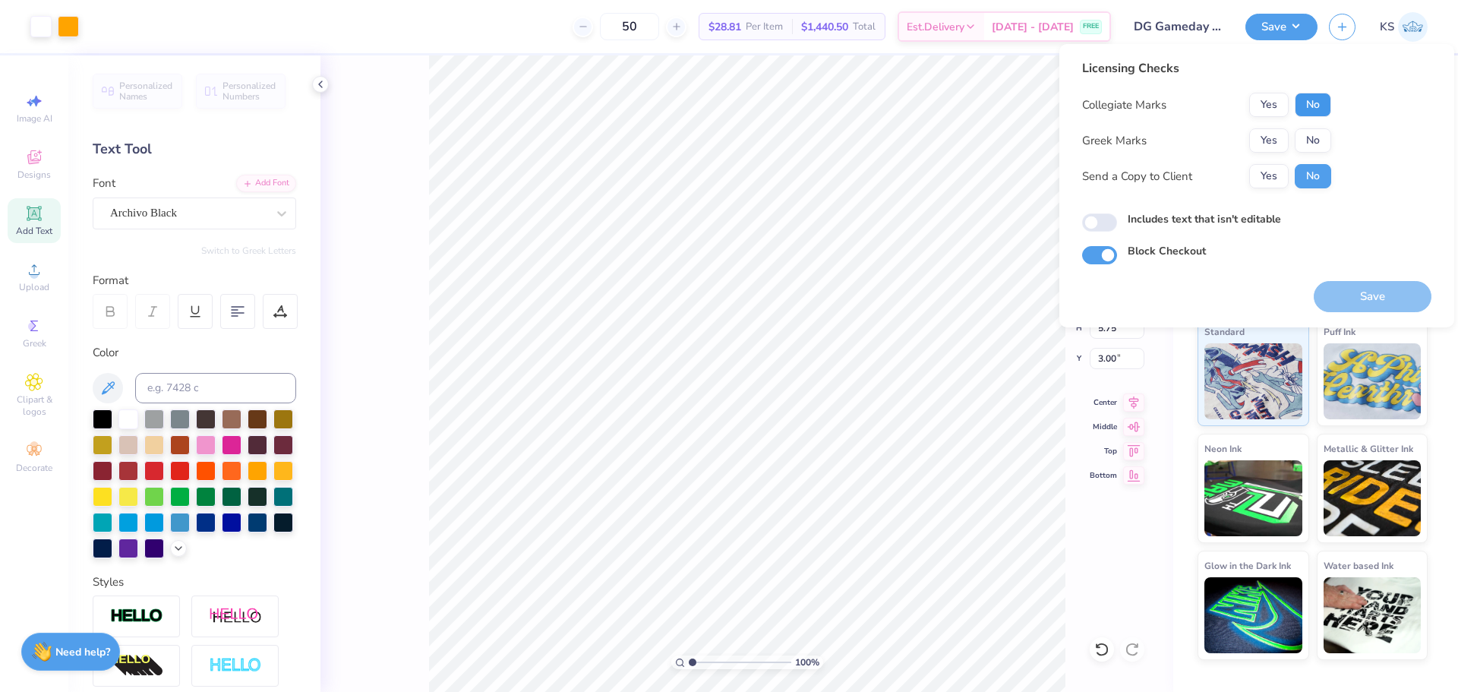
click at [1315, 106] on button "No" at bounding box center [1313, 105] width 36 height 24
drag, startPoint x: 1274, startPoint y: 139, endPoint x: 1276, endPoint y: 163, distance: 24.4
click at [1274, 140] on button "Yes" at bounding box center [1268, 140] width 39 height 24
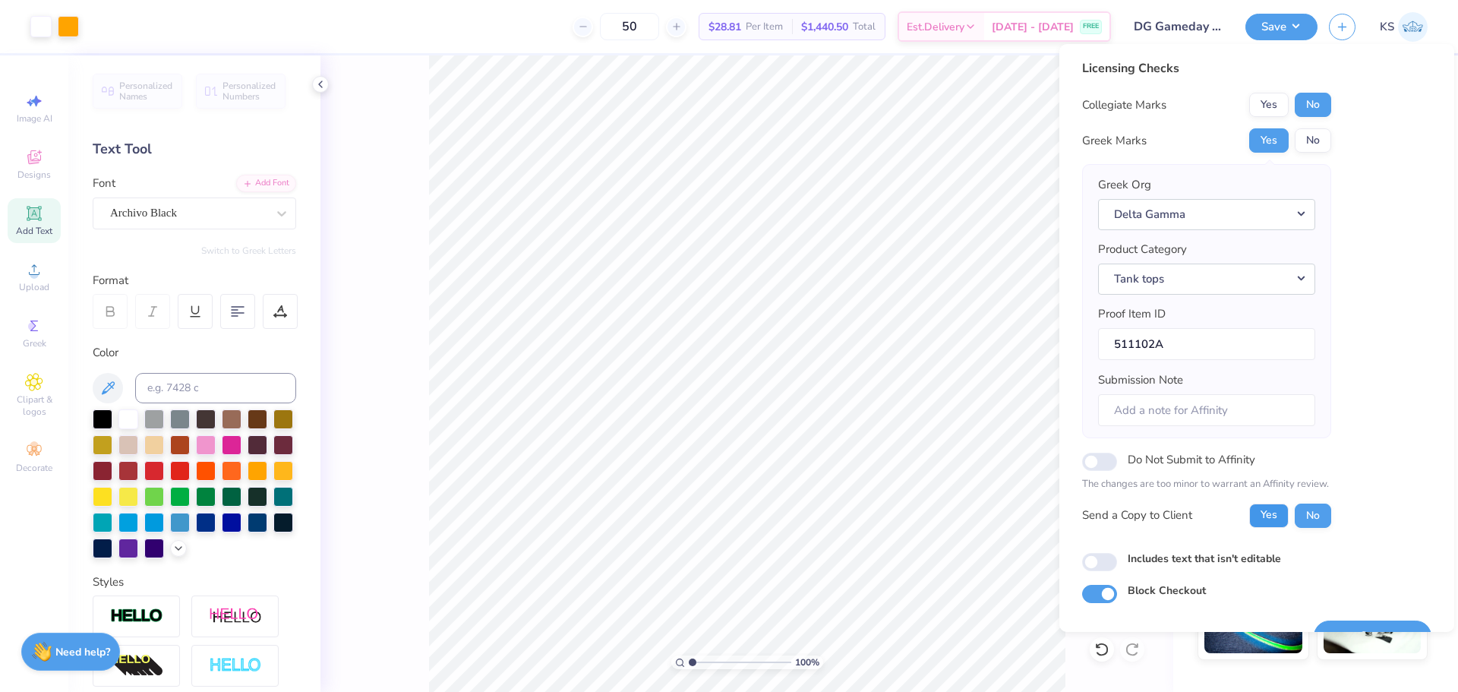
click at [1278, 522] on button "Yes" at bounding box center [1268, 516] width 39 height 24
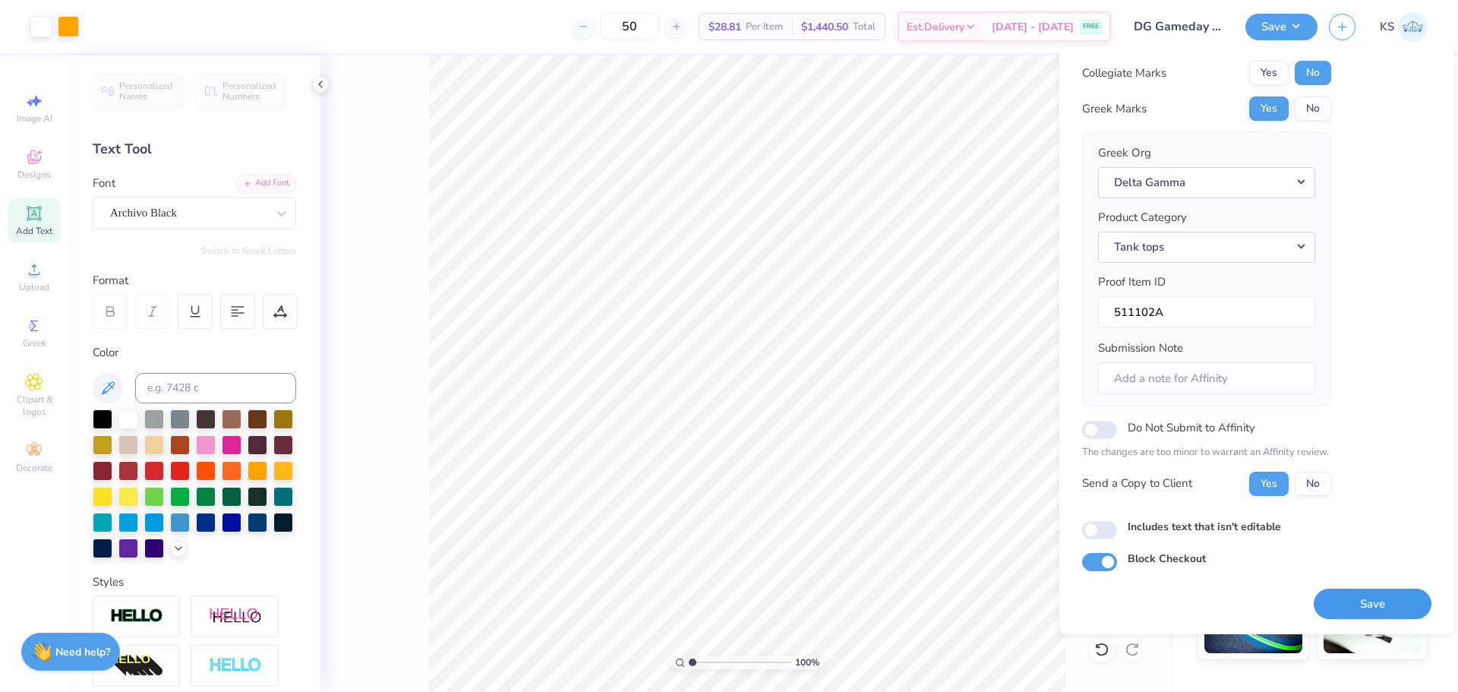
click at [1360, 599] on button "Save" at bounding box center [1373, 604] width 118 height 31
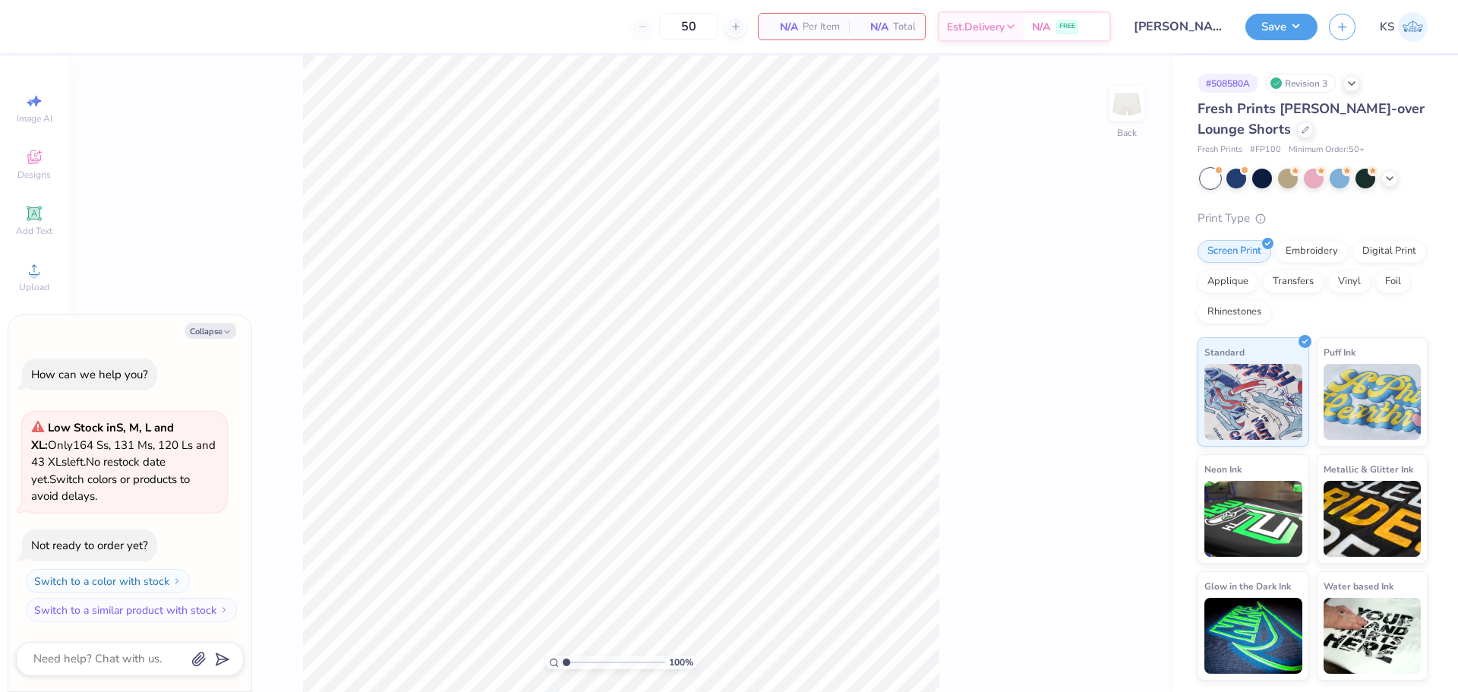
drag, startPoint x: 211, startPoint y: 327, endPoint x: 82, endPoint y: 258, distance: 146.4
click at [207, 327] on button "Collapse" at bounding box center [210, 331] width 51 height 16
type textarea "x"
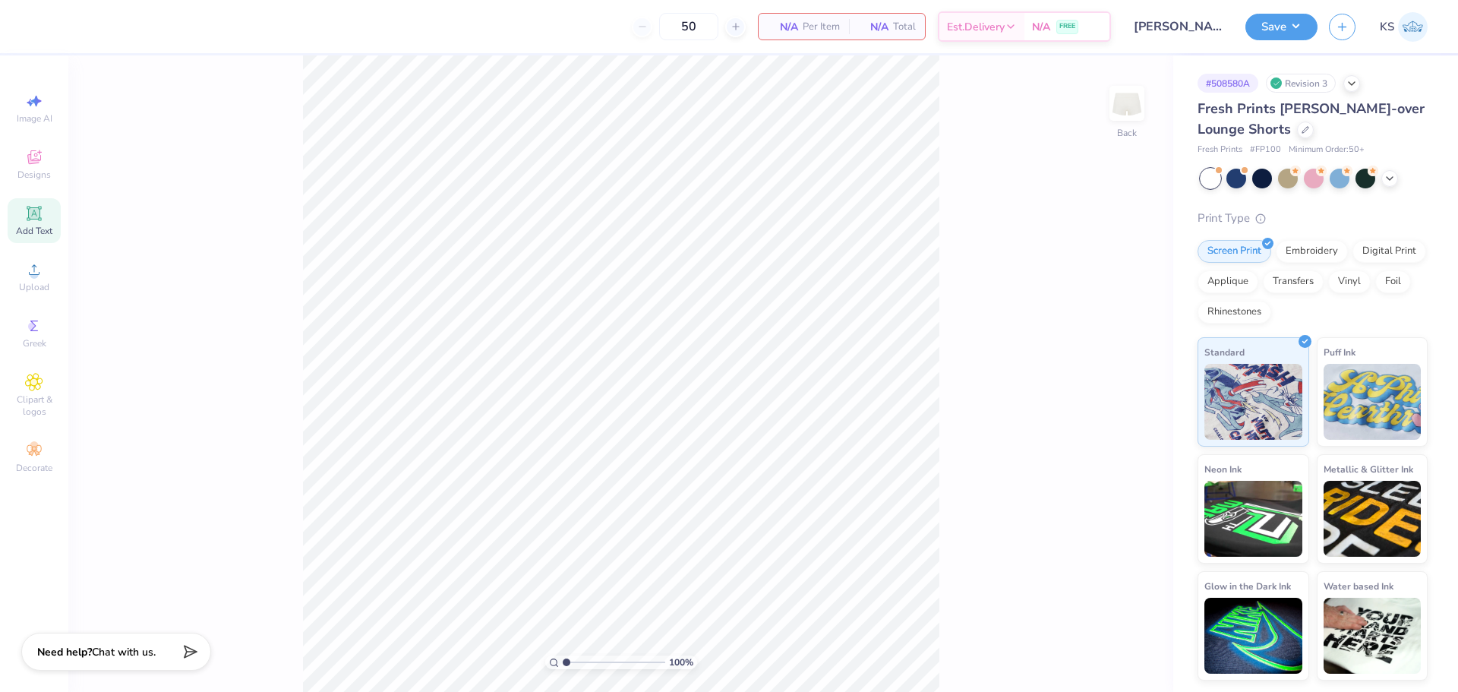
click at [36, 218] on icon at bounding box center [33, 212] width 11 height 11
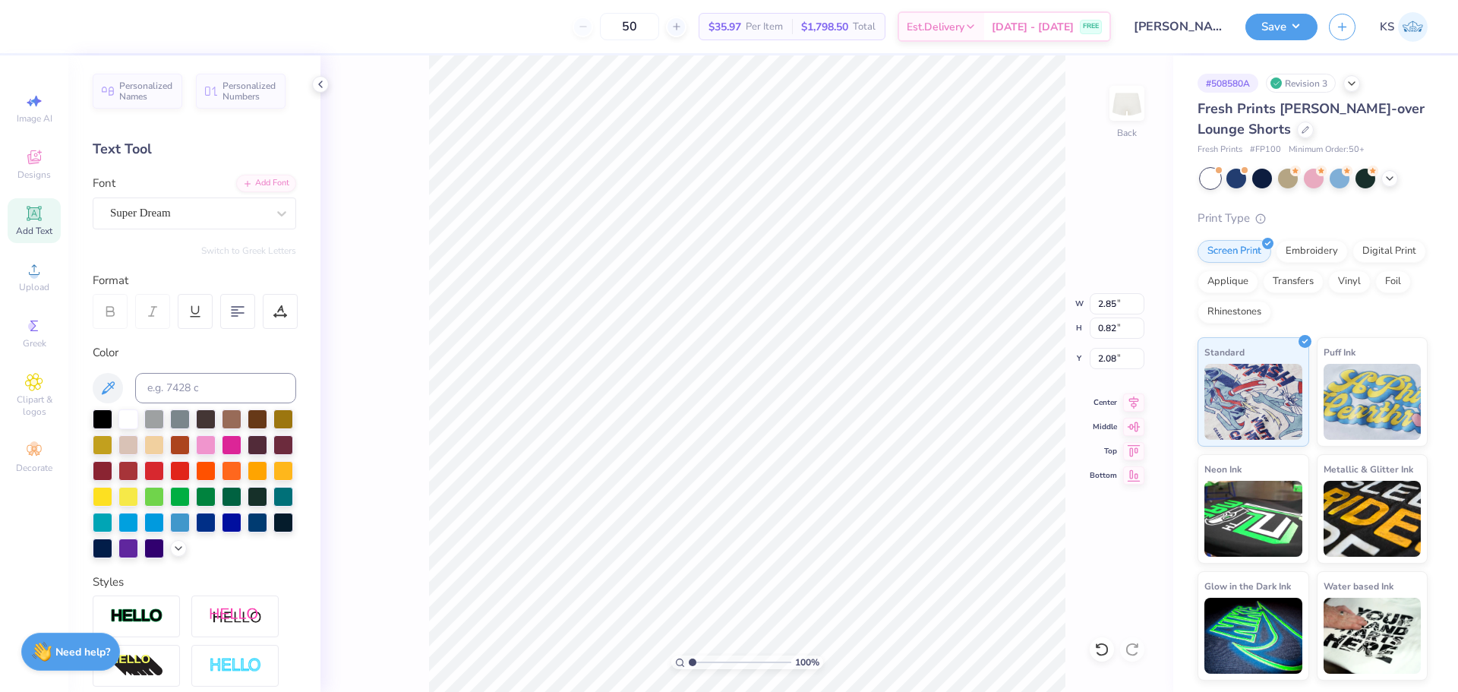
type input "3.34"
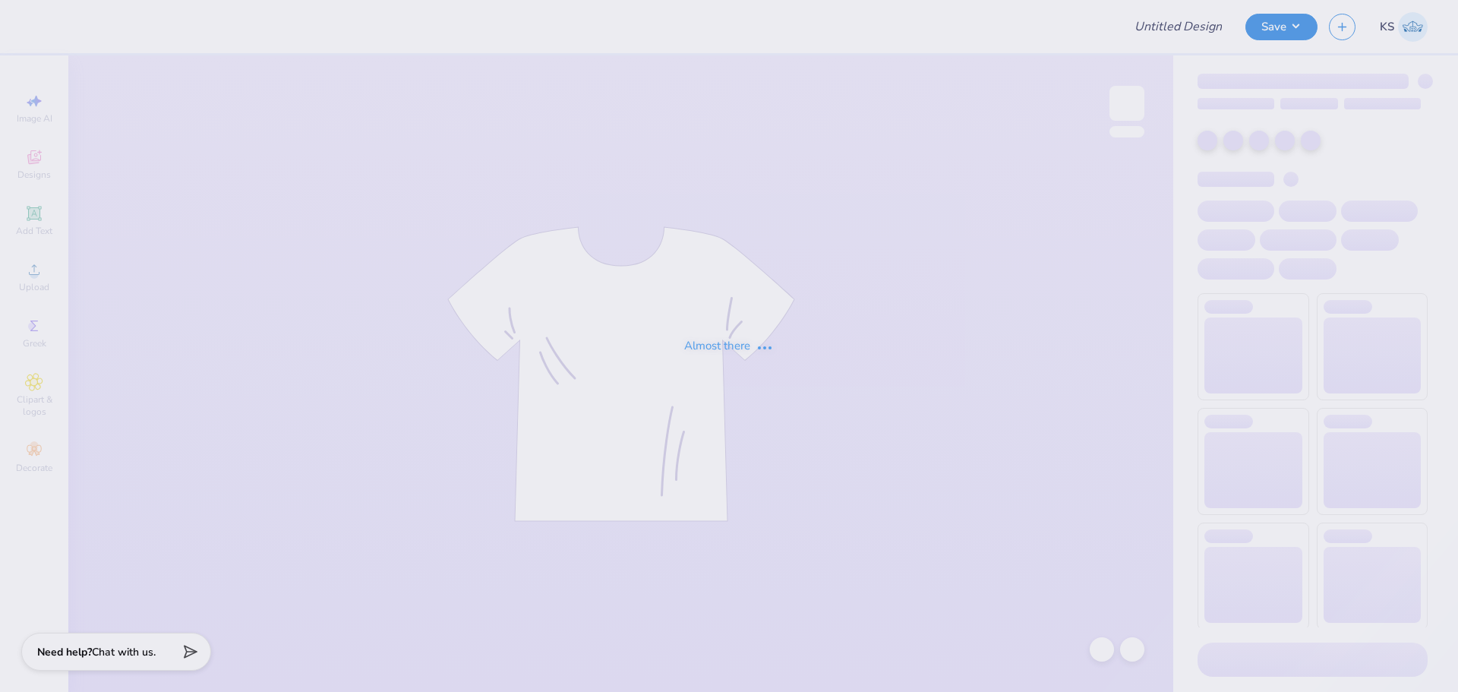
type input "[PERSON_NAME] : [US_STATE][GEOGRAPHIC_DATA]"
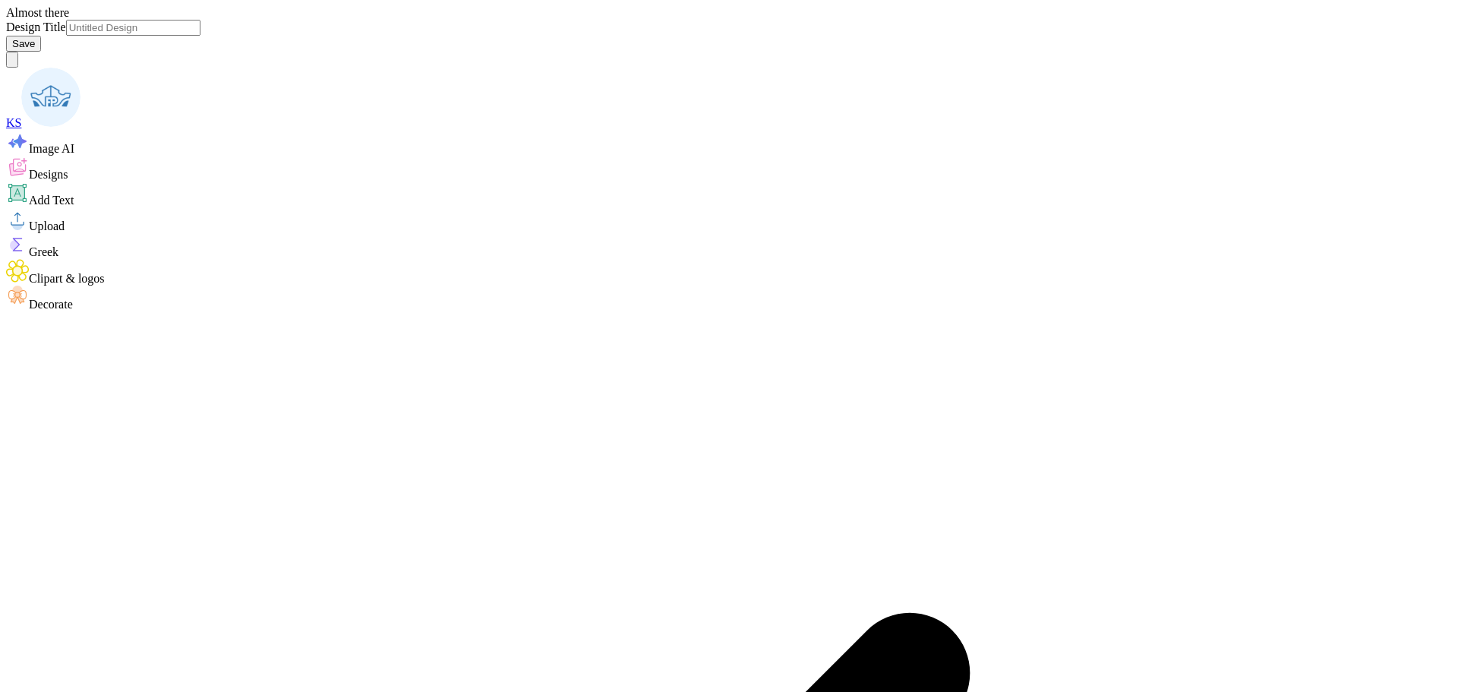
type input "Sydney Brown : Purdue University"
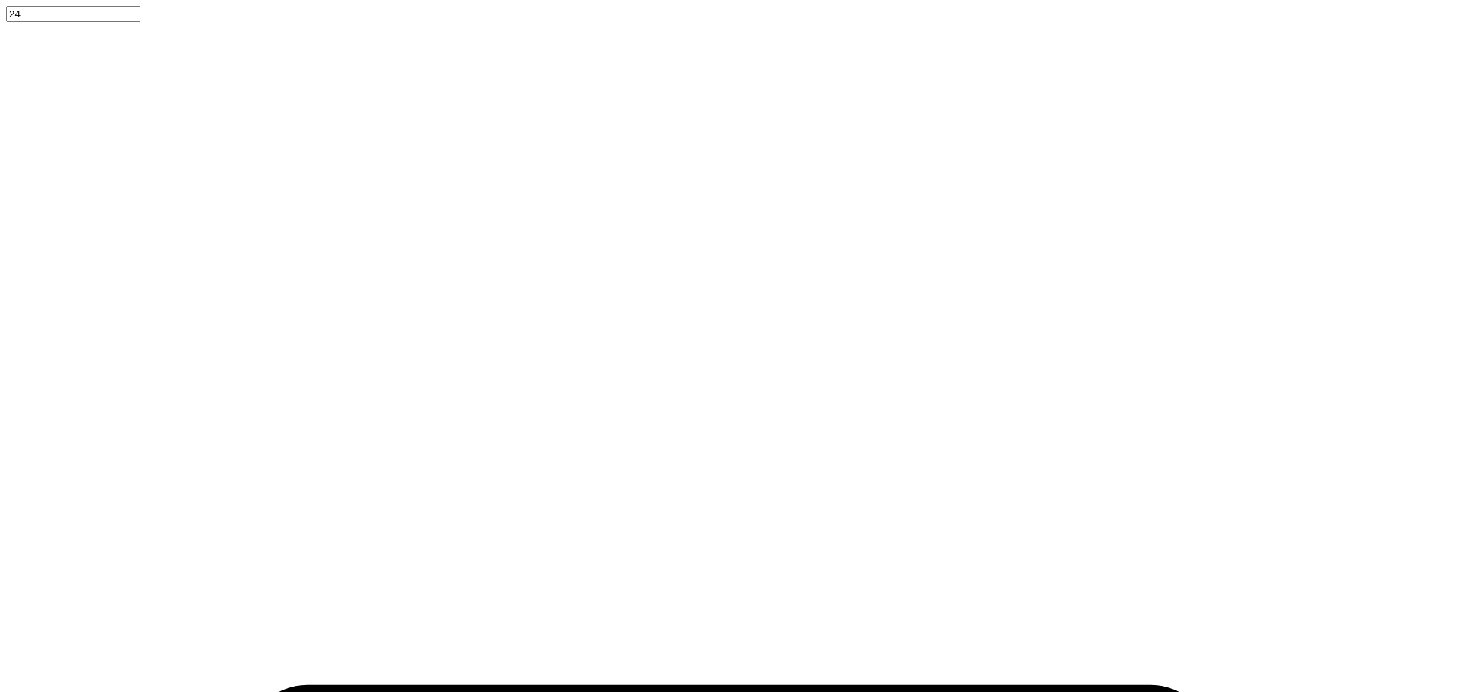
type textarea "x"
type input "5.98"
type input "8.40"
type input "3.00"
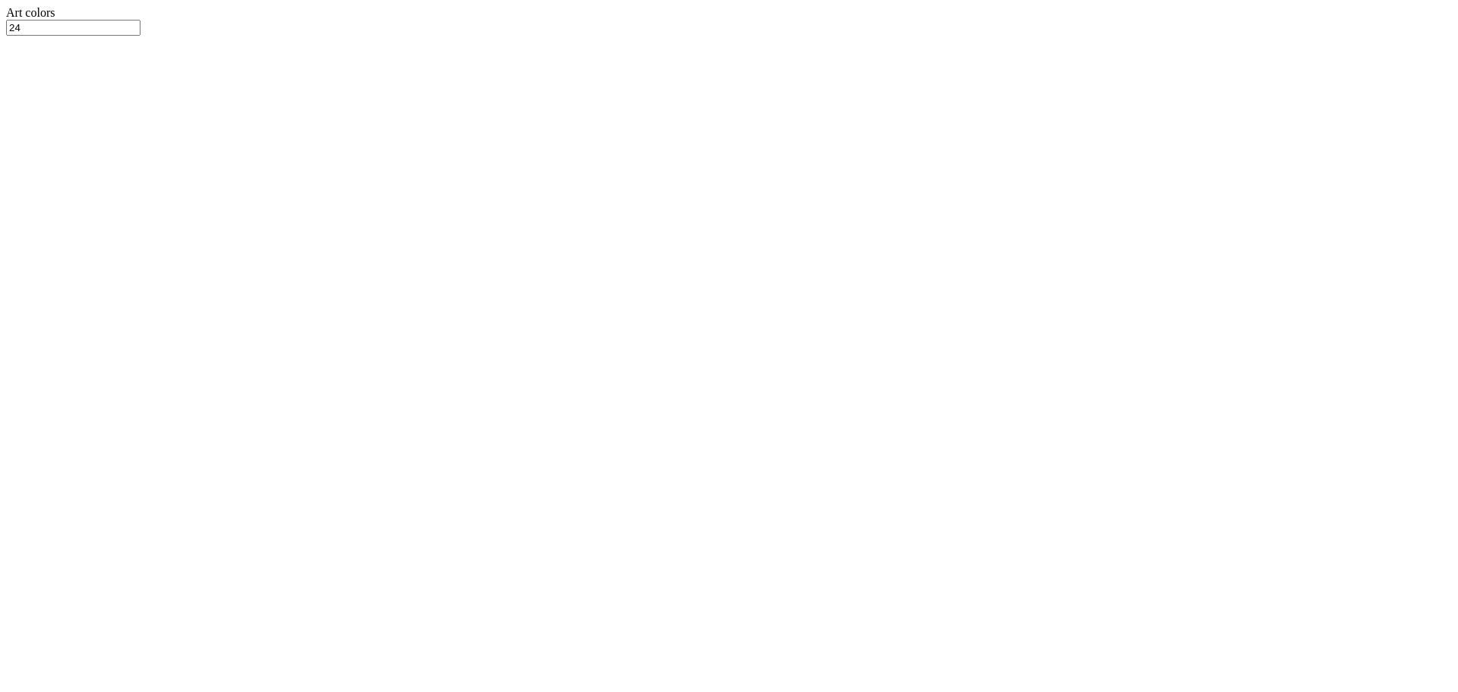
type textarea "x"
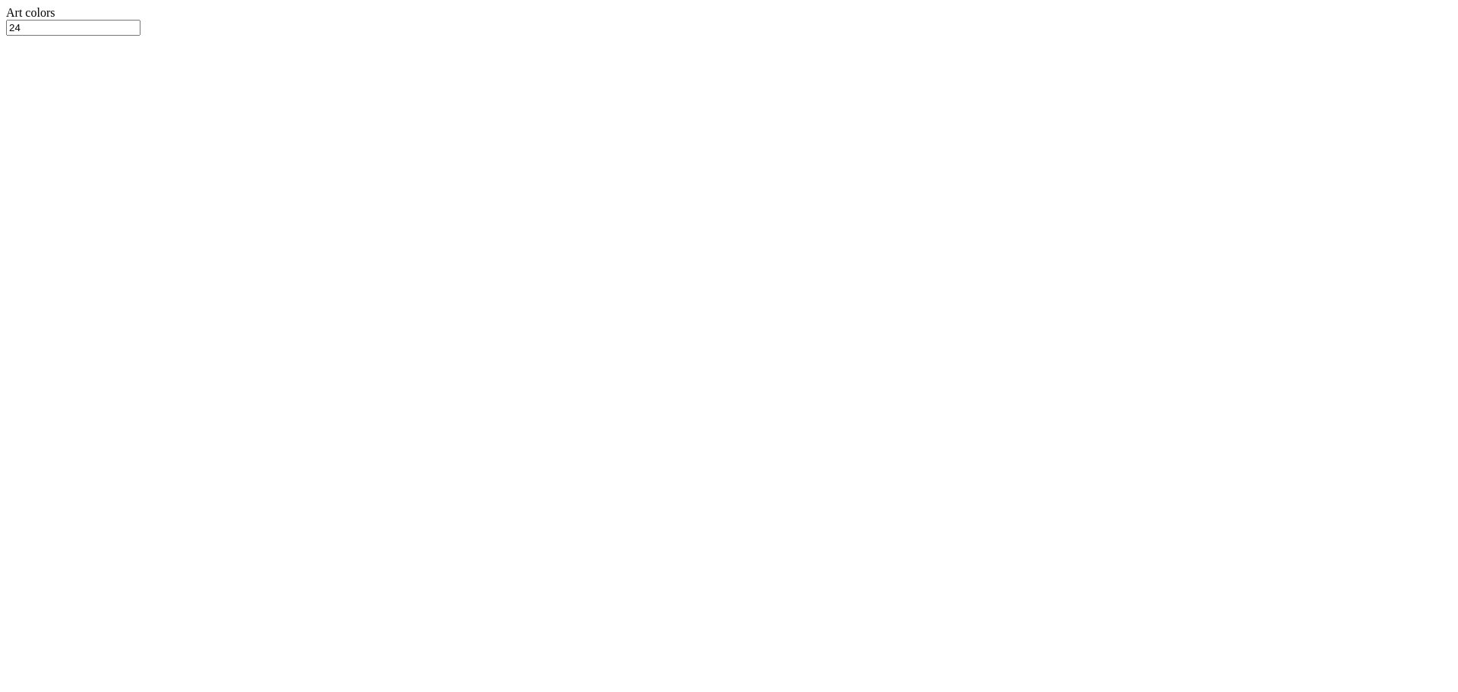
paste input "8.40"
type input "8.40"
type textarea "x"
type input "5.97"
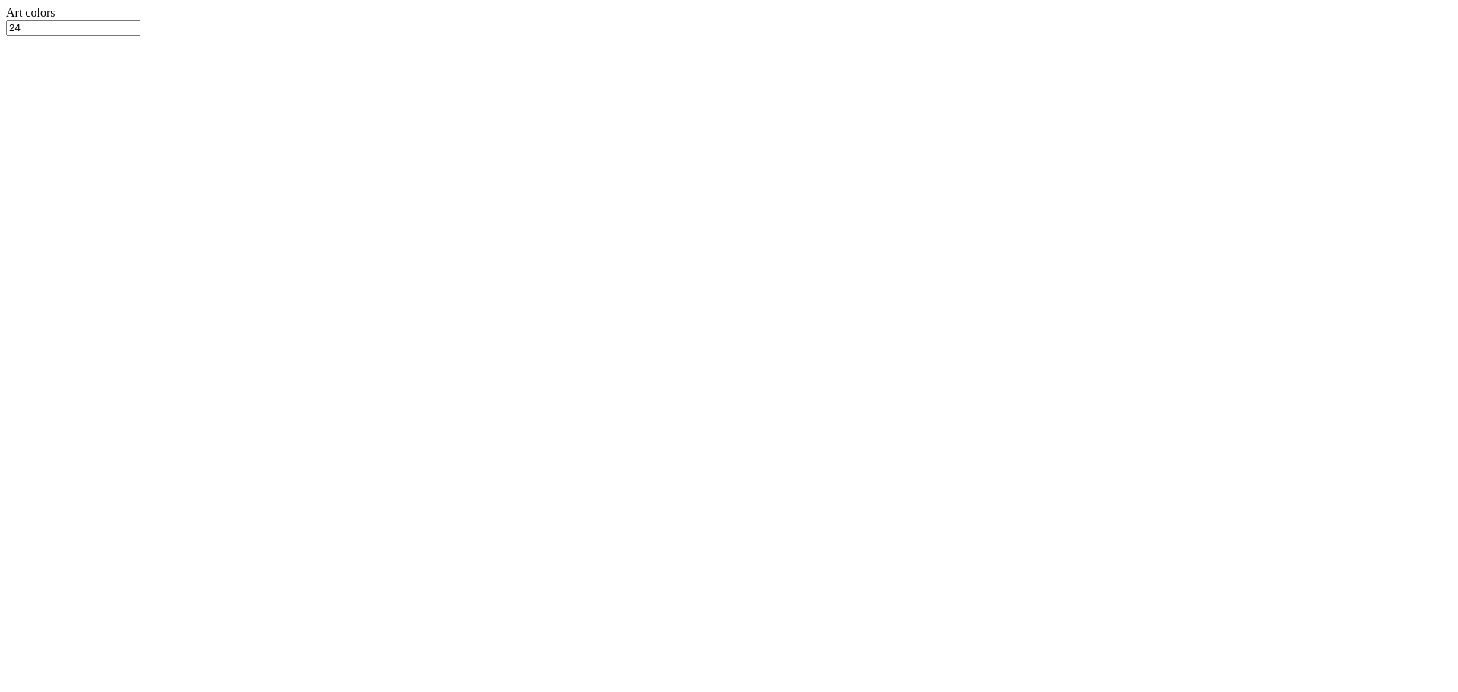
type input "3"
type textarea "x"
type input "3.00"
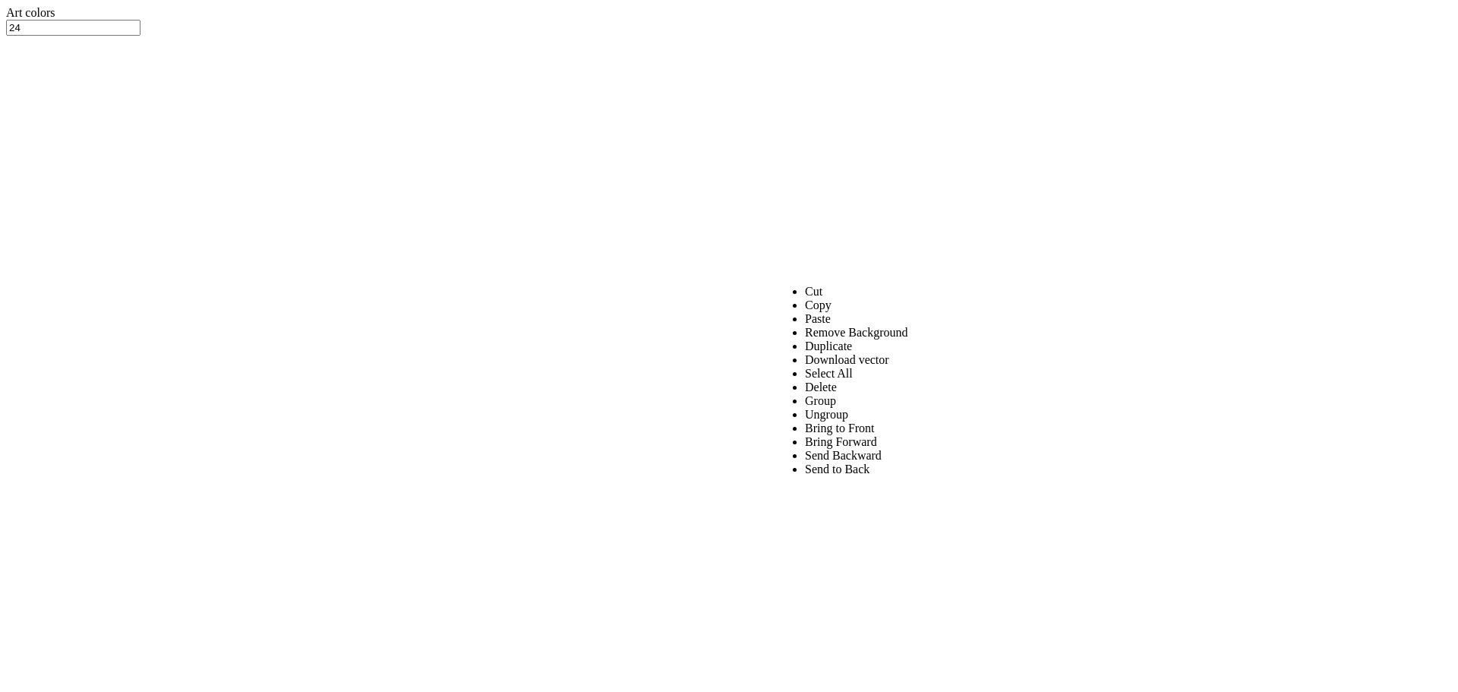
click at [845, 476] on li "Send to Back" at bounding box center [856, 469] width 103 height 14
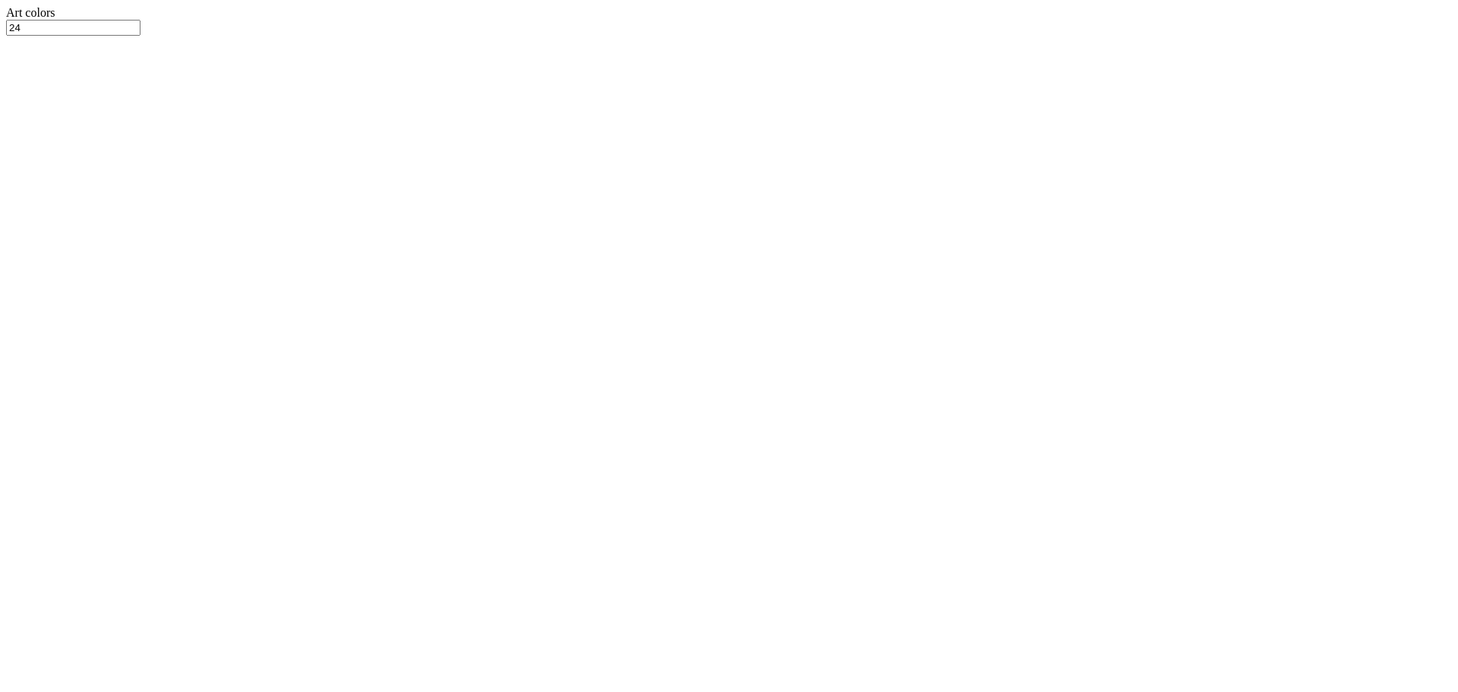
type textarea "x"
drag, startPoint x: 709, startPoint y: 659, endPoint x: 693, endPoint y: 661, distance: 16.0
drag, startPoint x: 703, startPoint y: 660, endPoint x: 712, endPoint y: 658, distance: 8.7
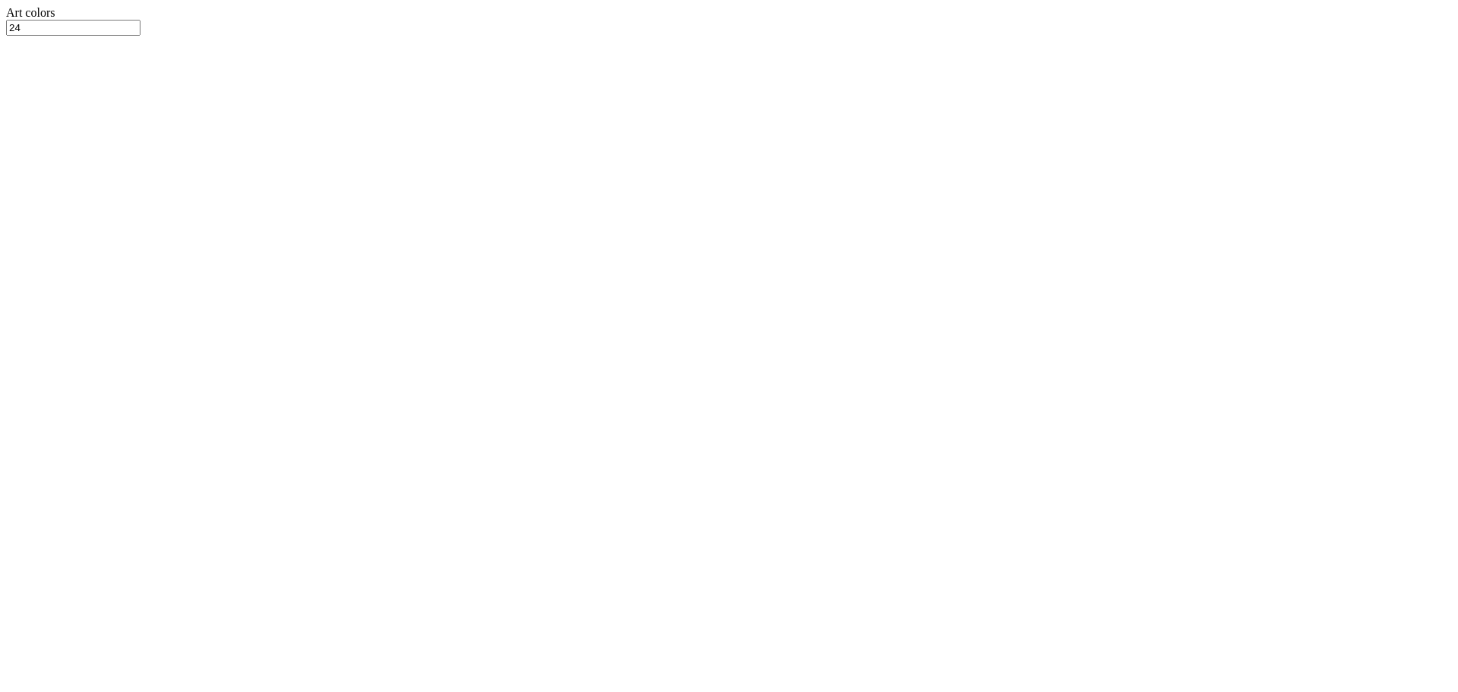
type input "2.9"
click at [161, 20] on div at bounding box center [729, 20] width 1446 height 0
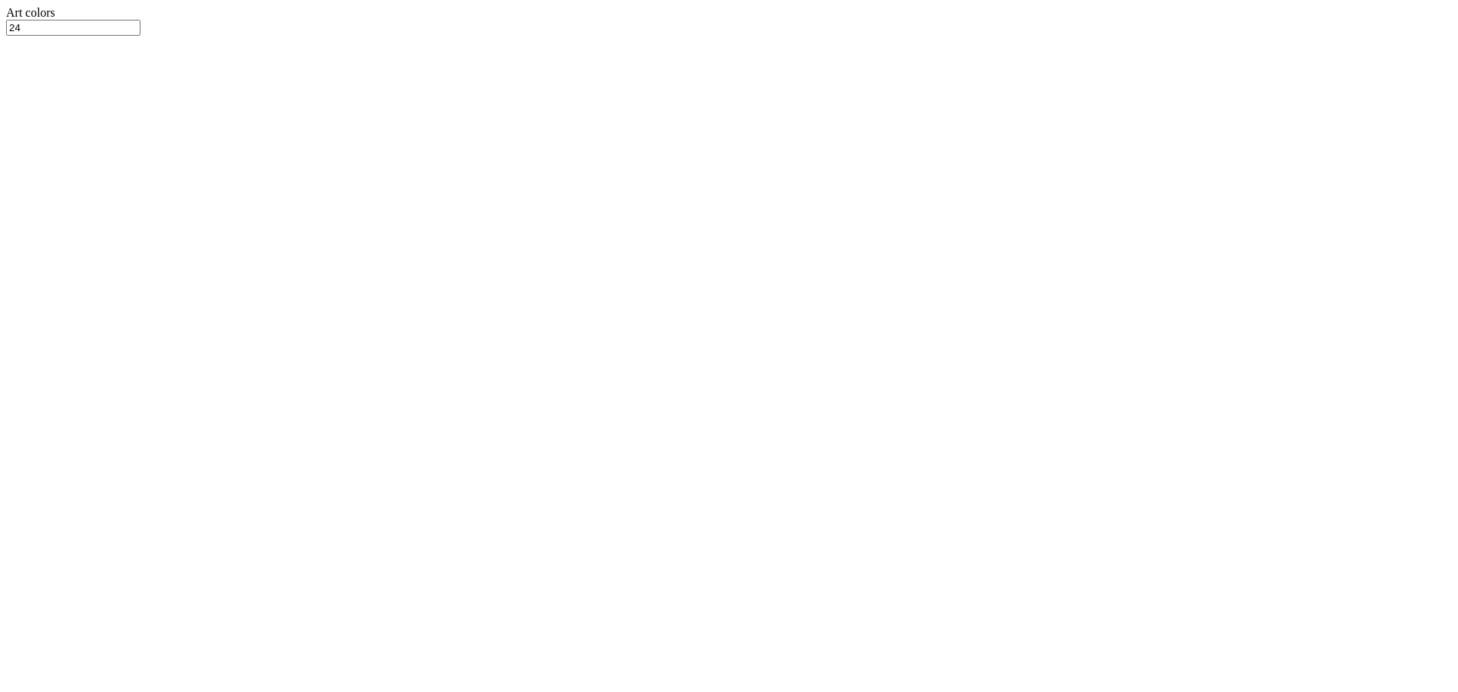
click at [71, 20] on div at bounding box center [729, 20] width 1446 height 0
drag, startPoint x: 110, startPoint y: 128, endPoint x: 418, endPoint y: 238, distance: 326.7
type textarea "x"
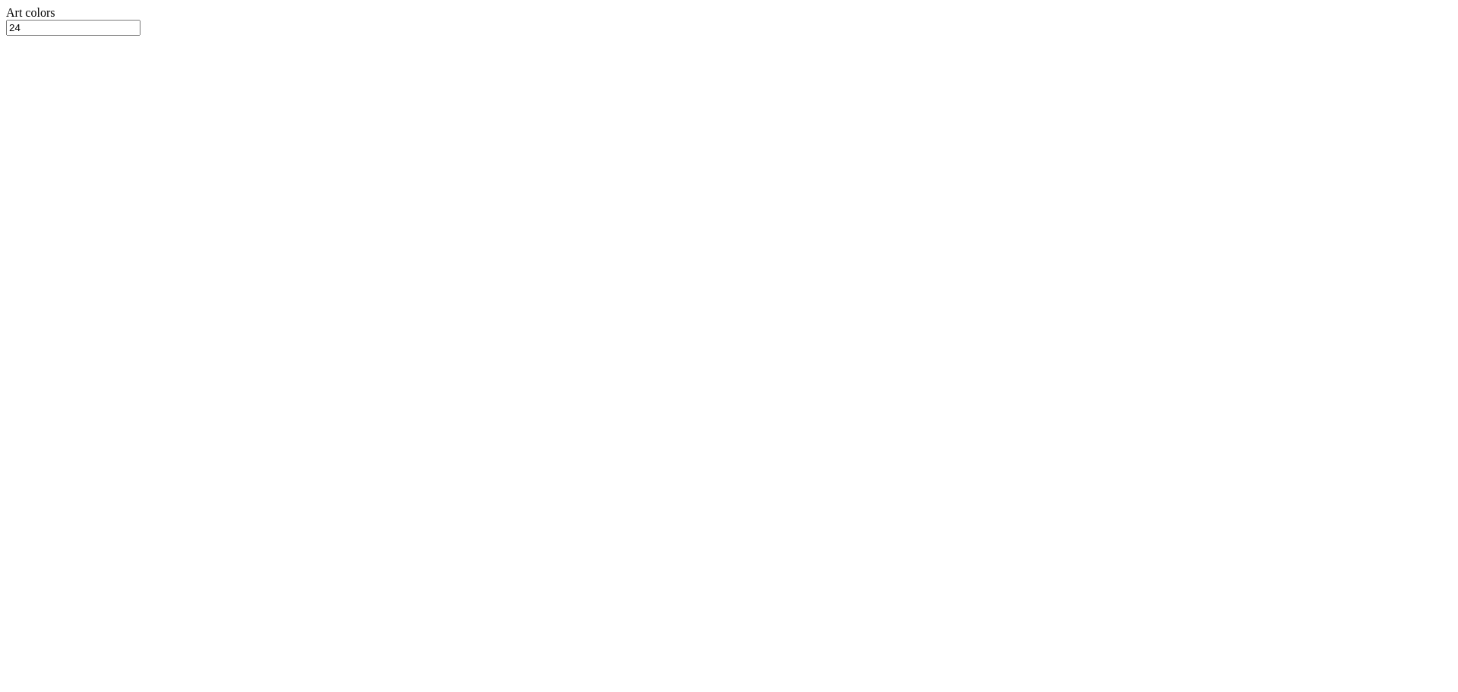
type input "1"
type textarea "x"
type input "2.08"
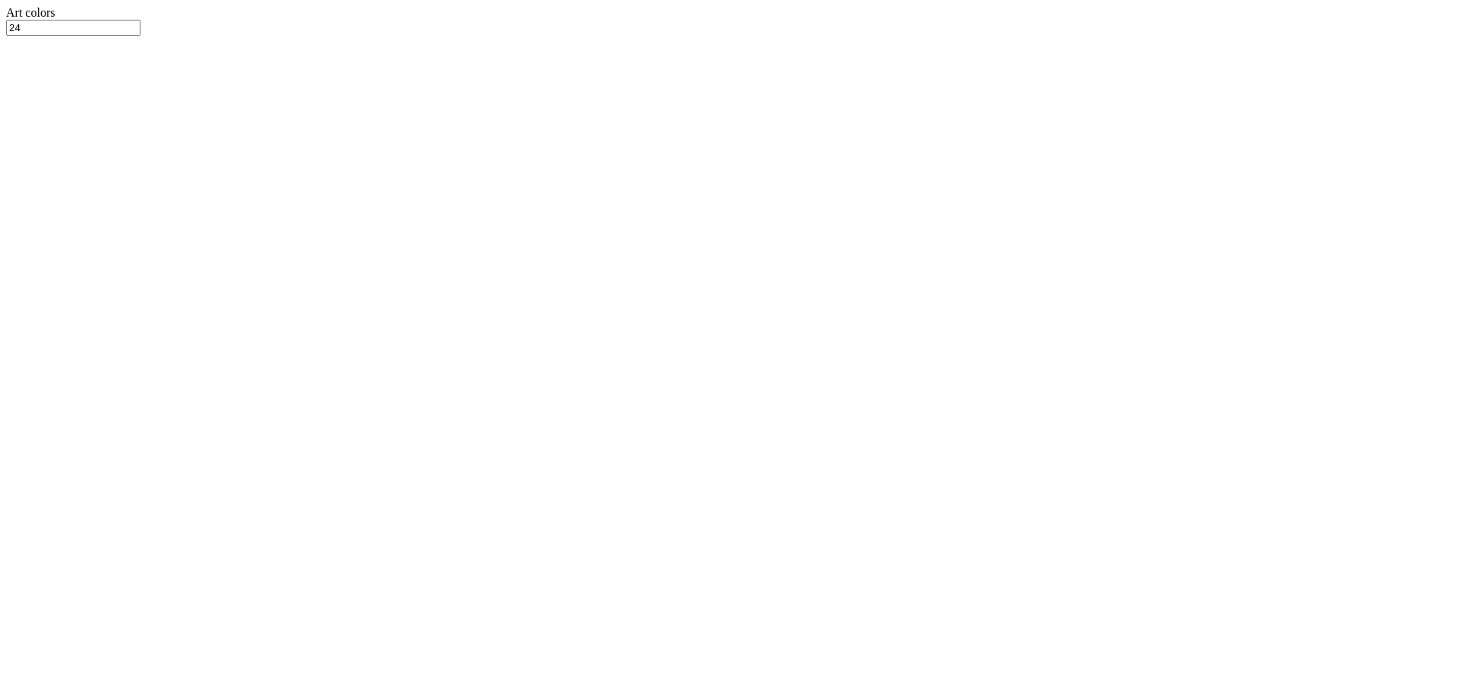
type textarea "x"
drag, startPoint x: 701, startPoint y: 660, endPoint x: 611, endPoint y: 648, distance: 91.2
type input "1"
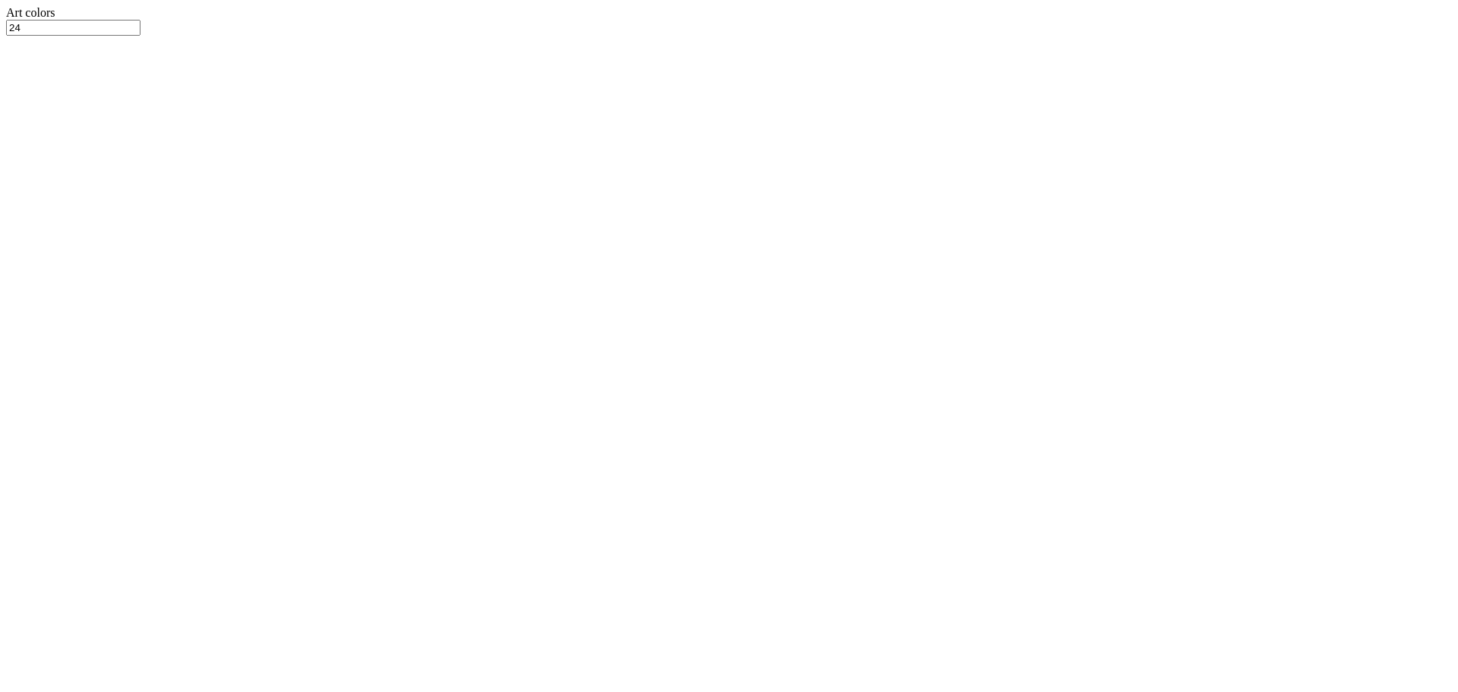
click at [1113, 87] on button "No" at bounding box center [1100, 79] width 25 height 16
drag, startPoint x: 1271, startPoint y: 140, endPoint x: 1281, endPoint y: 163, distance: 24.8
click at [1088, 117] on button "Yes" at bounding box center [1073, 109] width 29 height 16
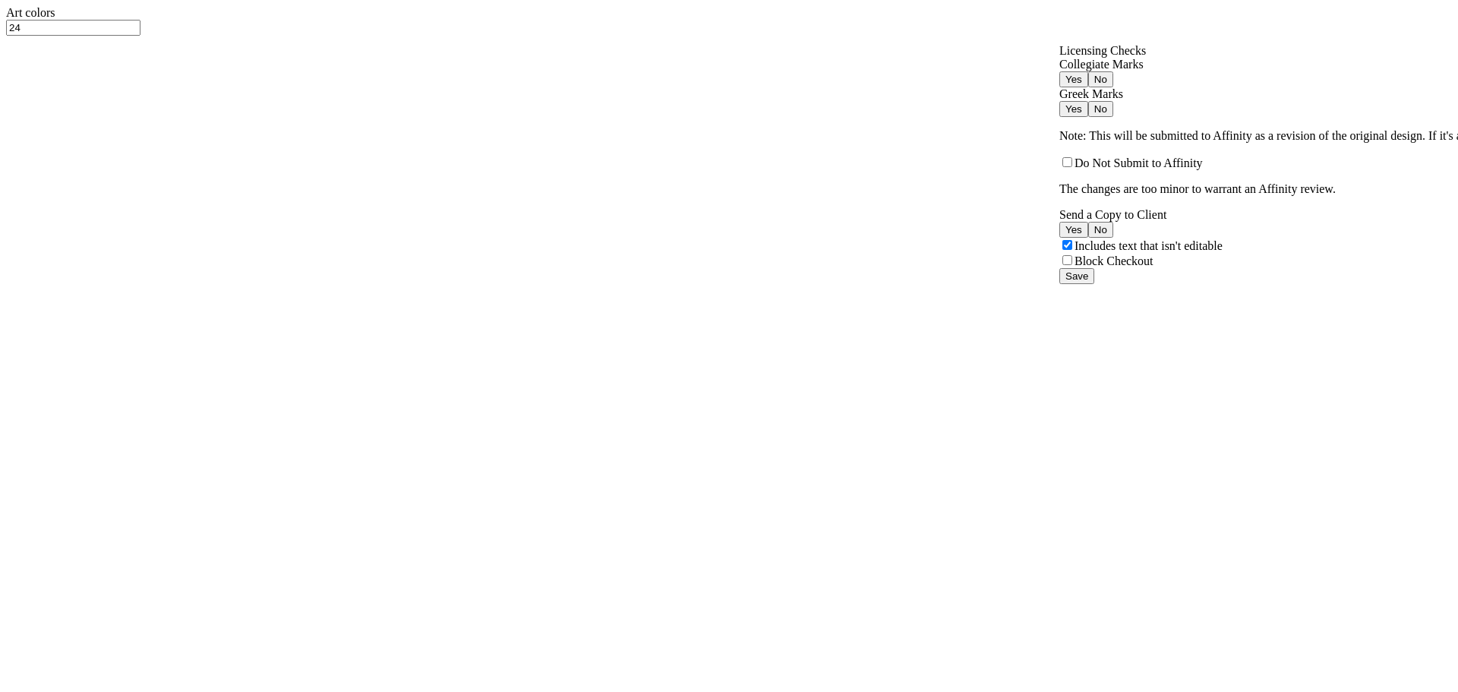
click at [1283, 143] on p "Note: This will be submitted to Affinity as a revision of the original design. …" at bounding box center [1410, 136] width 702 height 14
drag, startPoint x: 1276, startPoint y: 331, endPoint x: 1305, endPoint y: 390, distance: 65.5
click at [1088, 238] on button "Yes" at bounding box center [1073, 230] width 29 height 16
click at [1094, 284] on button "Save" at bounding box center [1076, 276] width 35 height 16
type textarea "x"
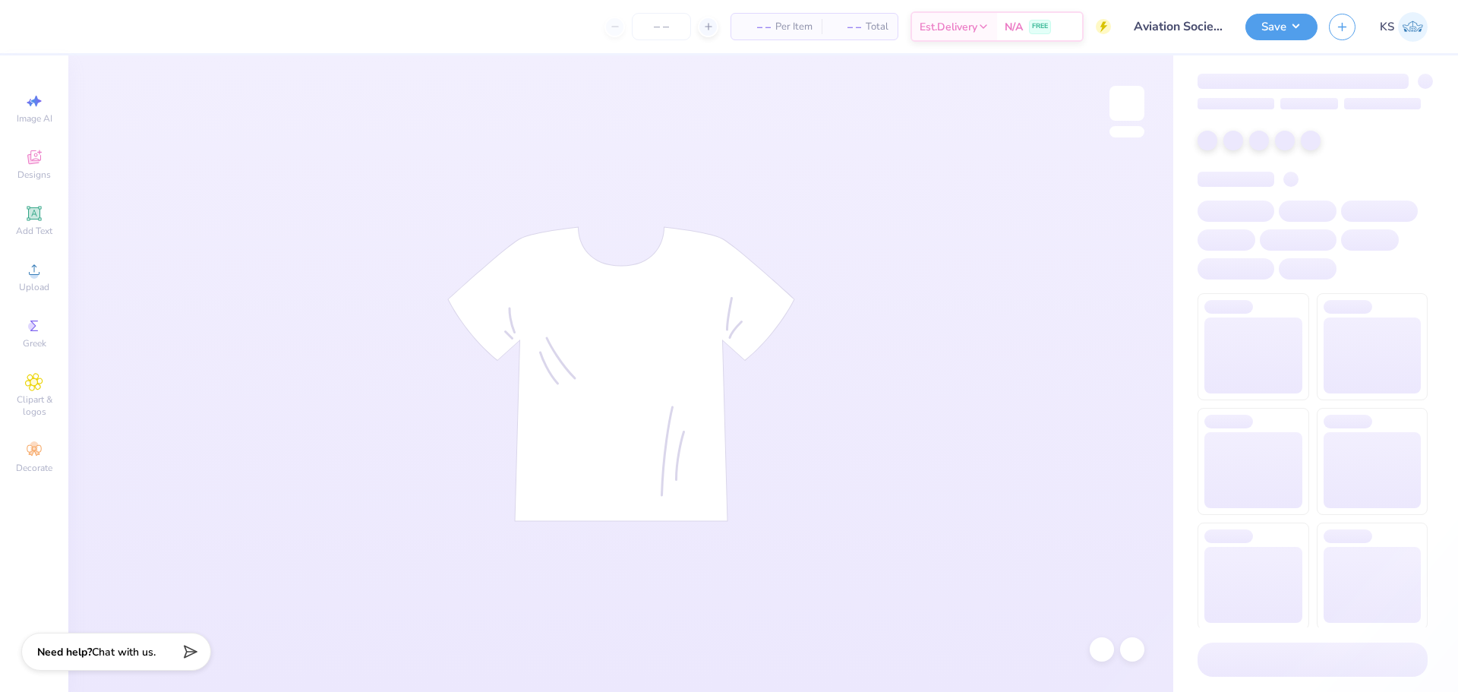
type input "Aviation Society Fall Merch"
type input "24"
